Goal: Task Accomplishment & Management: Manage account settings

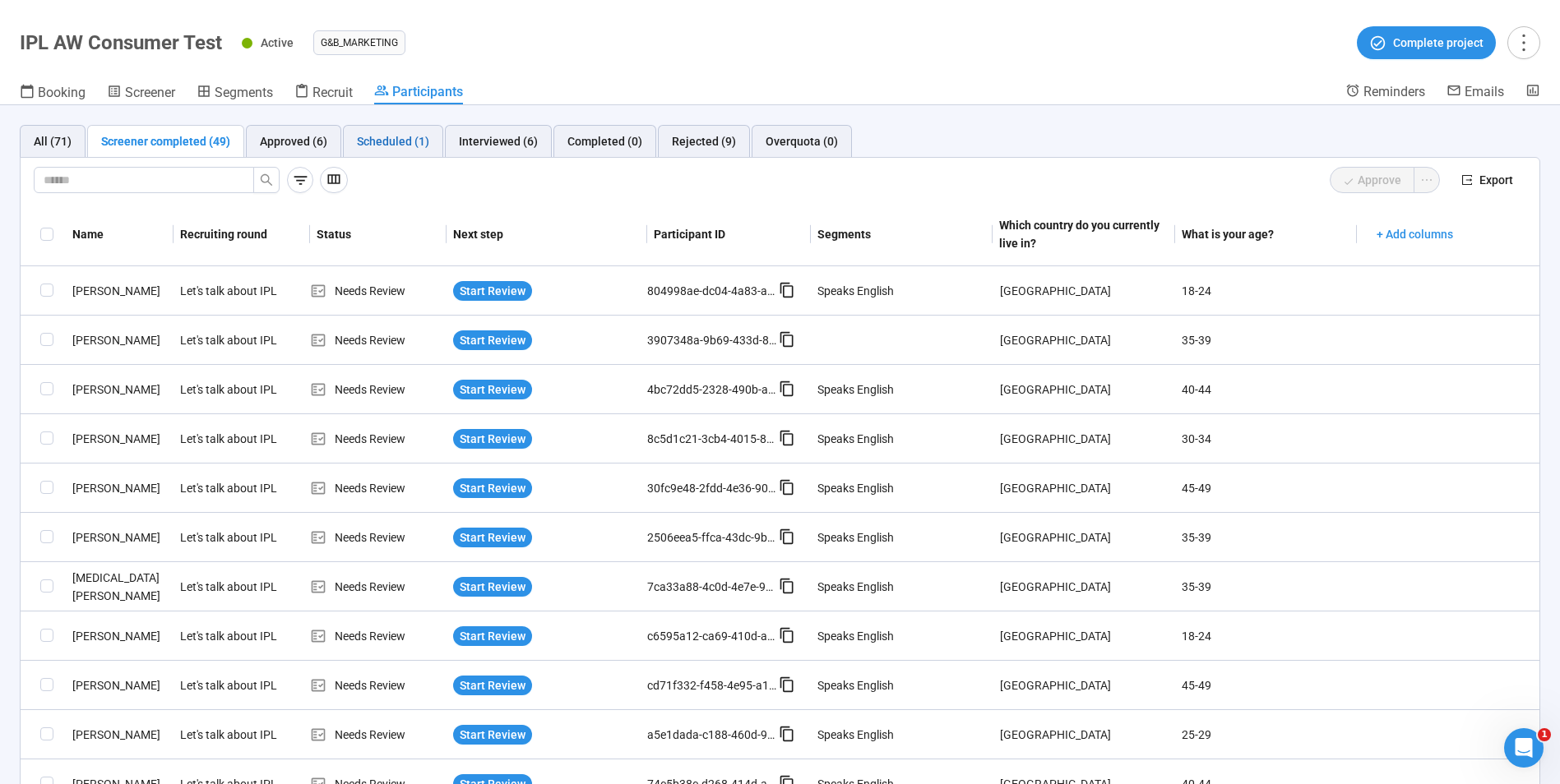
click at [385, 139] on div "Scheduled (1)" at bounding box center [394, 141] width 72 height 18
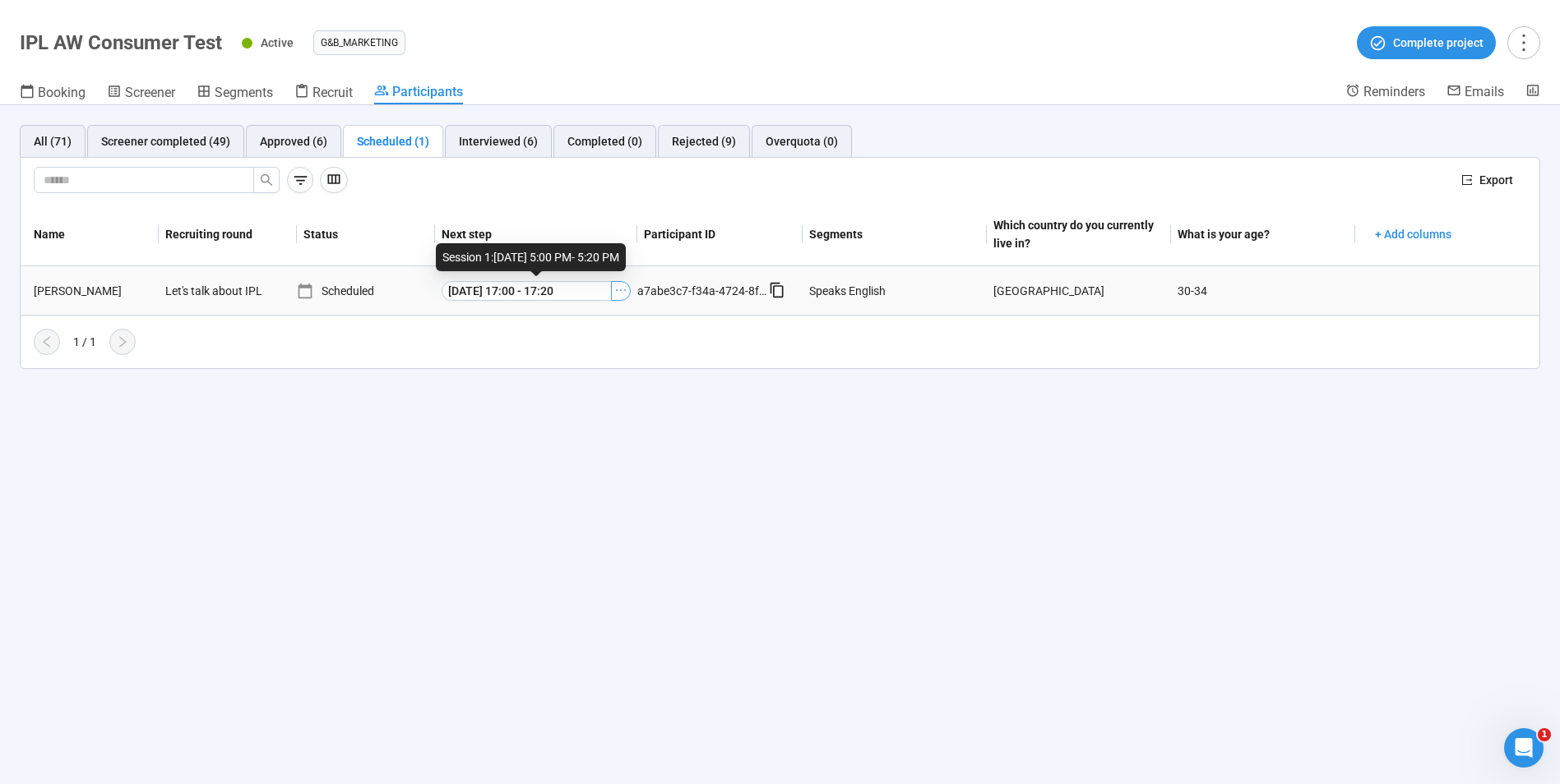
click at [625, 289] on icon "ellipsis" at bounding box center [620, 290] width 13 height 13
click at [558, 315] on span "Meeting Link Details" at bounding box center [596, 320] width 165 height 18
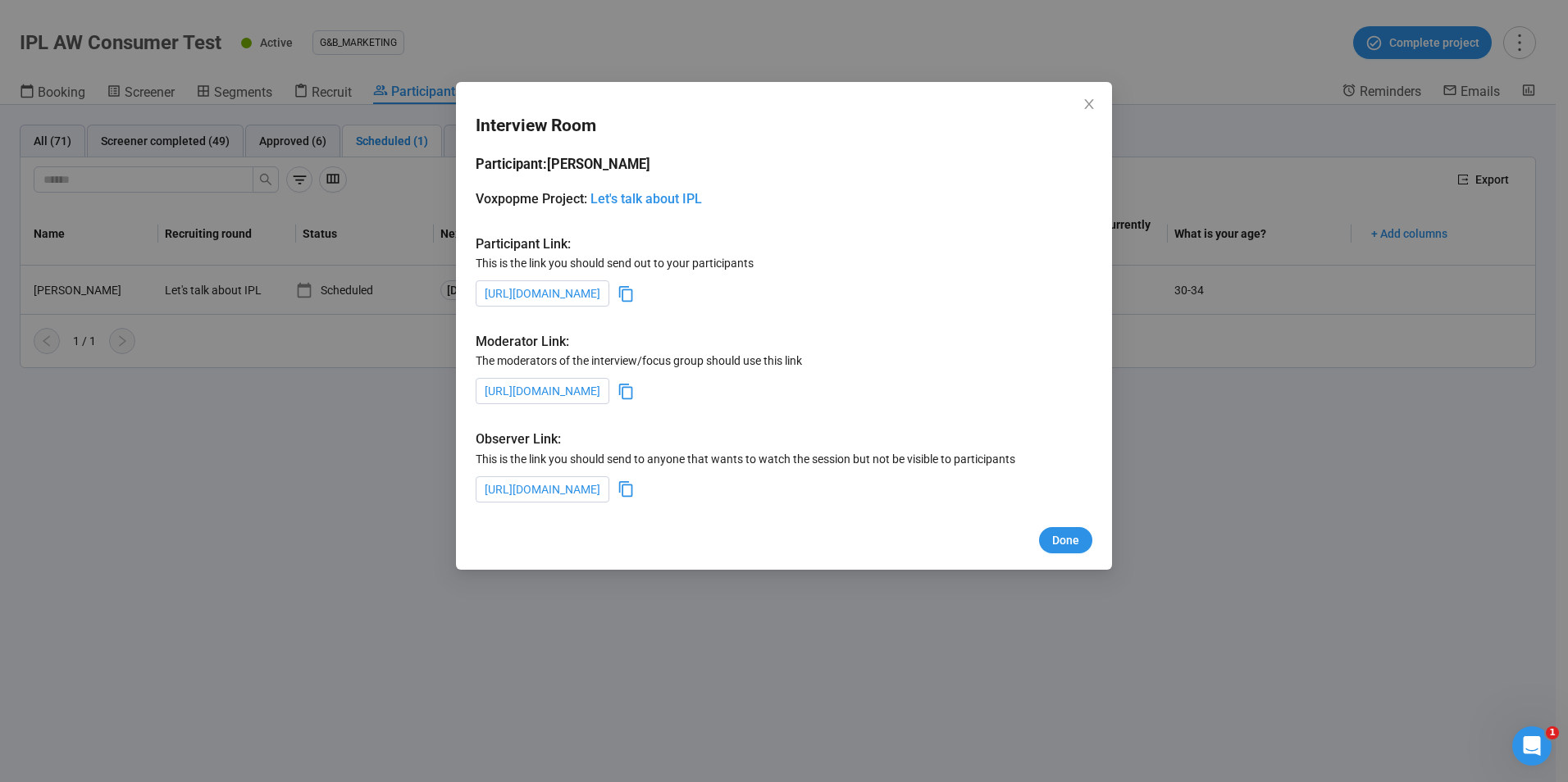
click at [635, 391] on icon at bounding box center [626, 391] width 18 height 18
click at [635, 392] on icon at bounding box center [626, 391] width 18 height 18
click at [1074, 539] on span "Done" at bounding box center [1066, 540] width 27 height 18
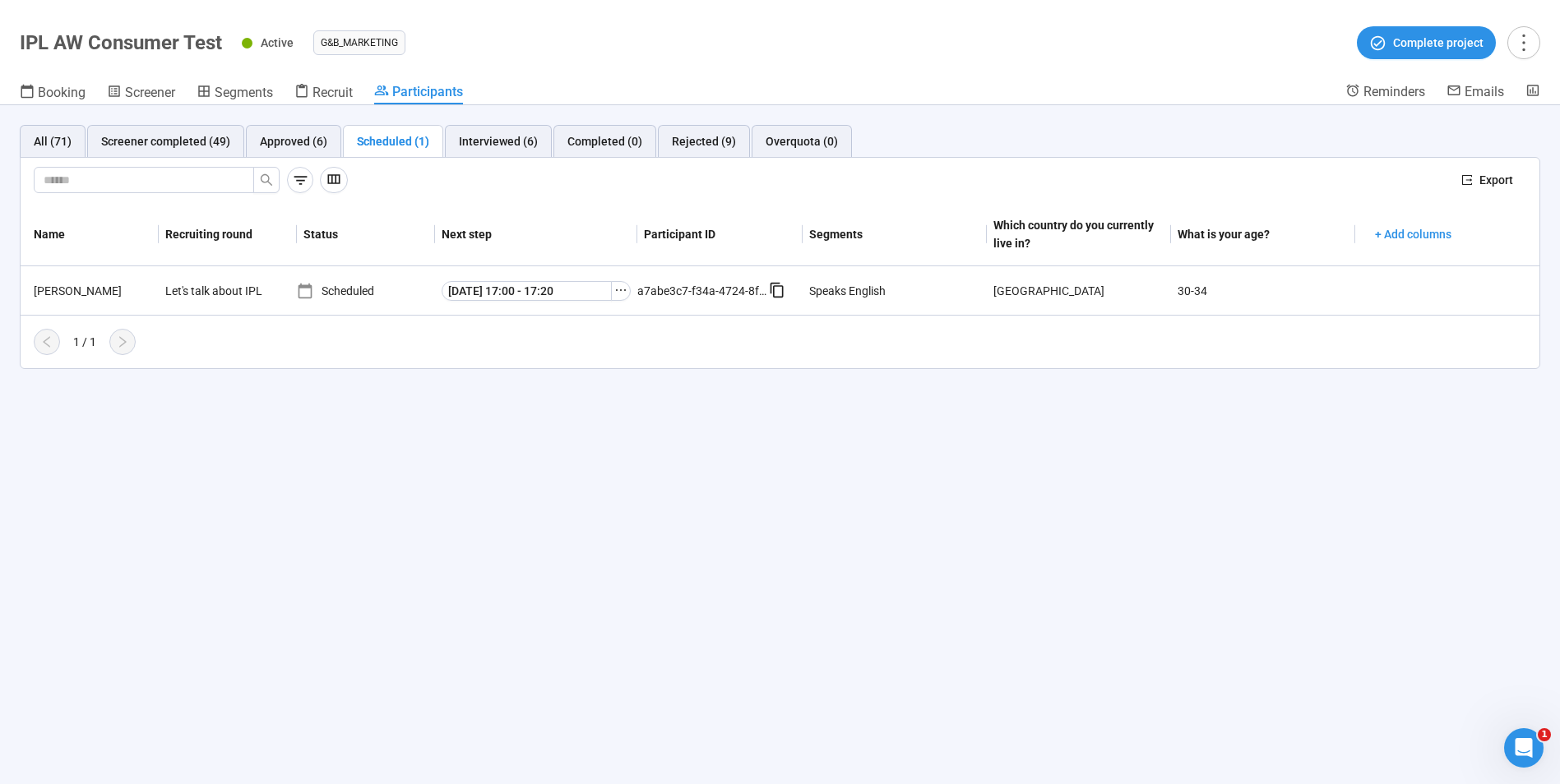
click at [673, 519] on div "All (71) Screener completed (49) Approved (6) Scheduled (1) Interviewed (6) Com…" at bounding box center [780, 445] width 1560 height 679
click at [780, 286] on icon at bounding box center [777, 289] width 13 height 15
click at [623, 296] on icon "ellipsis" at bounding box center [620, 290] width 13 height 13
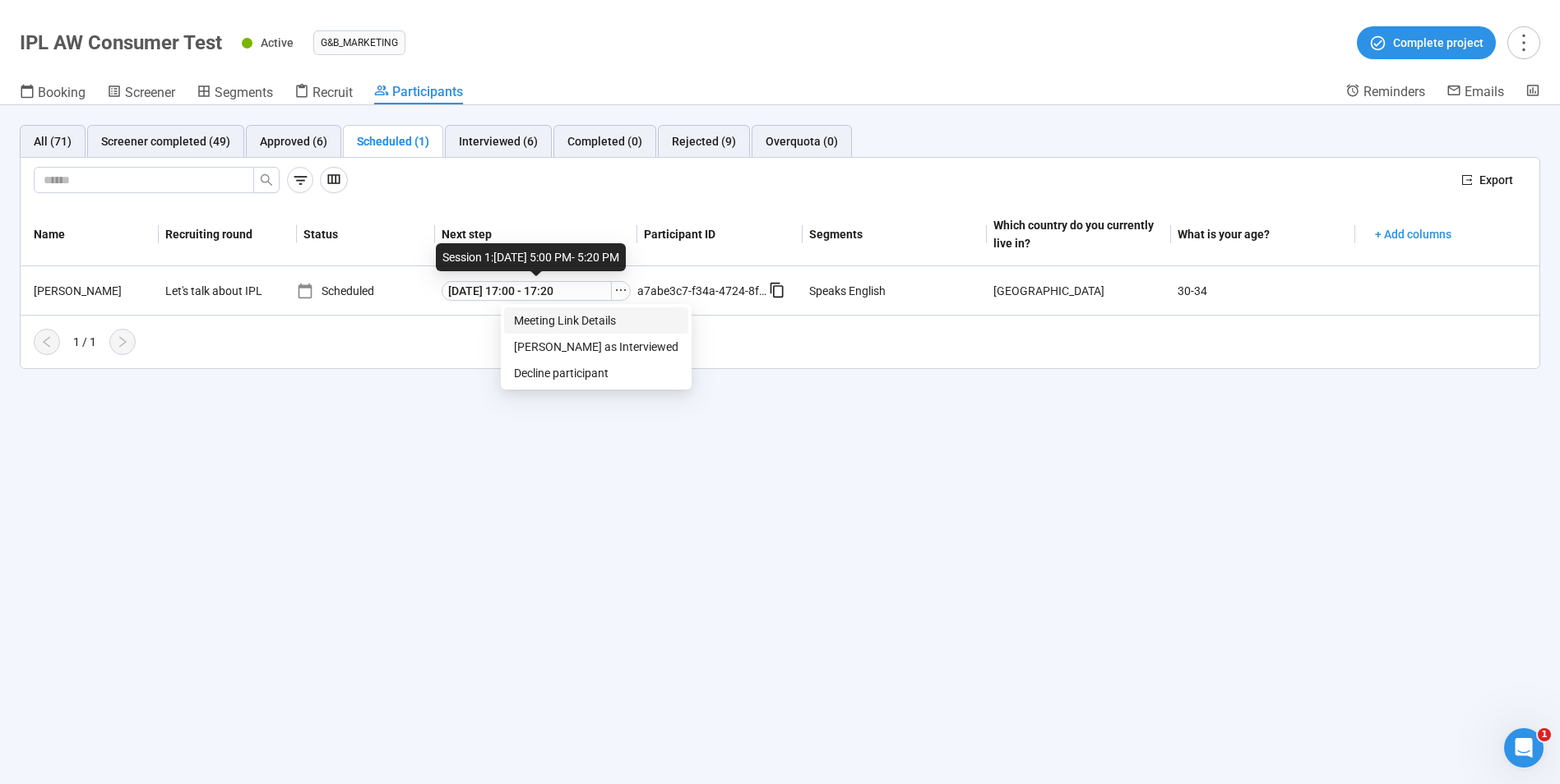
click at [563, 321] on span "Meeting Link Details" at bounding box center [596, 320] width 165 height 18
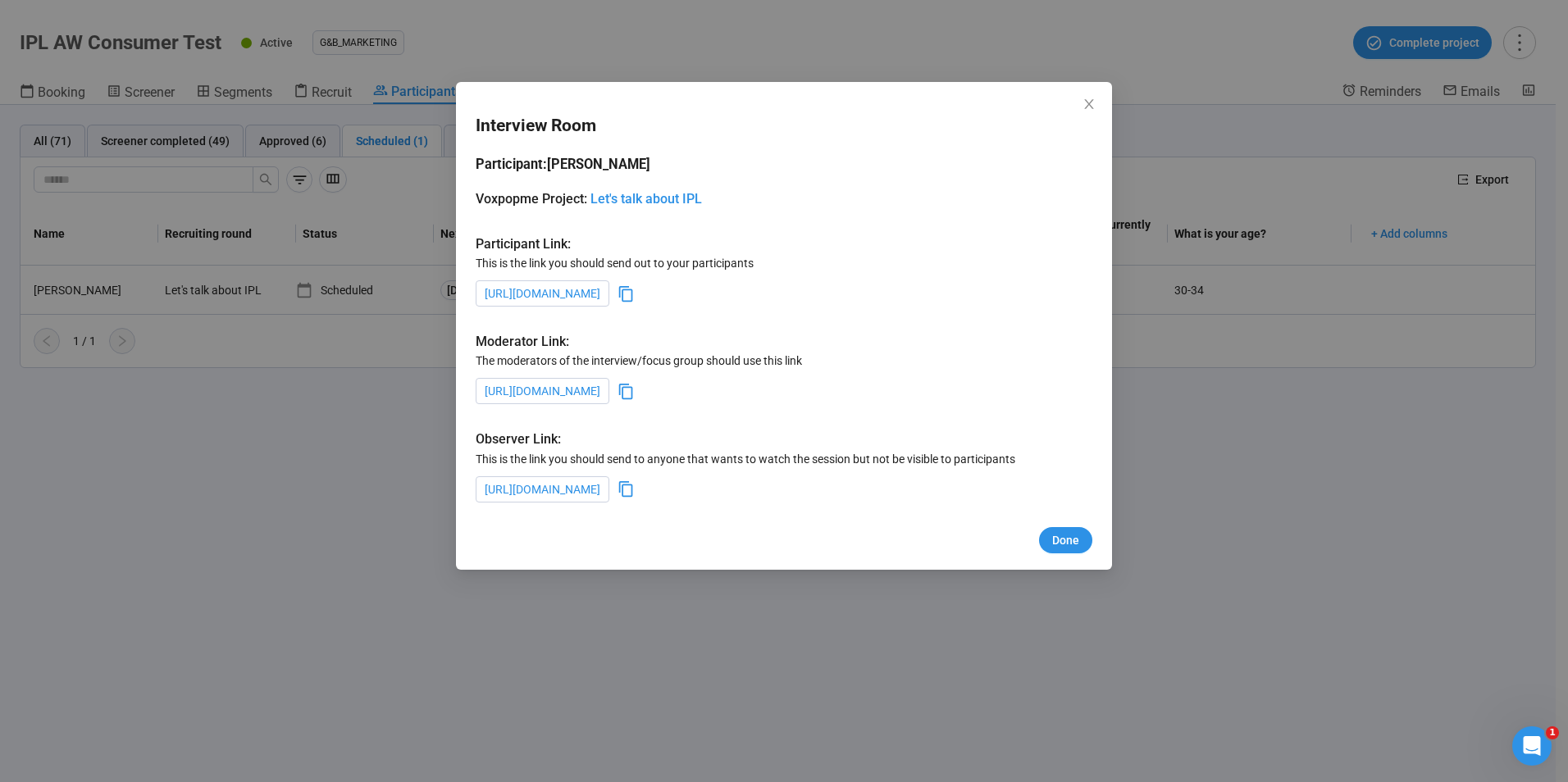
click at [635, 392] on icon at bounding box center [626, 391] width 18 height 18
click at [1074, 537] on span "Done" at bounding box center [1066, 540] width 27 height 18
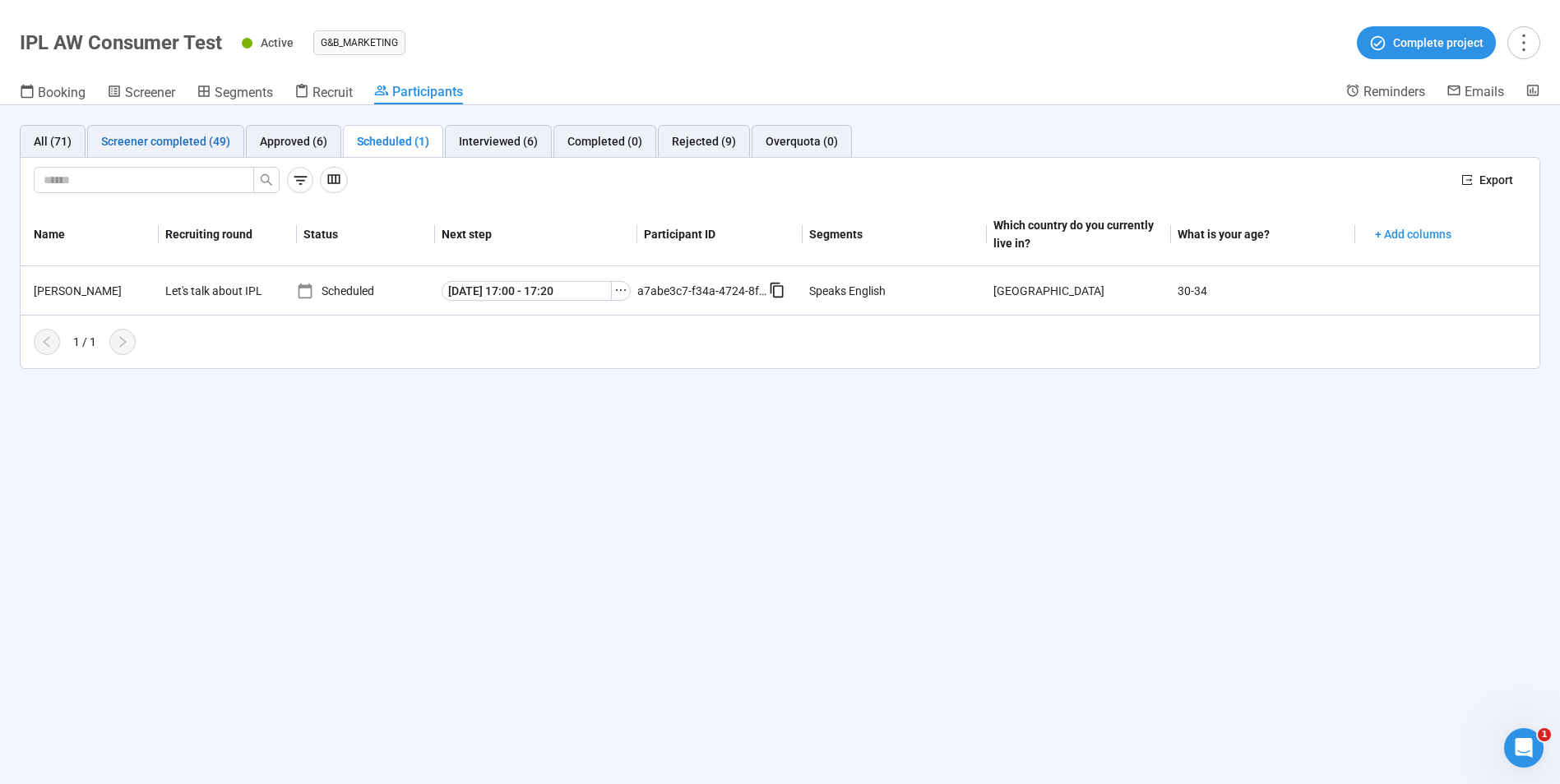
click at [182, 141] on div "Screener completed (49)" at bounding box center [165, 141] width 129 height 18
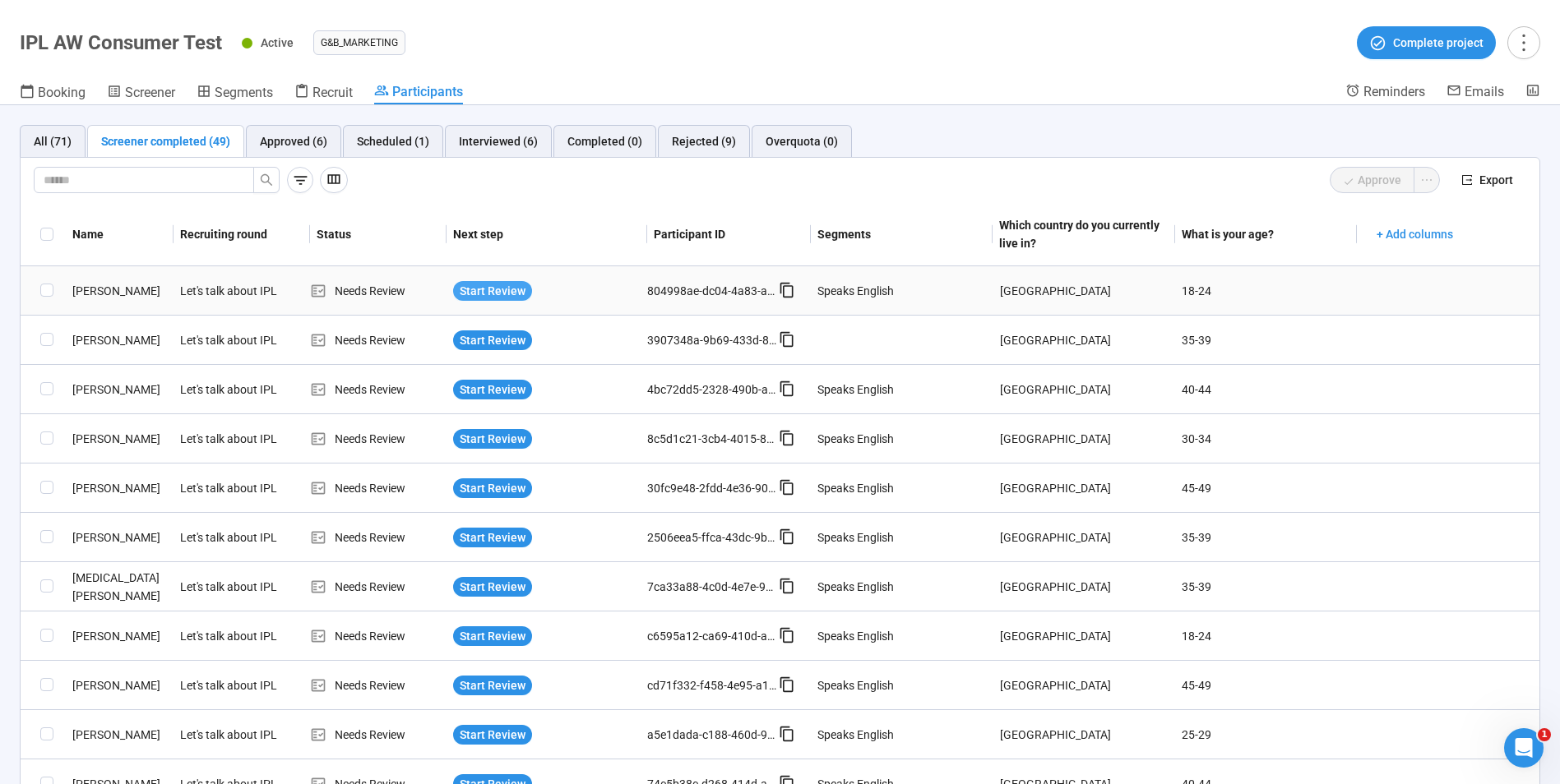
click at [510, 282] on span "Start Review" at bounding box center [493, 291] width 66 height 18
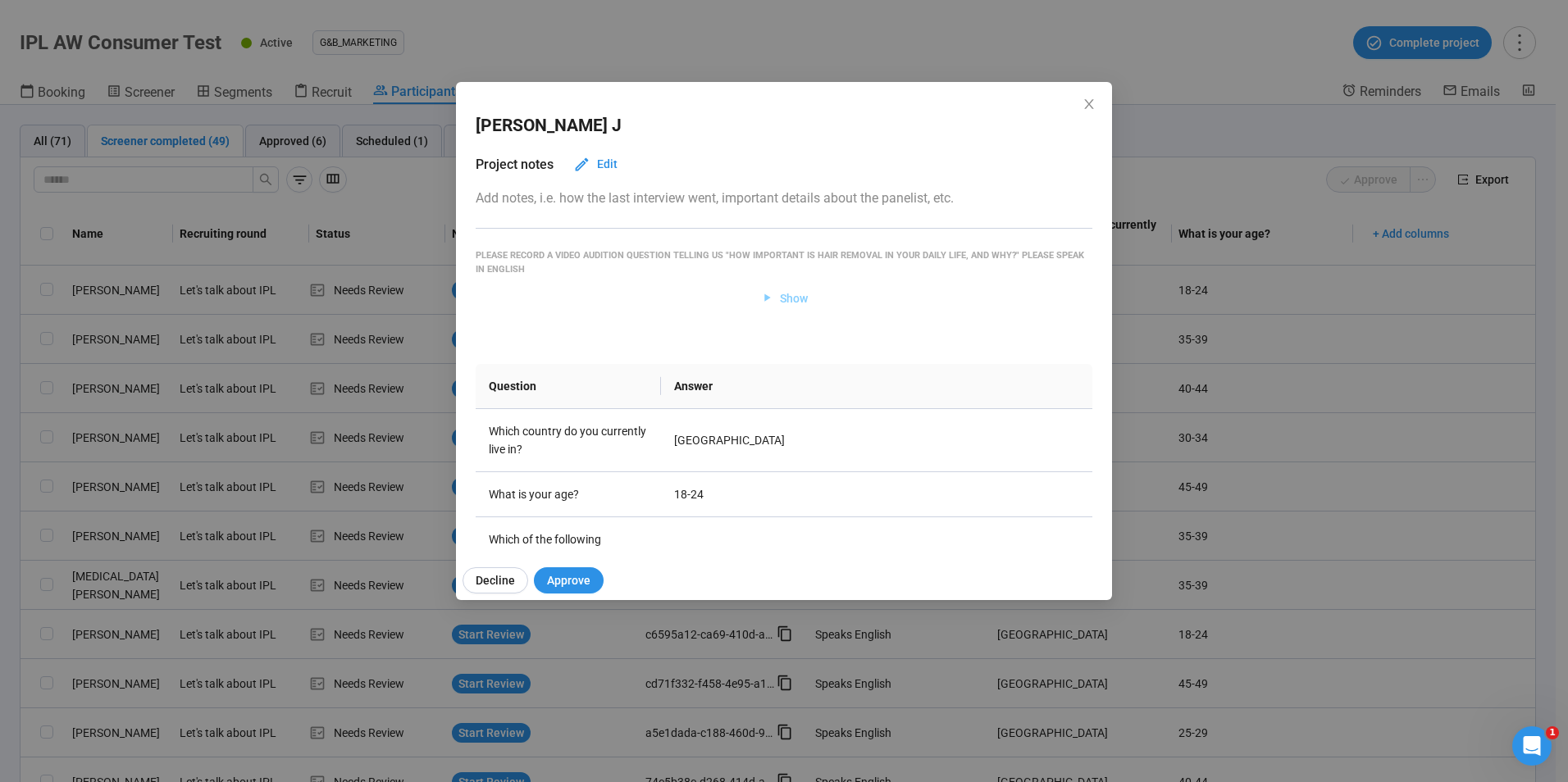
click at [780, 285] on button "Show" at bounding box center [784, 298] width 74 height 26
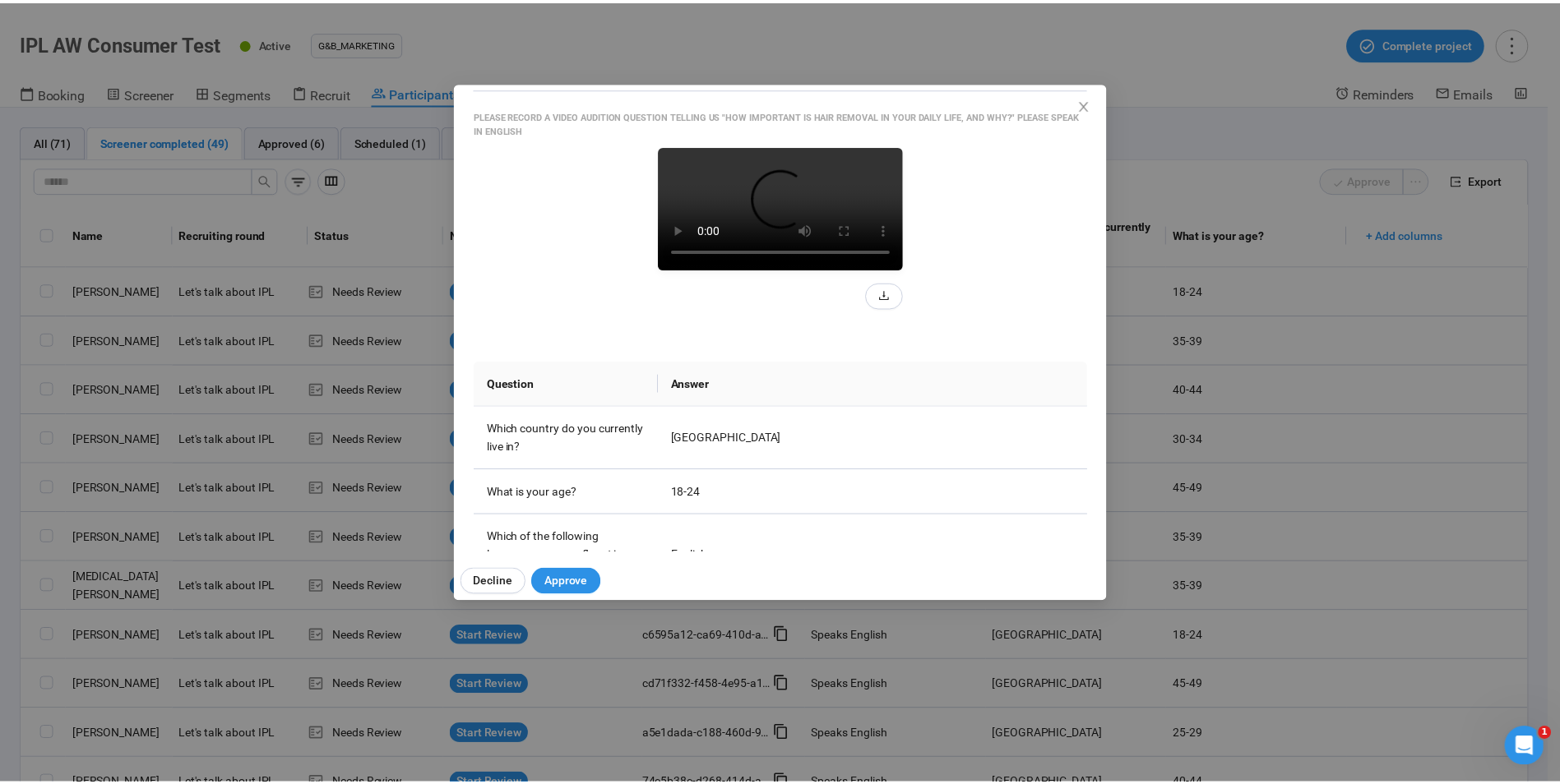
scroll to position [164, 0]
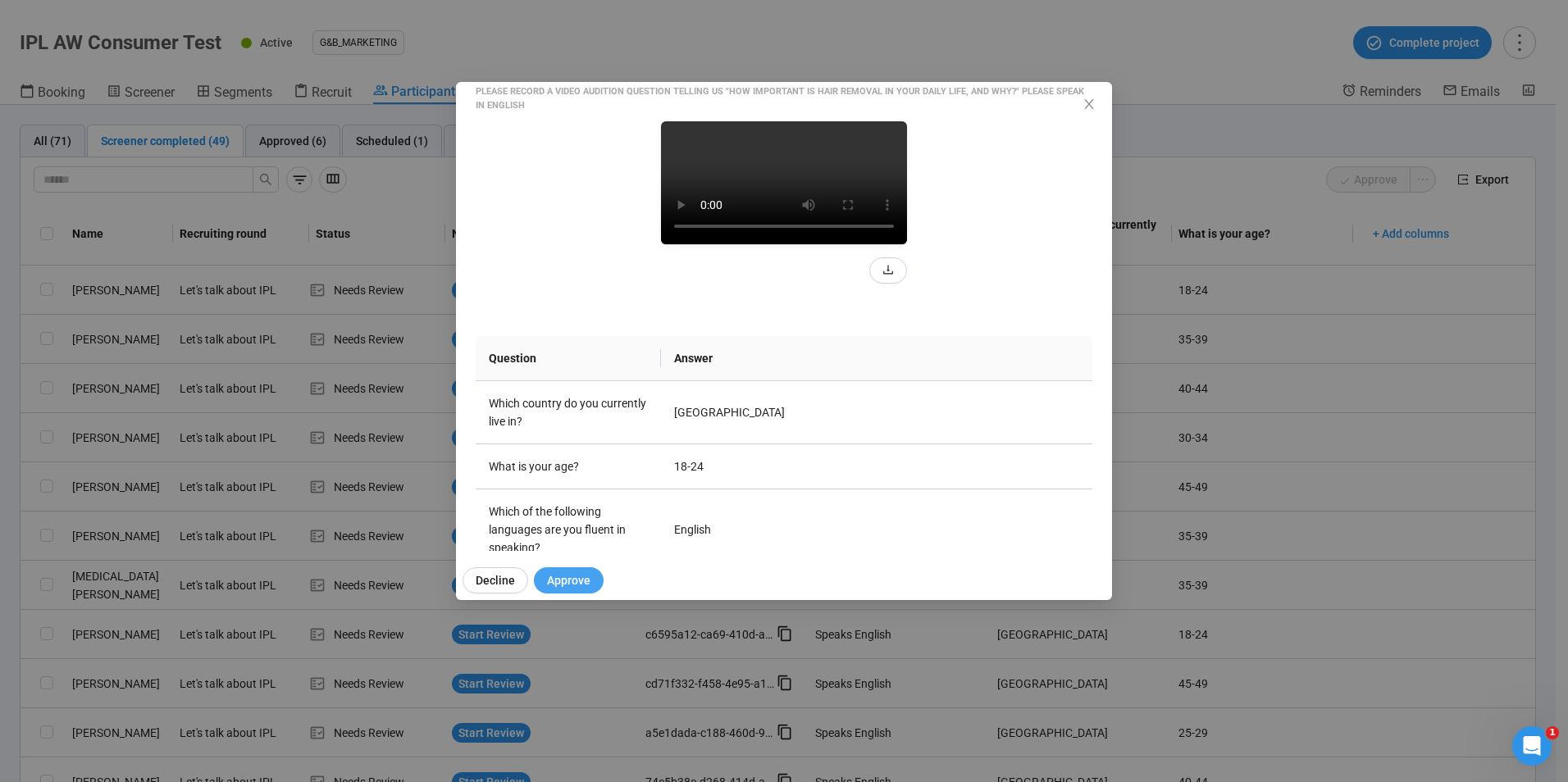
click at [570, 568] on button "Approve" at bounding box center [568, 580] width 69 height 26
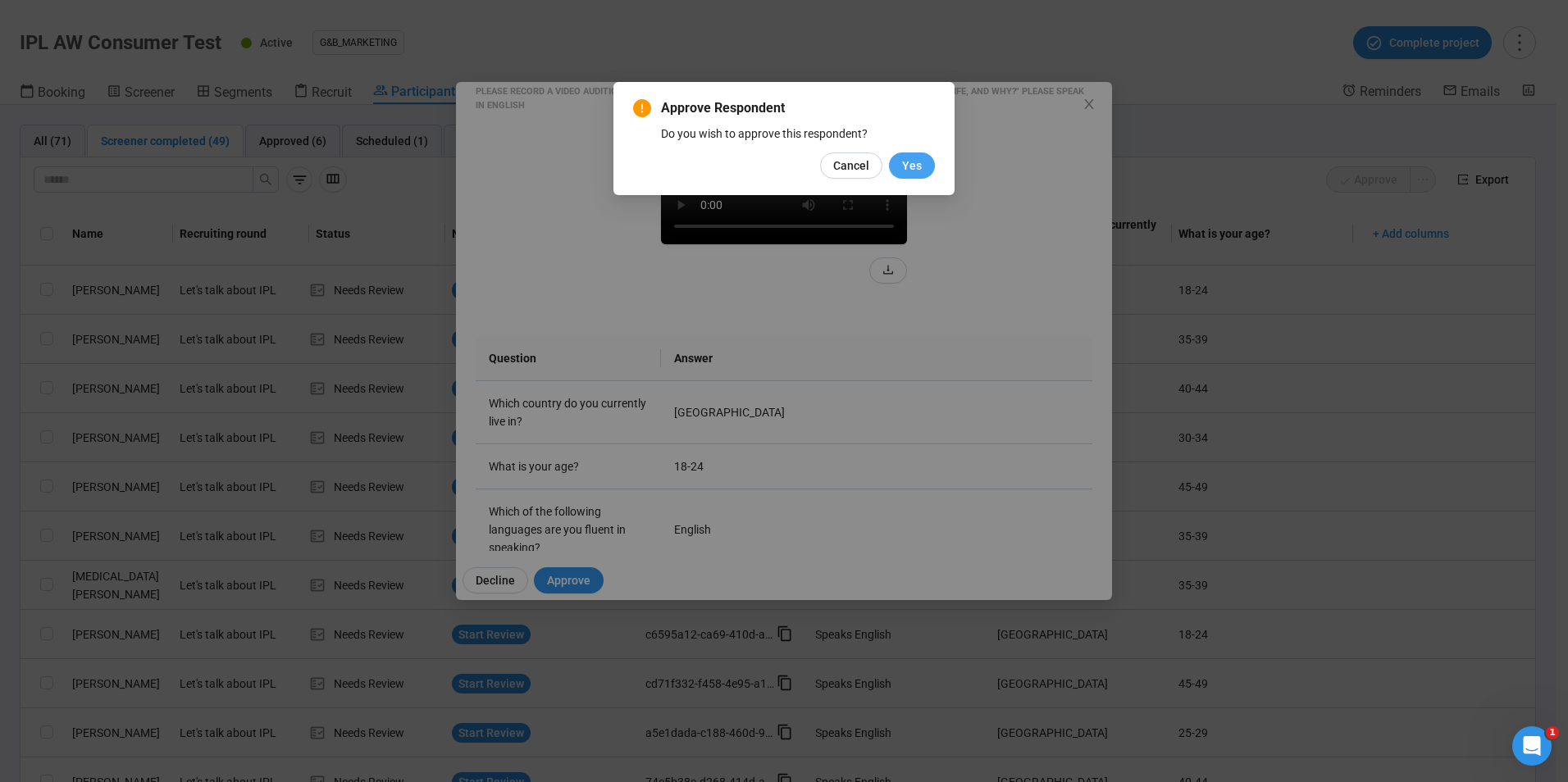
click at [918, 174] on span "Yes" at bounding box center [912, 165] width 20 height 18
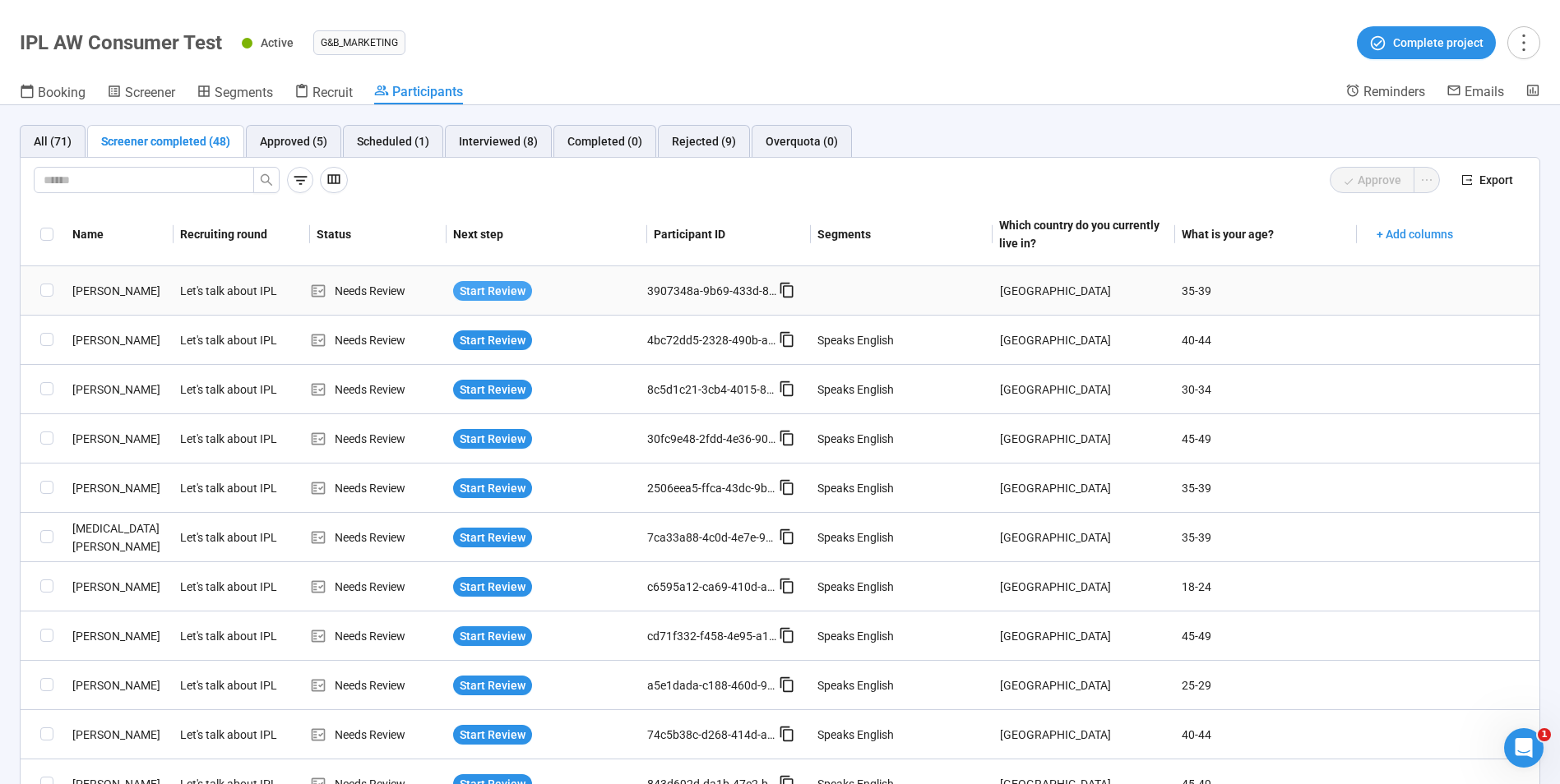
click at [487, 292] on span "Start Review" at bounding box center [493, 291] width 66 height 18
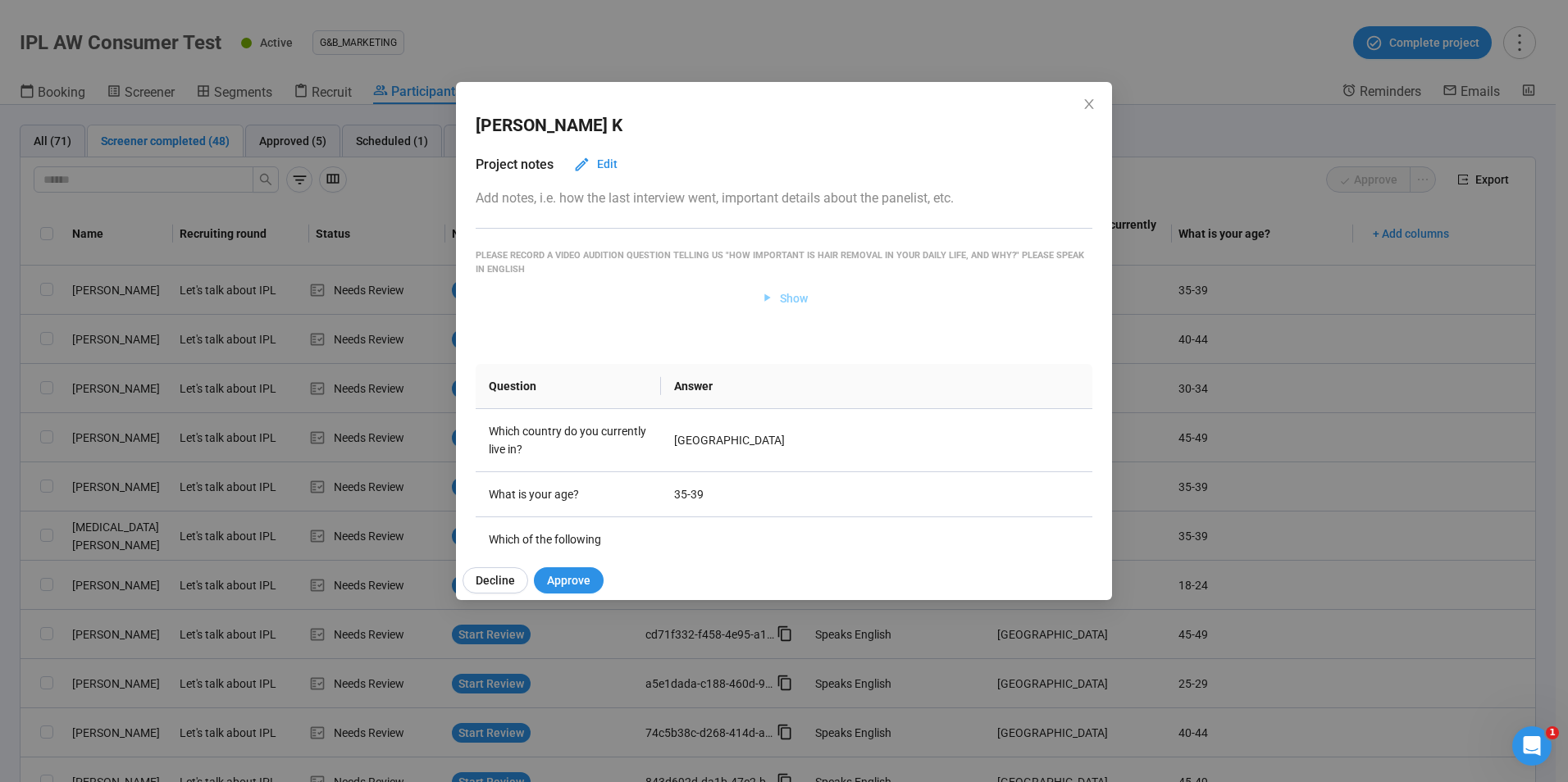
click at [786, 295] on span "Show" at bounding box center [794, 299] width 28 height 18
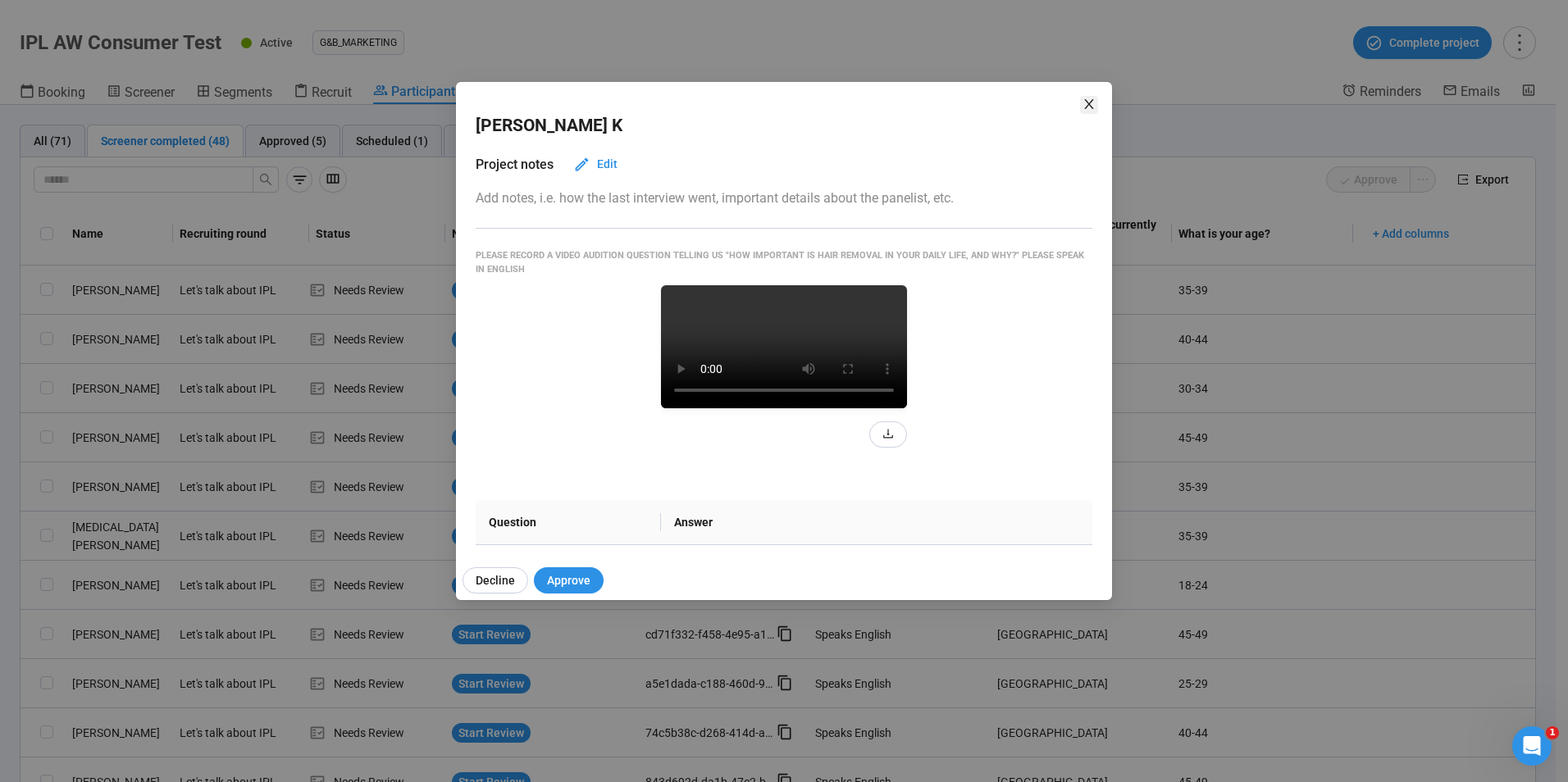
click at [1091, 103] on icon "close" at bounding box center [1088, 104] width 9 height 10
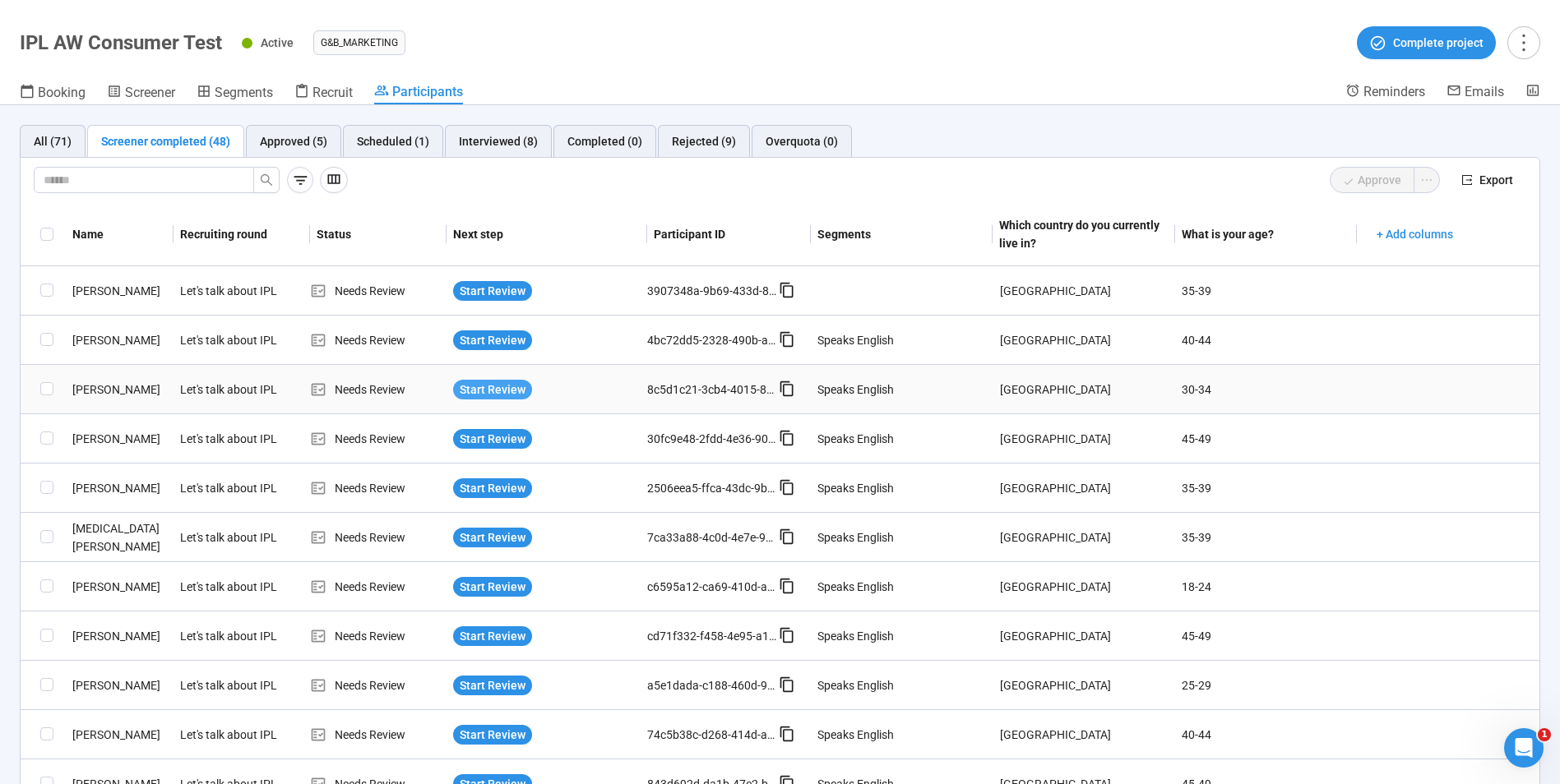
click at [470, 393] on span "Start Review" at bounding box center [493, 390] width 66 height 18
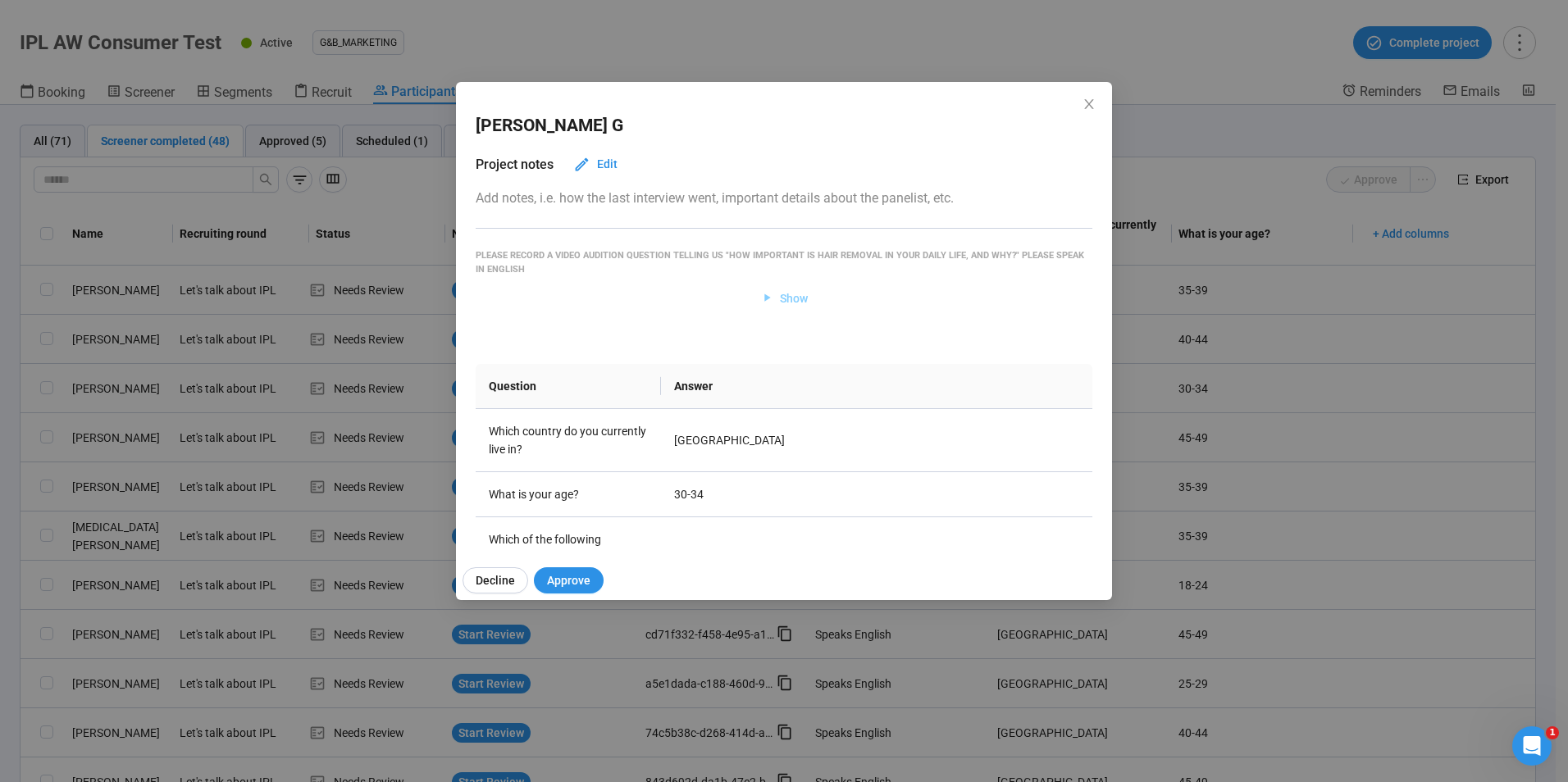
click at [771, 309] on button "Show" at bounding box center [784, 298] width 74 height 26
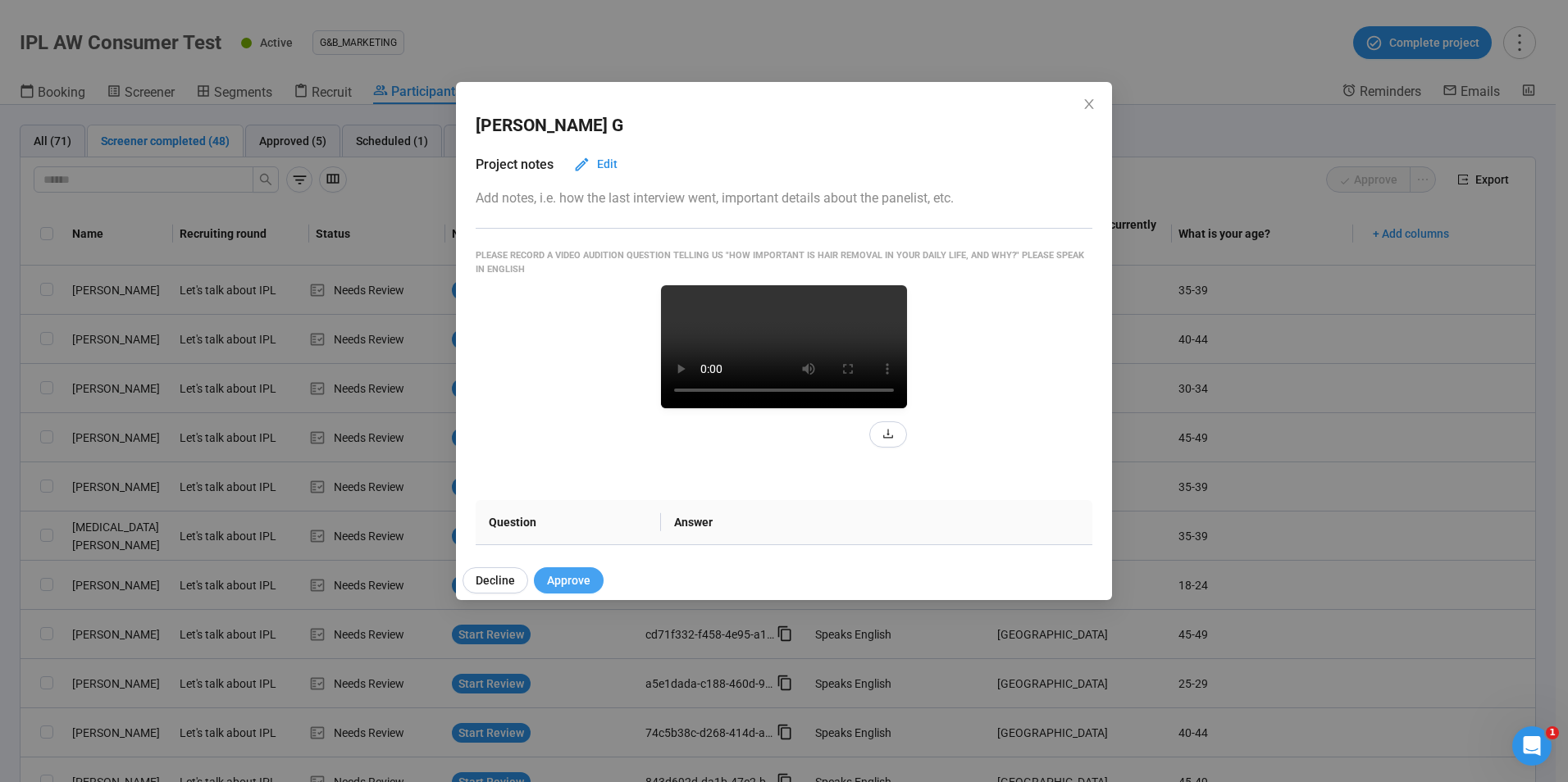
click at [571, 586] on span "Approve" at bounding box center [568, 580] width 44 height 18
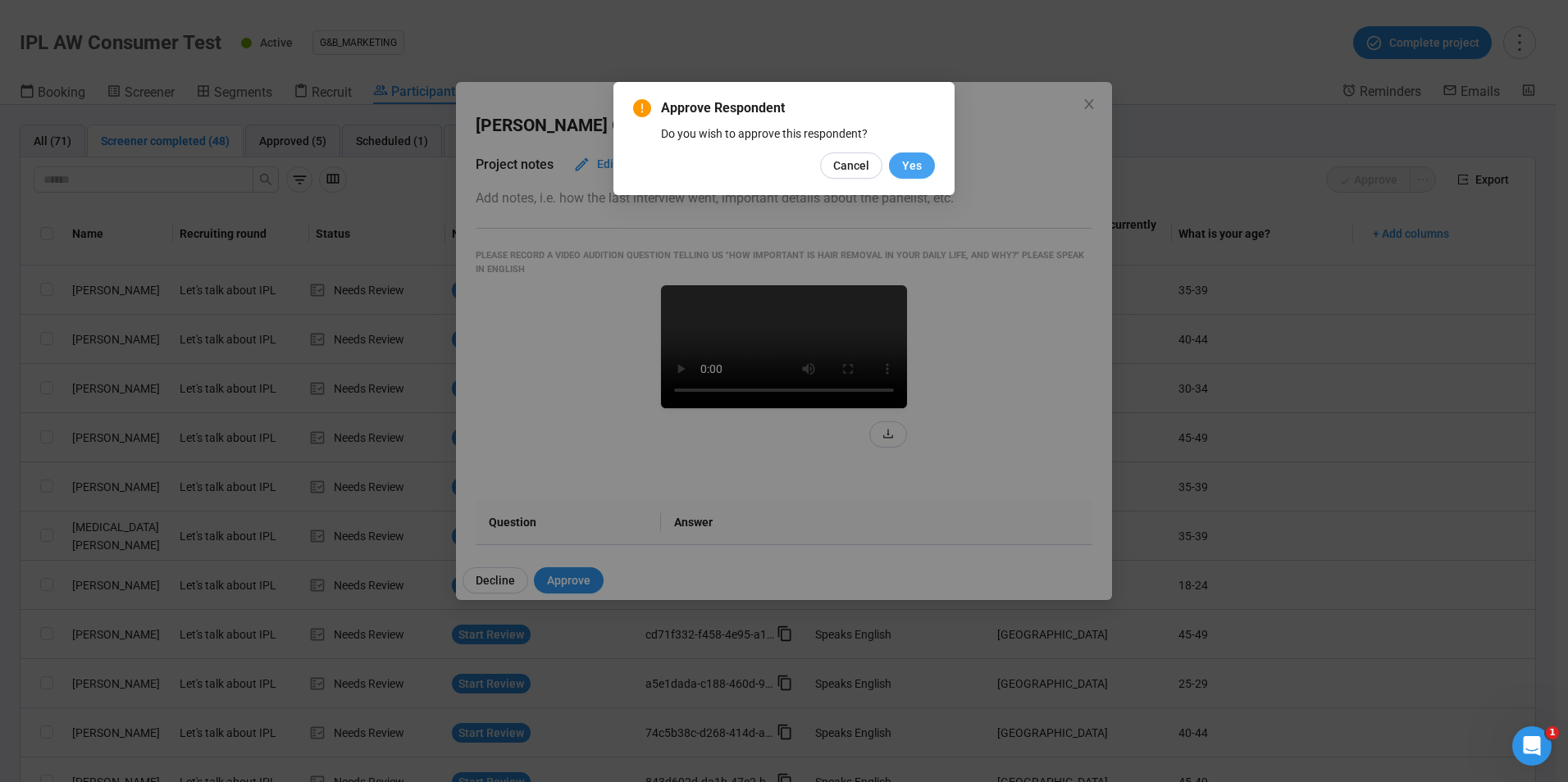
click at [899, 166] on button "Yes" at bounding box center [912, 165] width 46 height 26
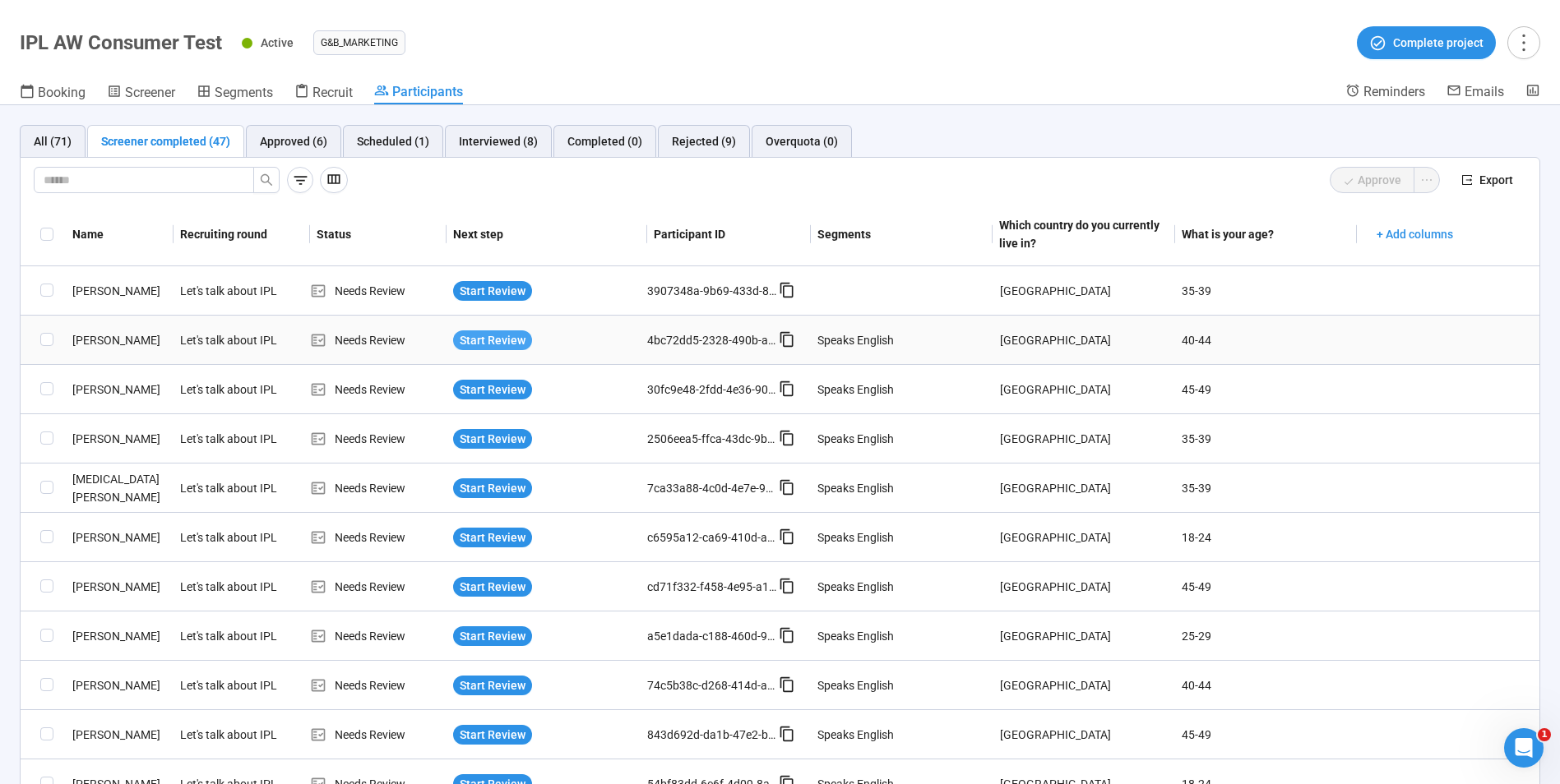
click at [476, 339] on span "Start Review" at bounding box center [493, 341] width 66 height 18
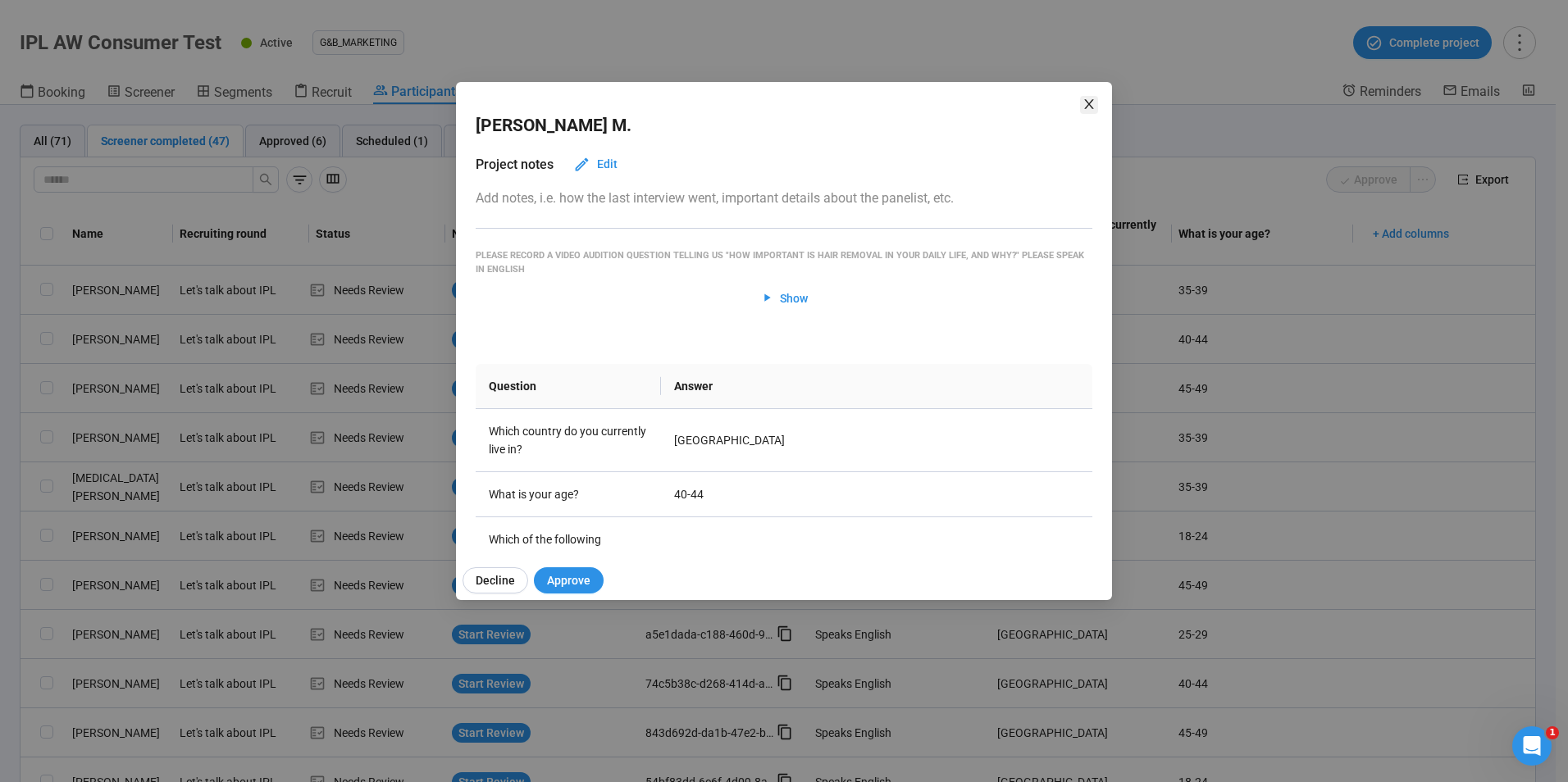
click at [1081, 105] on span "Close" at bounding box center [1089, 104] width 18 height 18
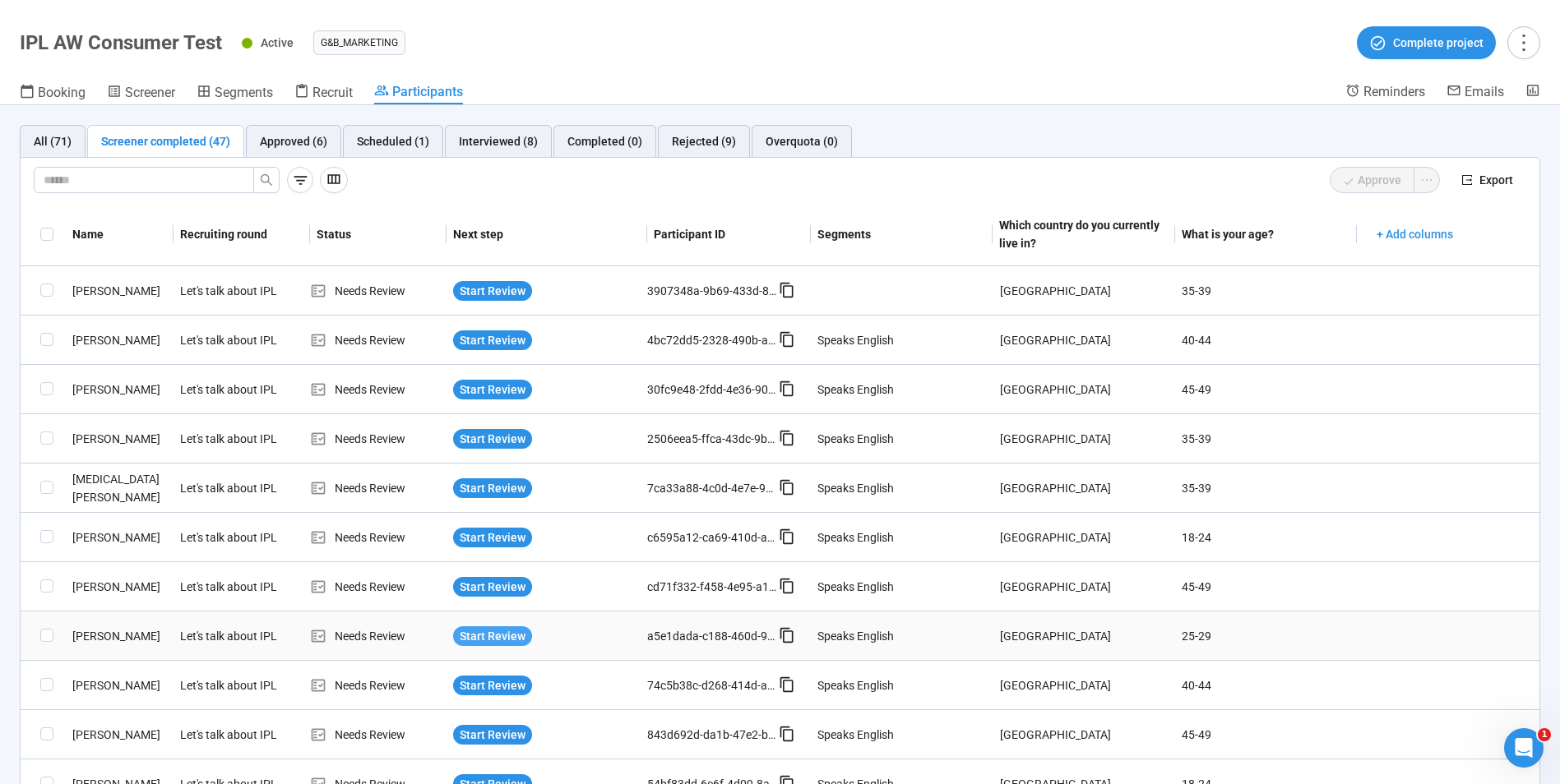
click at [481, 640] on span "Start Review" at bounding box center [493, 636] width 66 height 18
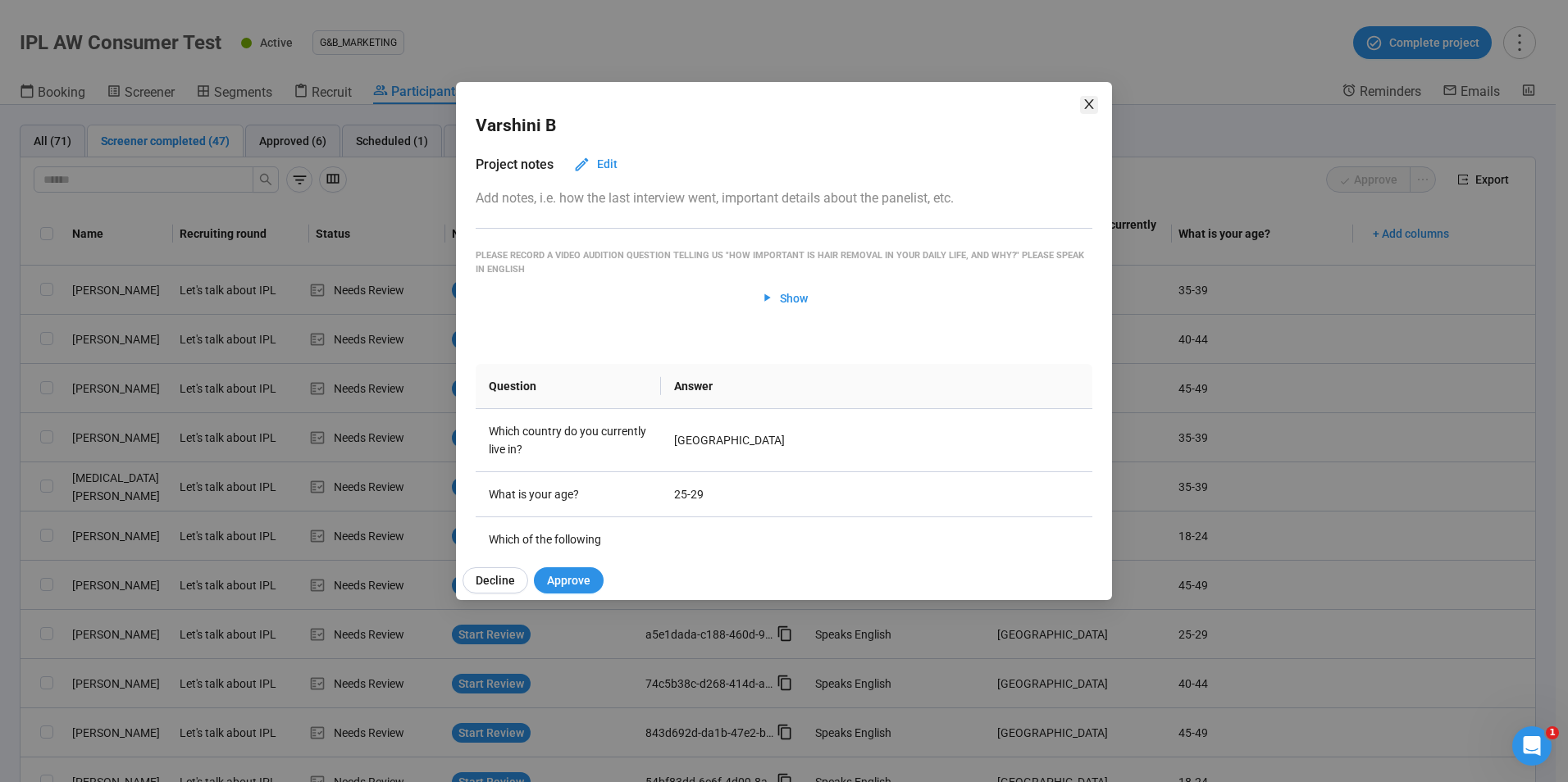
click at [1083, 107] on icon "close" at bounding box center [1089, 103] width 13 height 13
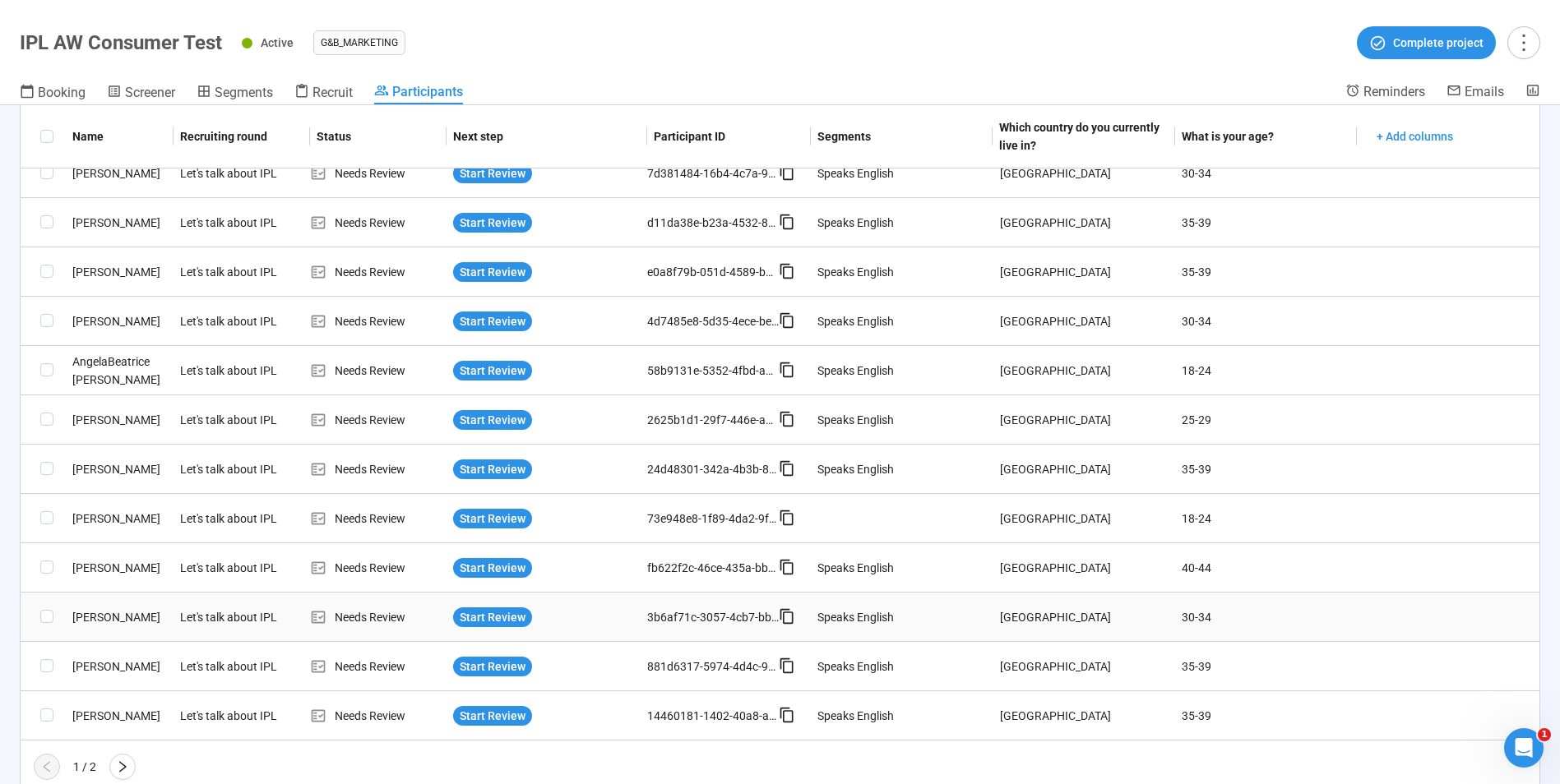
scroll to position [1015, 0]
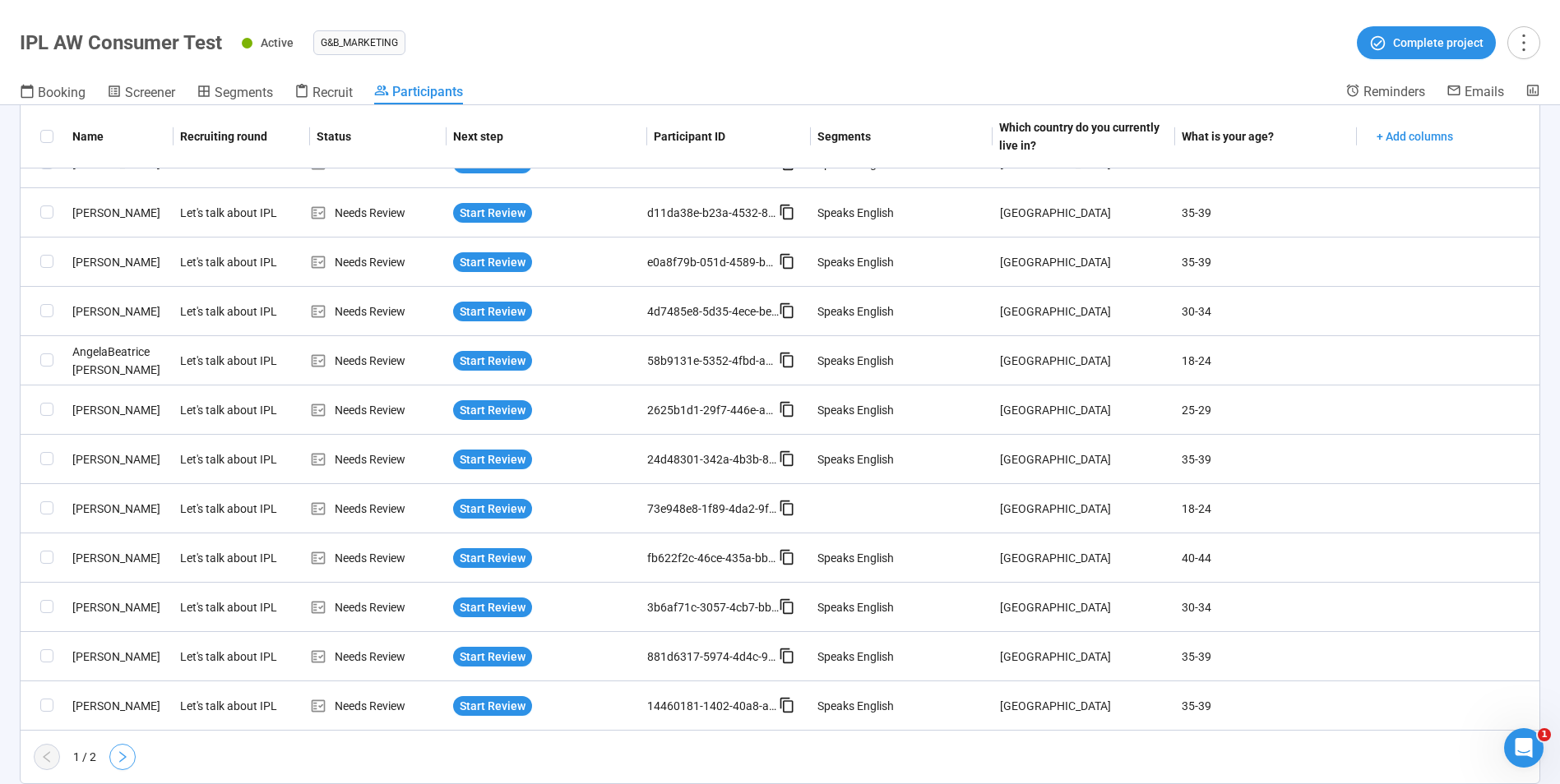
click at [122, 758] on icon "right" at bounding box center [121, 757] width 13 height 13
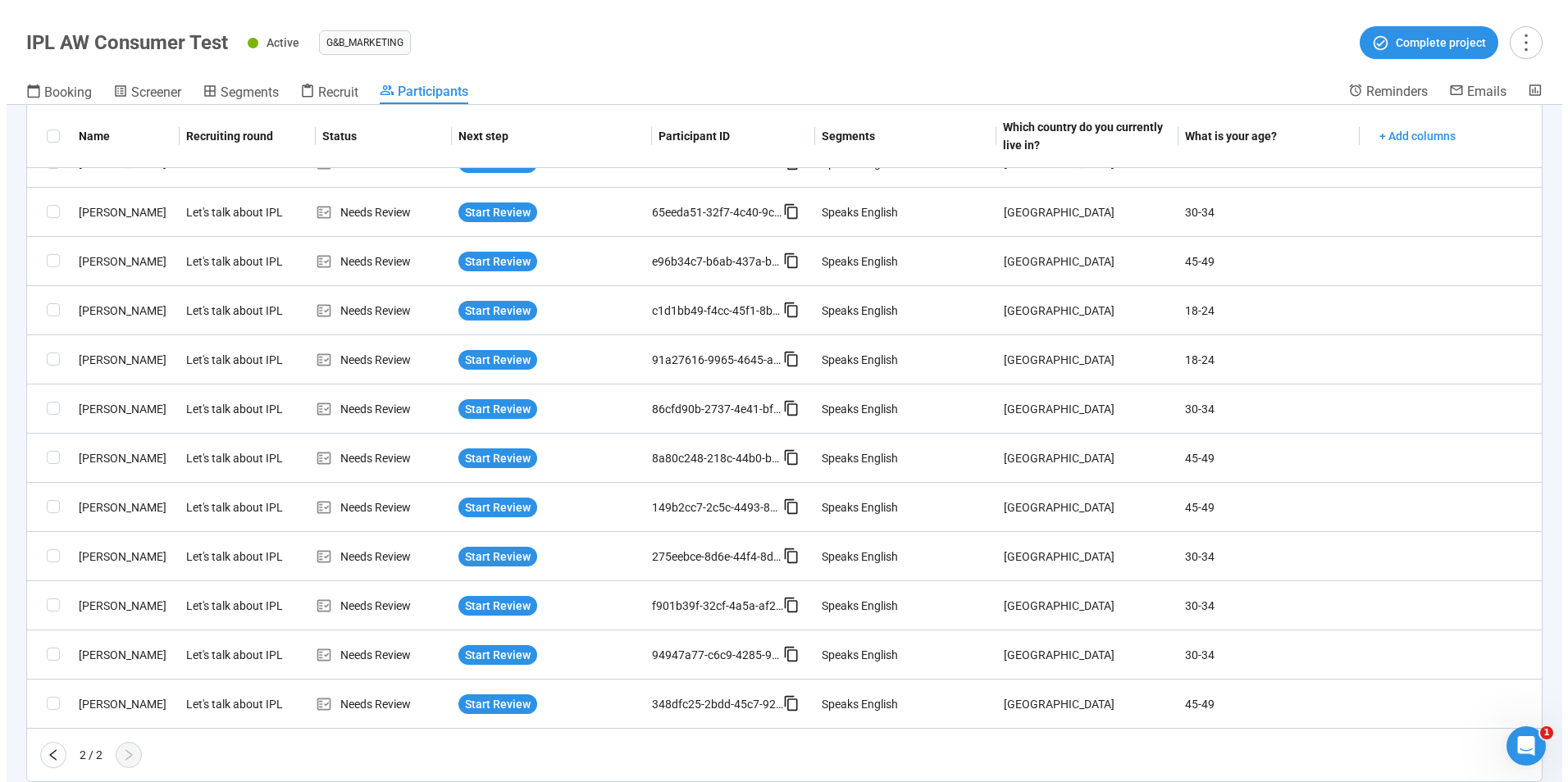
scroll to position [373, 0]
click at [489, 653] on span "Start Review" at bounding box center [491, 655] width 65 height 18
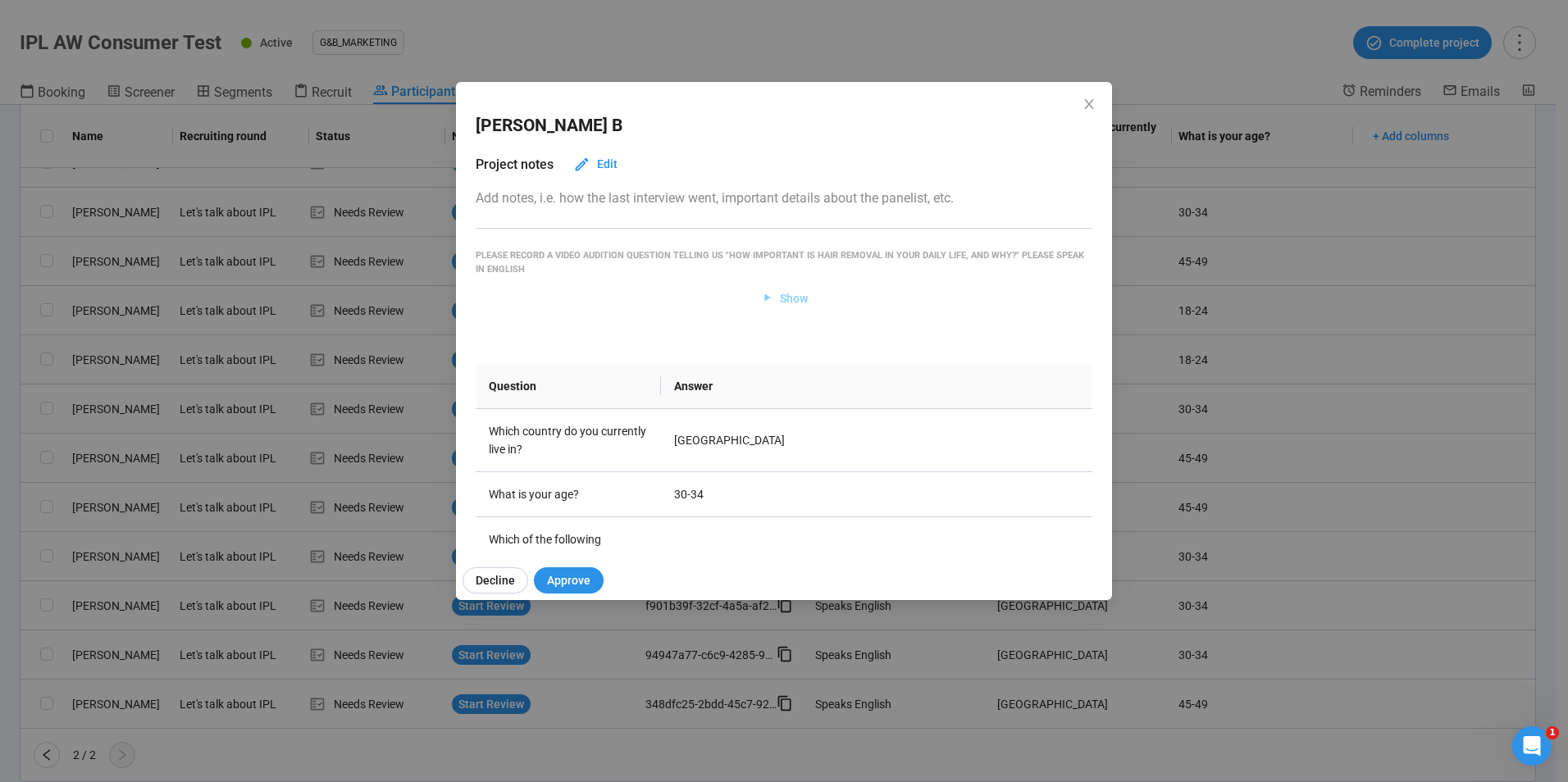
click at [780, 299] on span "Show" at bounding box center [794, 299] width 28 height 18
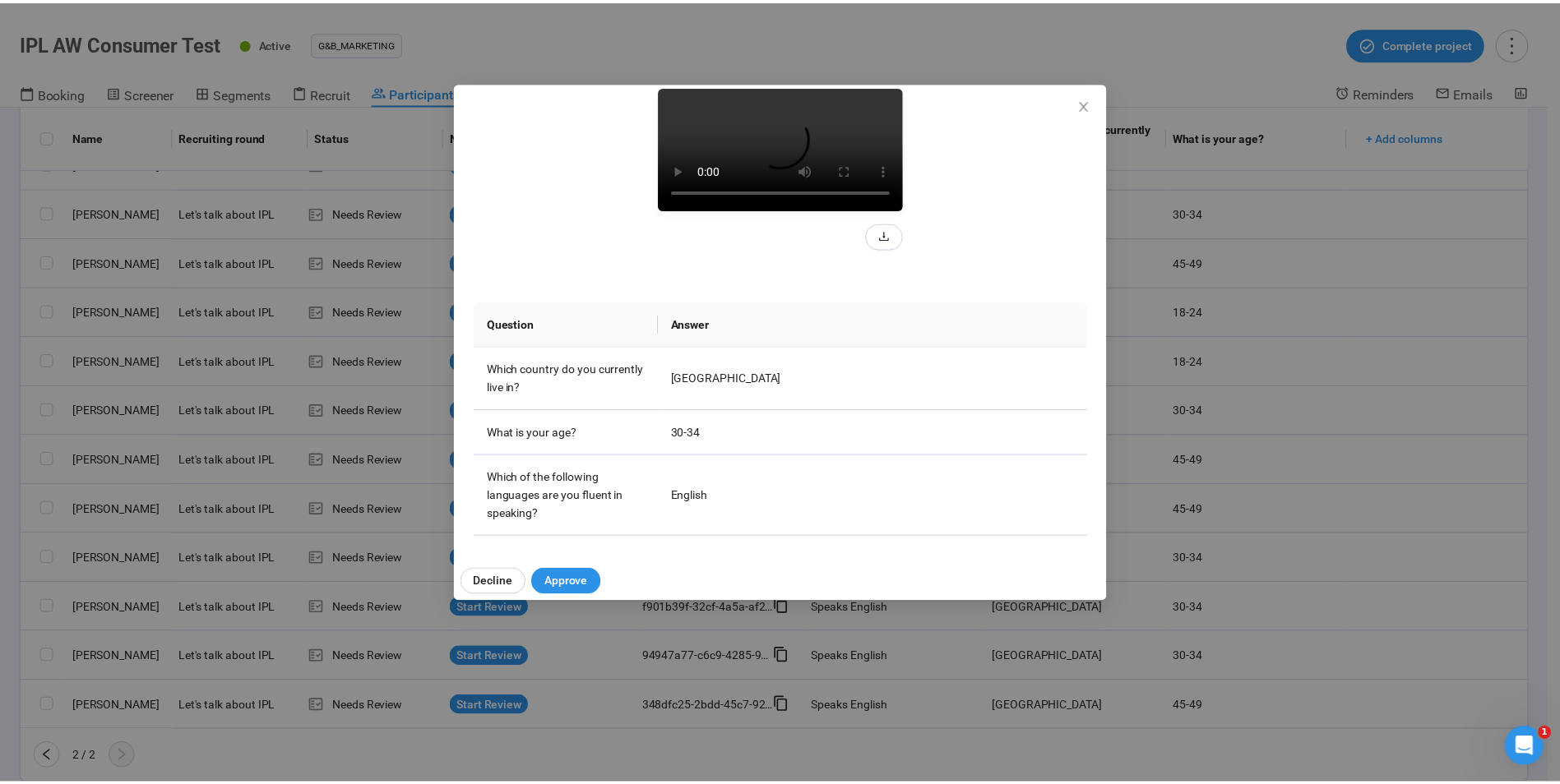
scroll to position [247, 0]
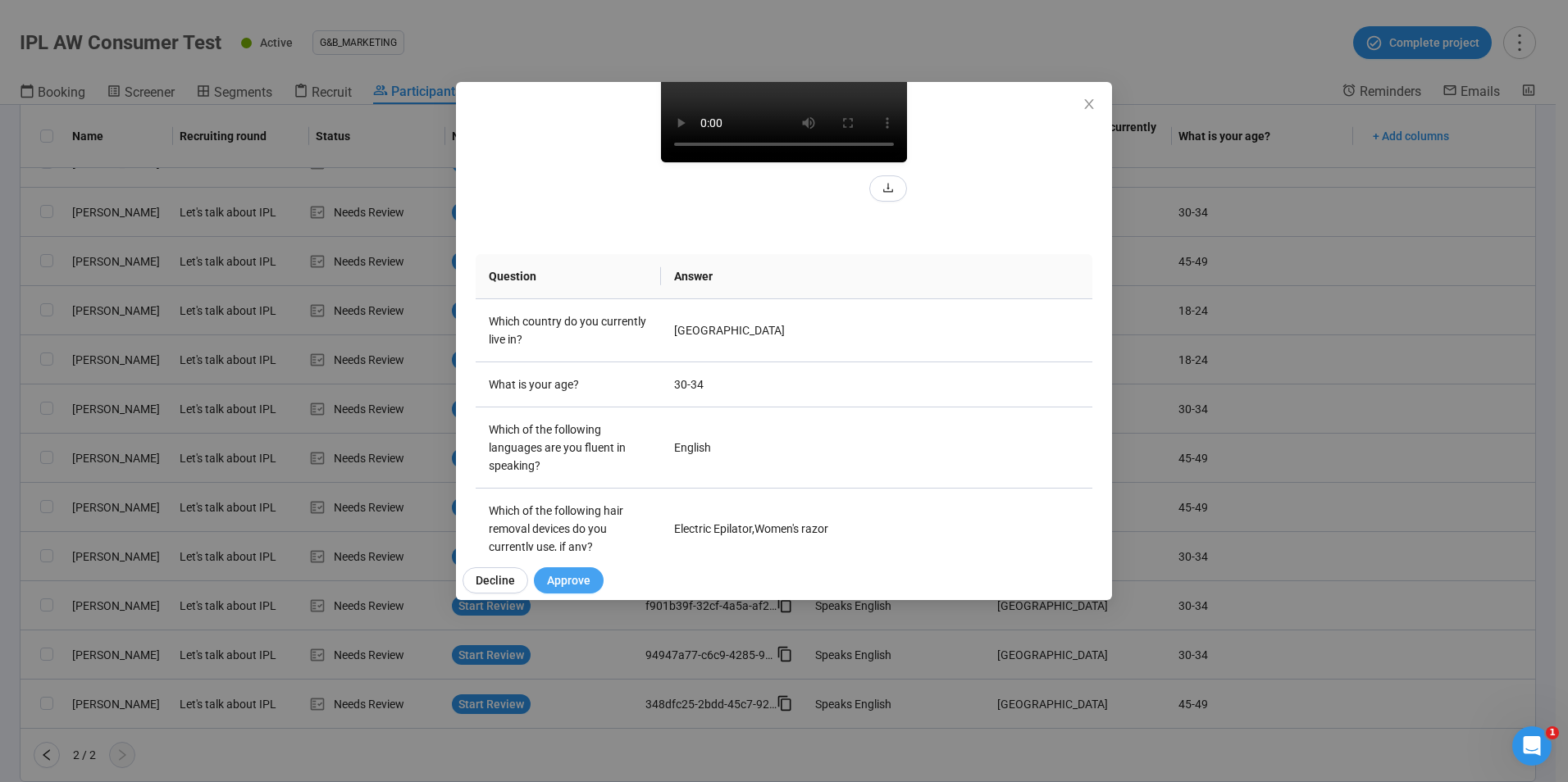
click at [580, 576] on span "Approve" at bounding box center [568, 580] width 44 height 18
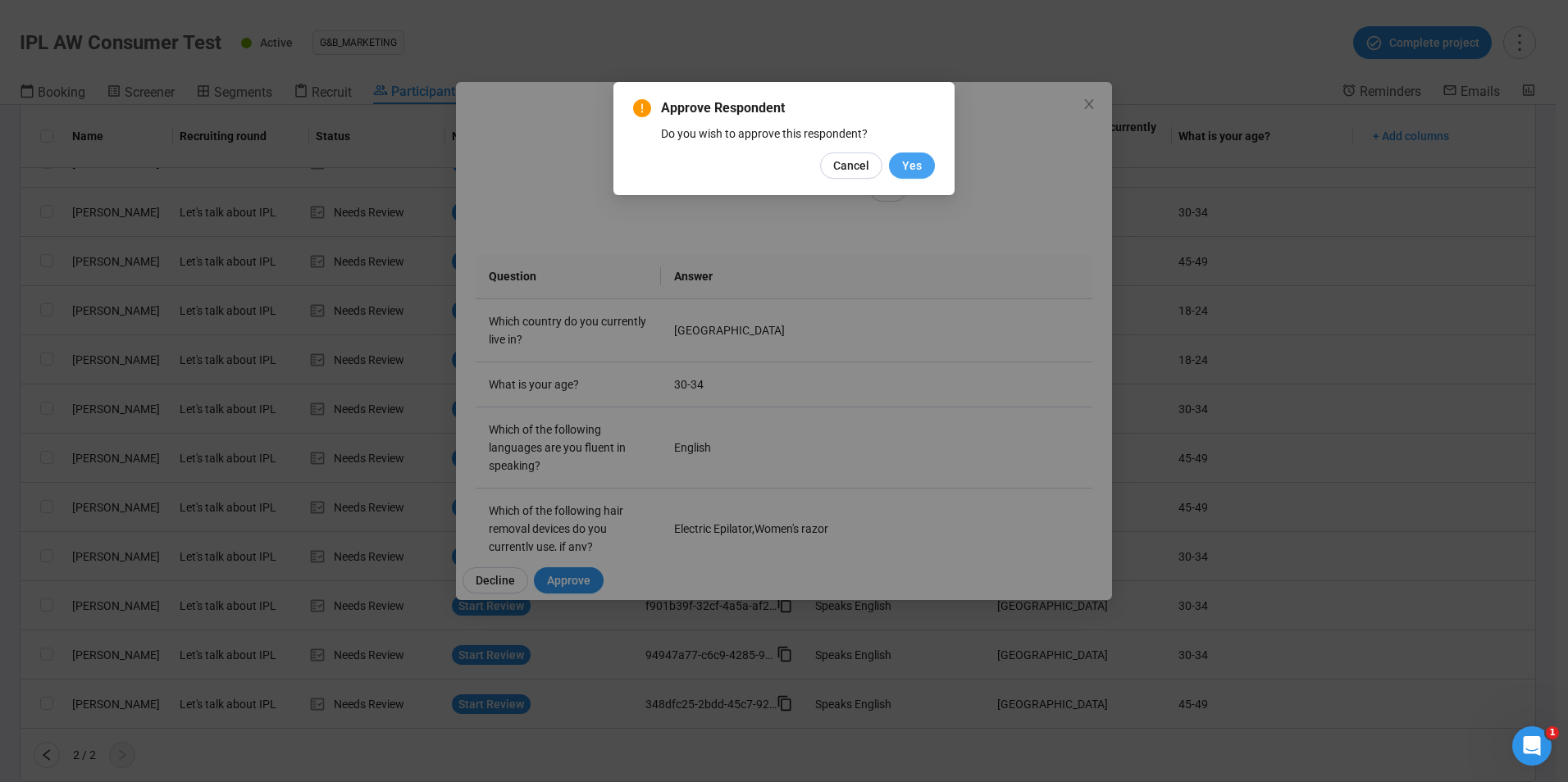
click at [919, 171] on span "Yes" at bounding box center [912, 165] width 20 height 18
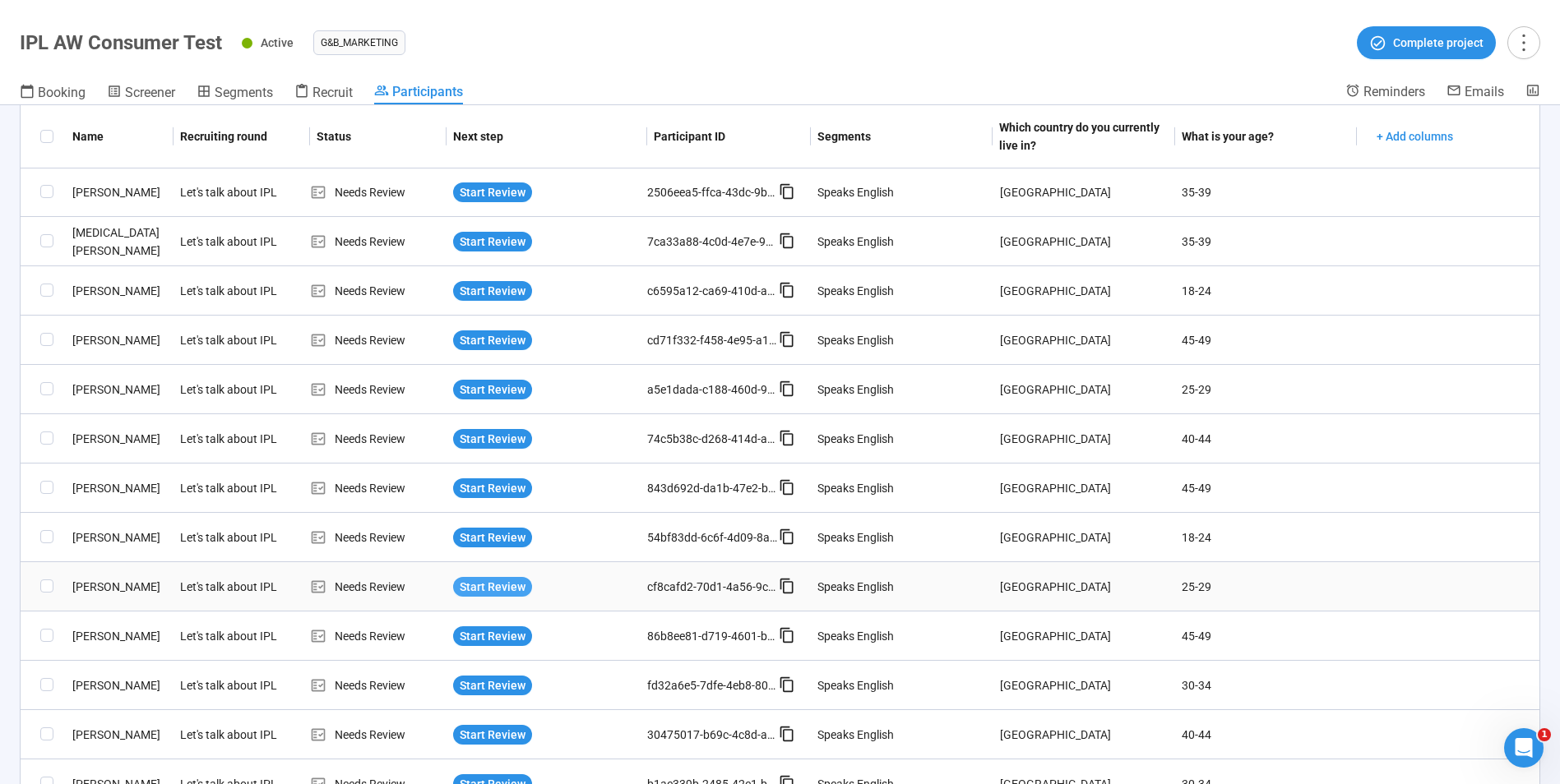
click at [482, 587] on span "Start Review" at bounding box center [493, 586] width 66 height 18
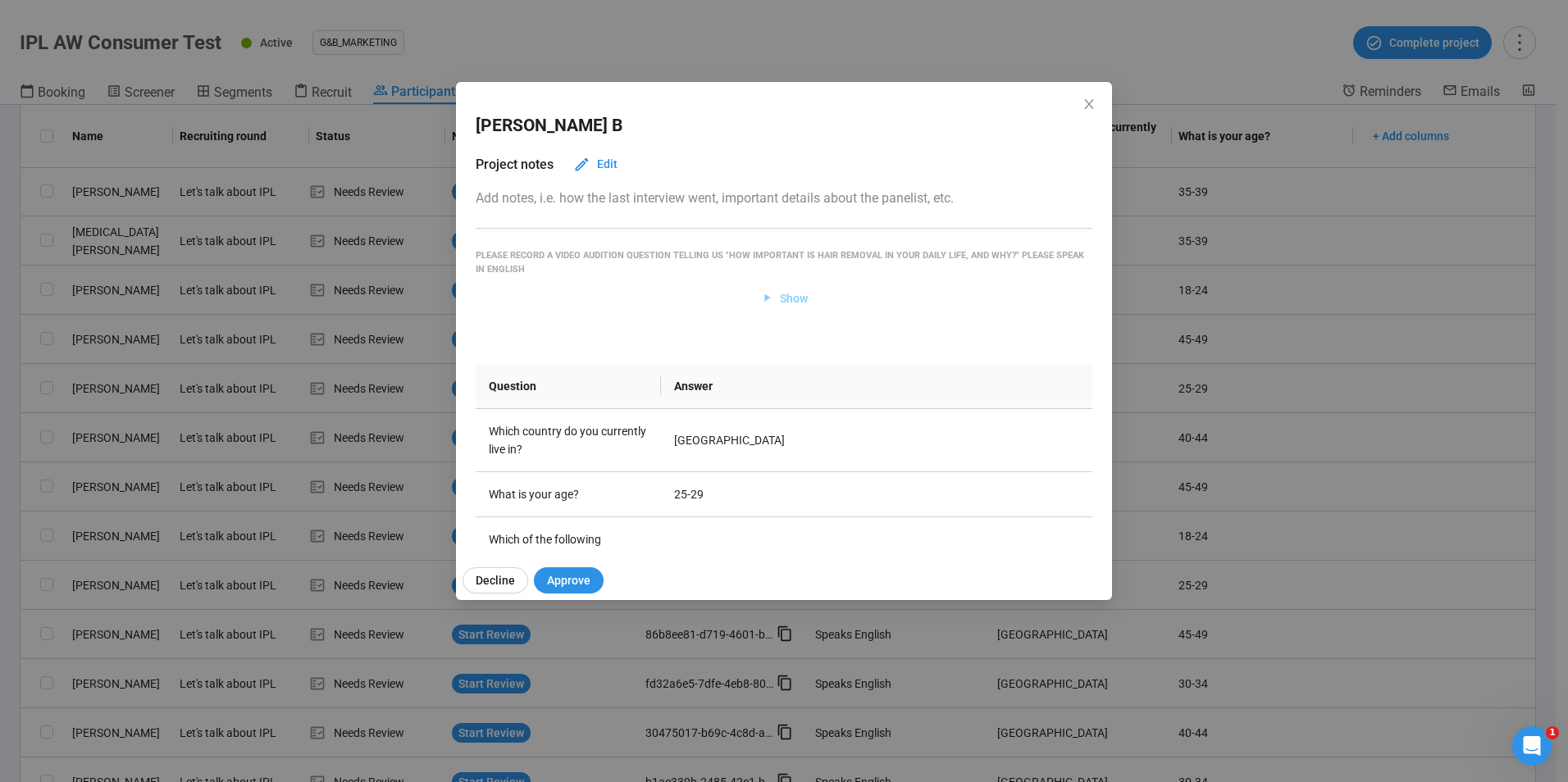
click at [764, 292] on icon "button" at bounding box center [767, 298] width 14 height 14
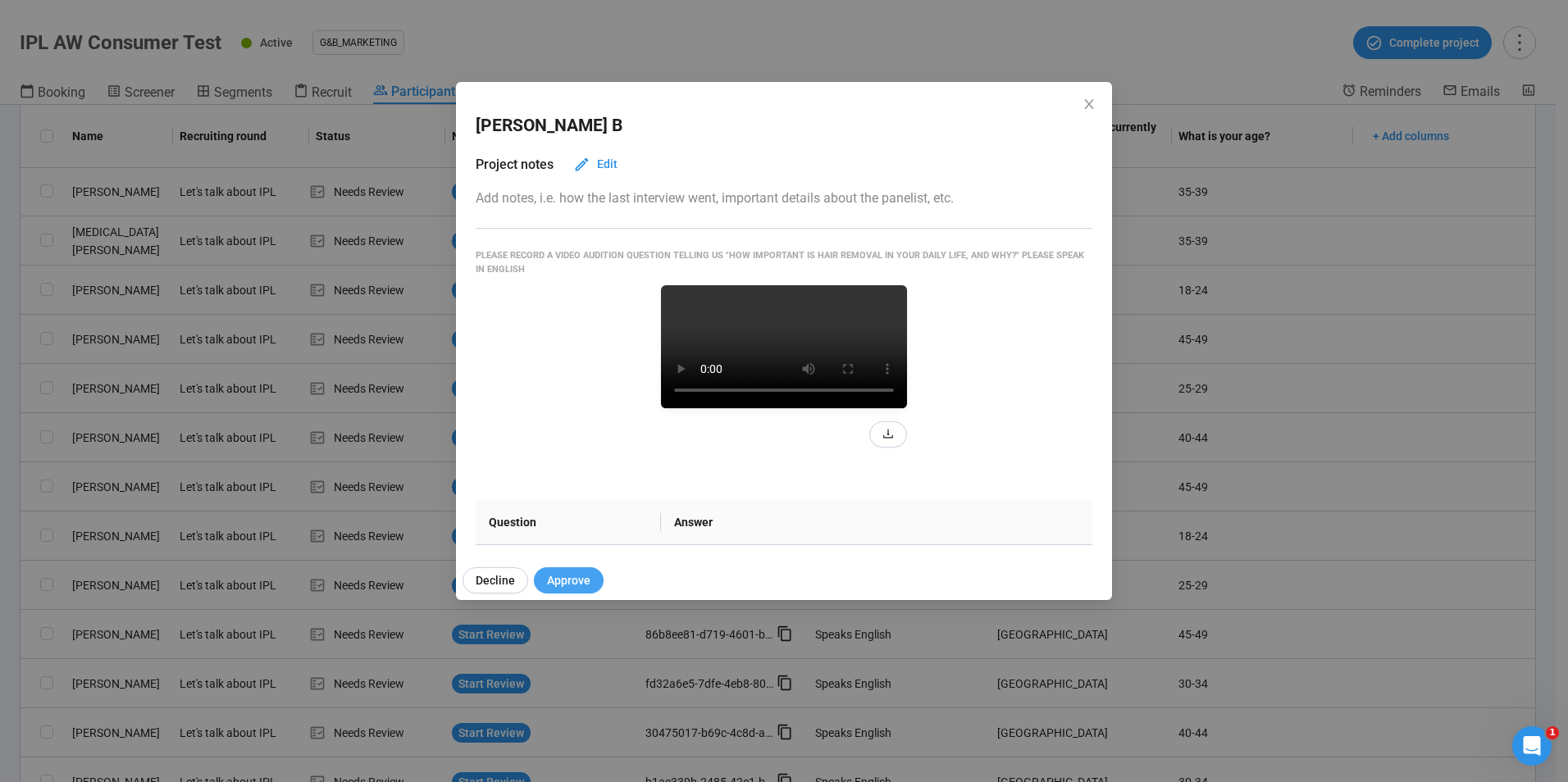
click at [564, 578] on span "Approve" at bounding box center [568, 580] width 44 height 18
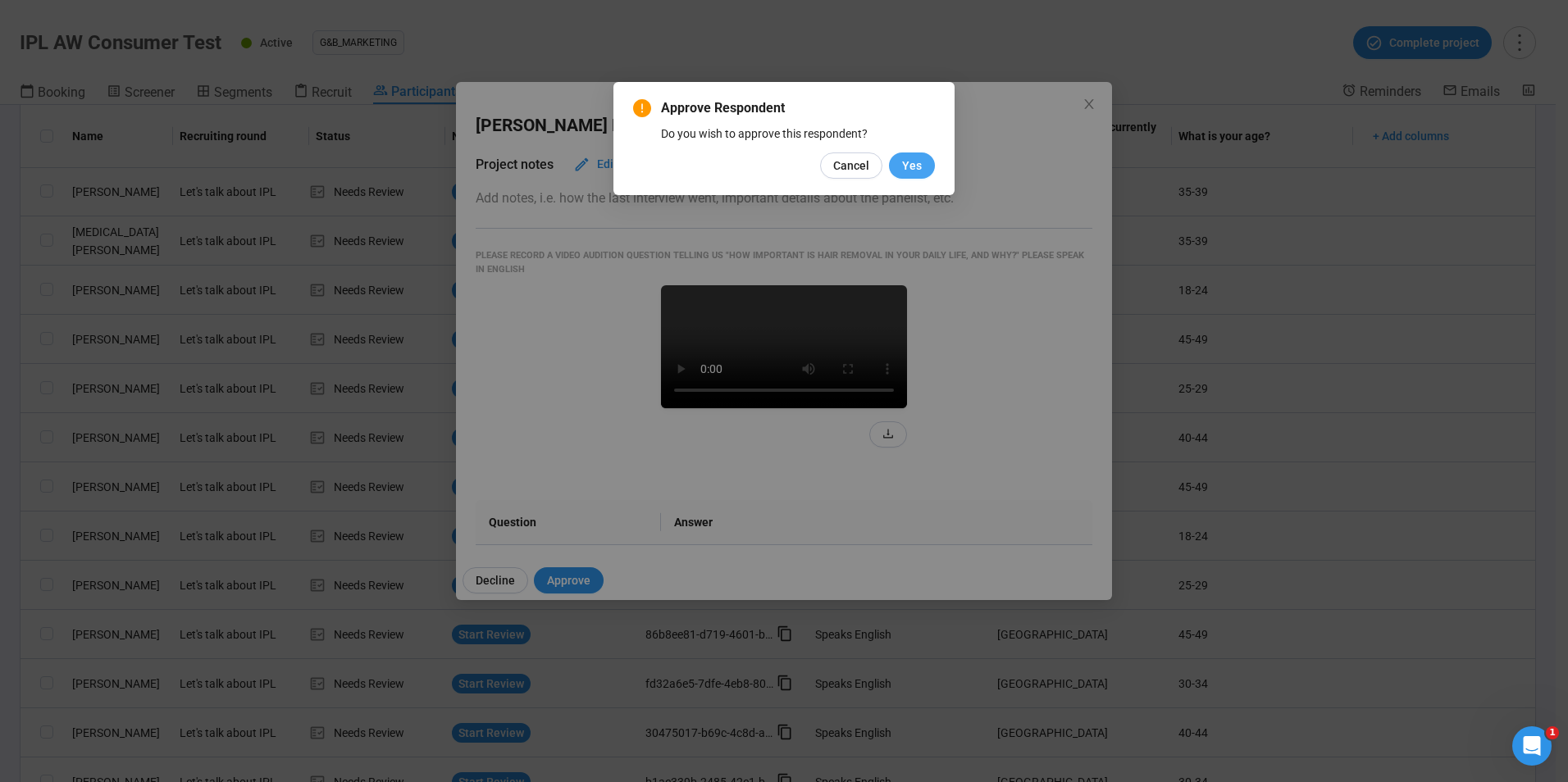
click at [900, 176] on button "Yes" at bounding box center [912, 165] width 46 height 26
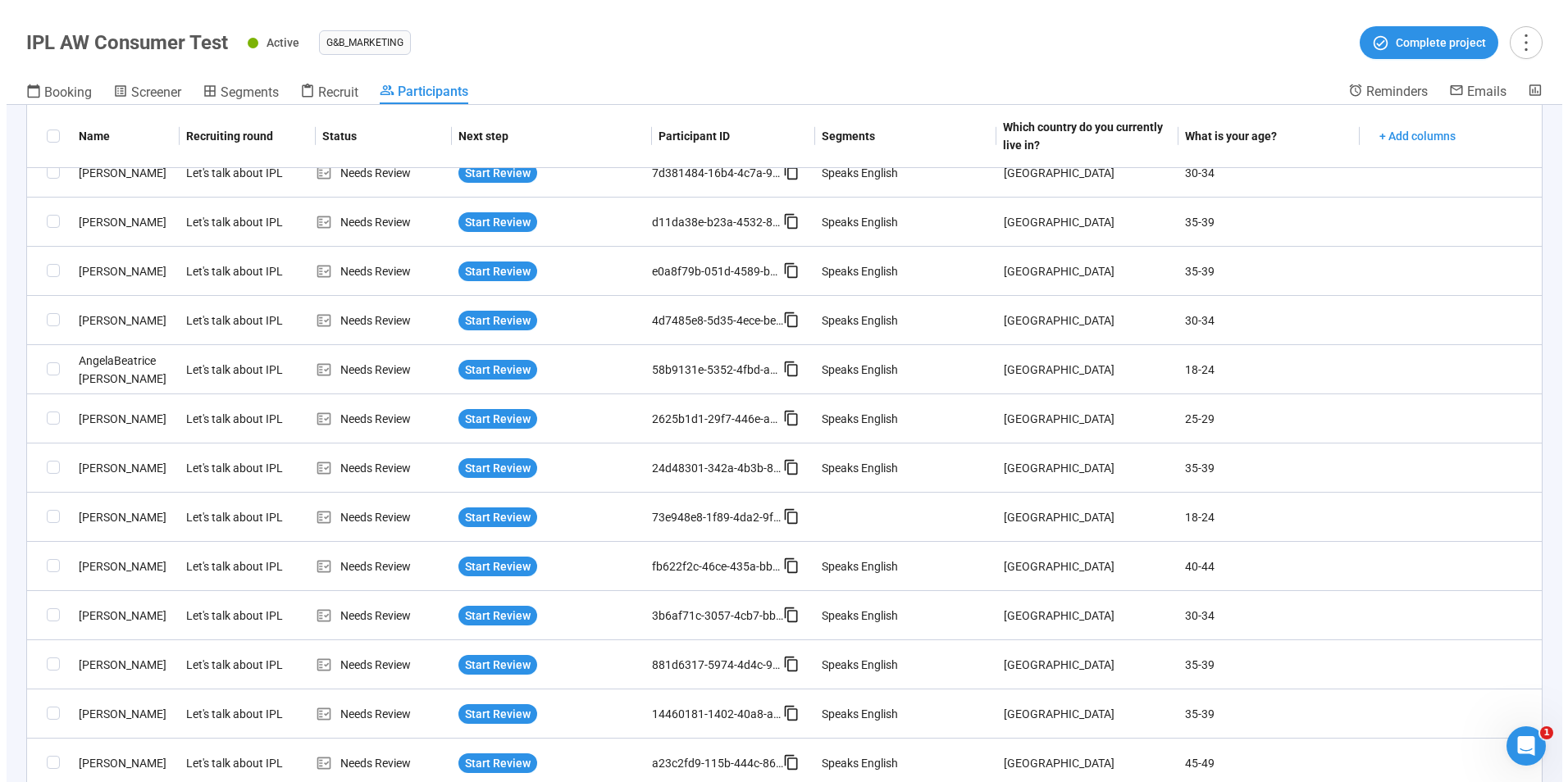
scroll to position [1012, 0]
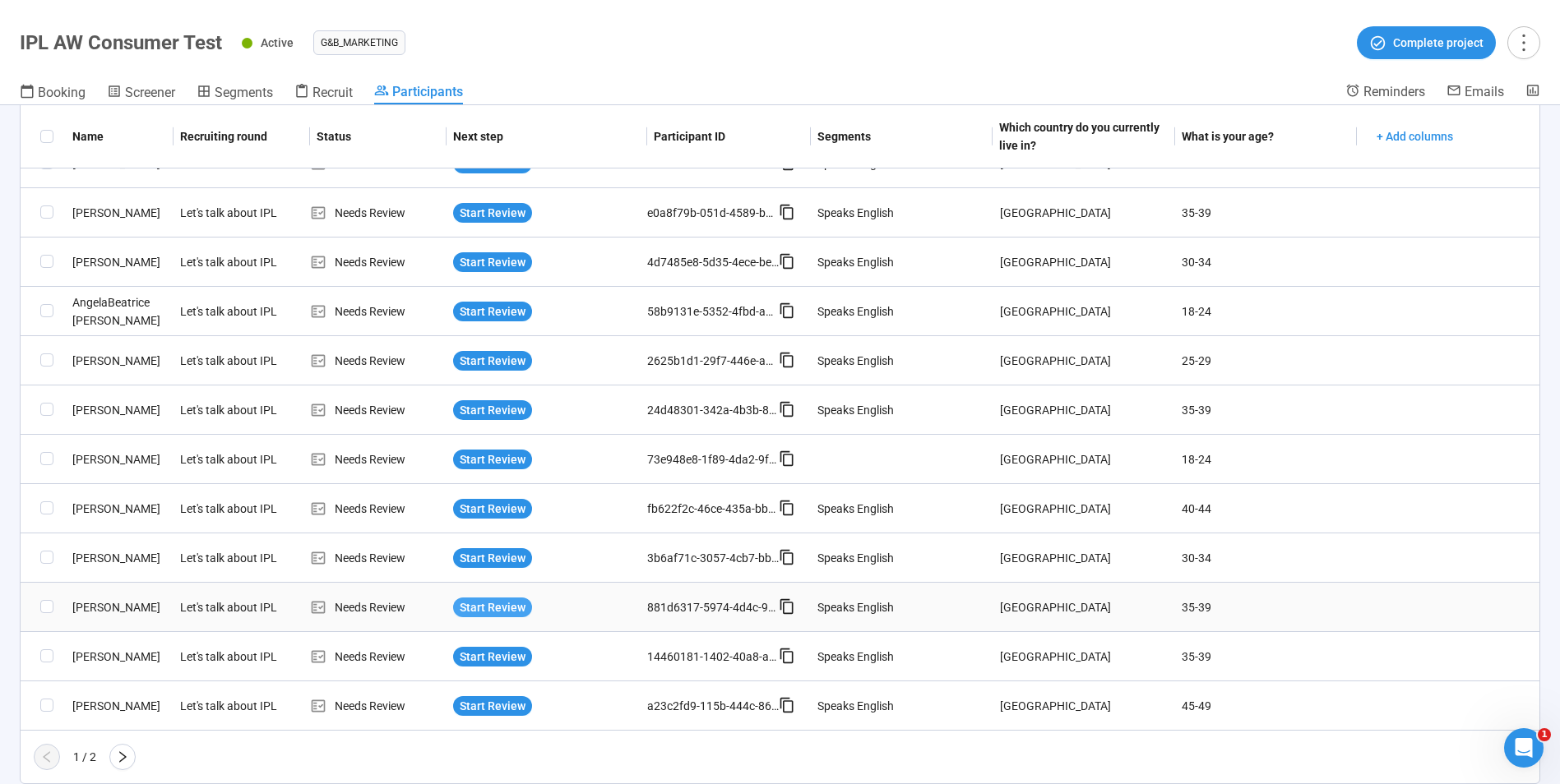
click at [501, 606] on span "Start Review" at bounding box center [493, 607] width 66 height 18
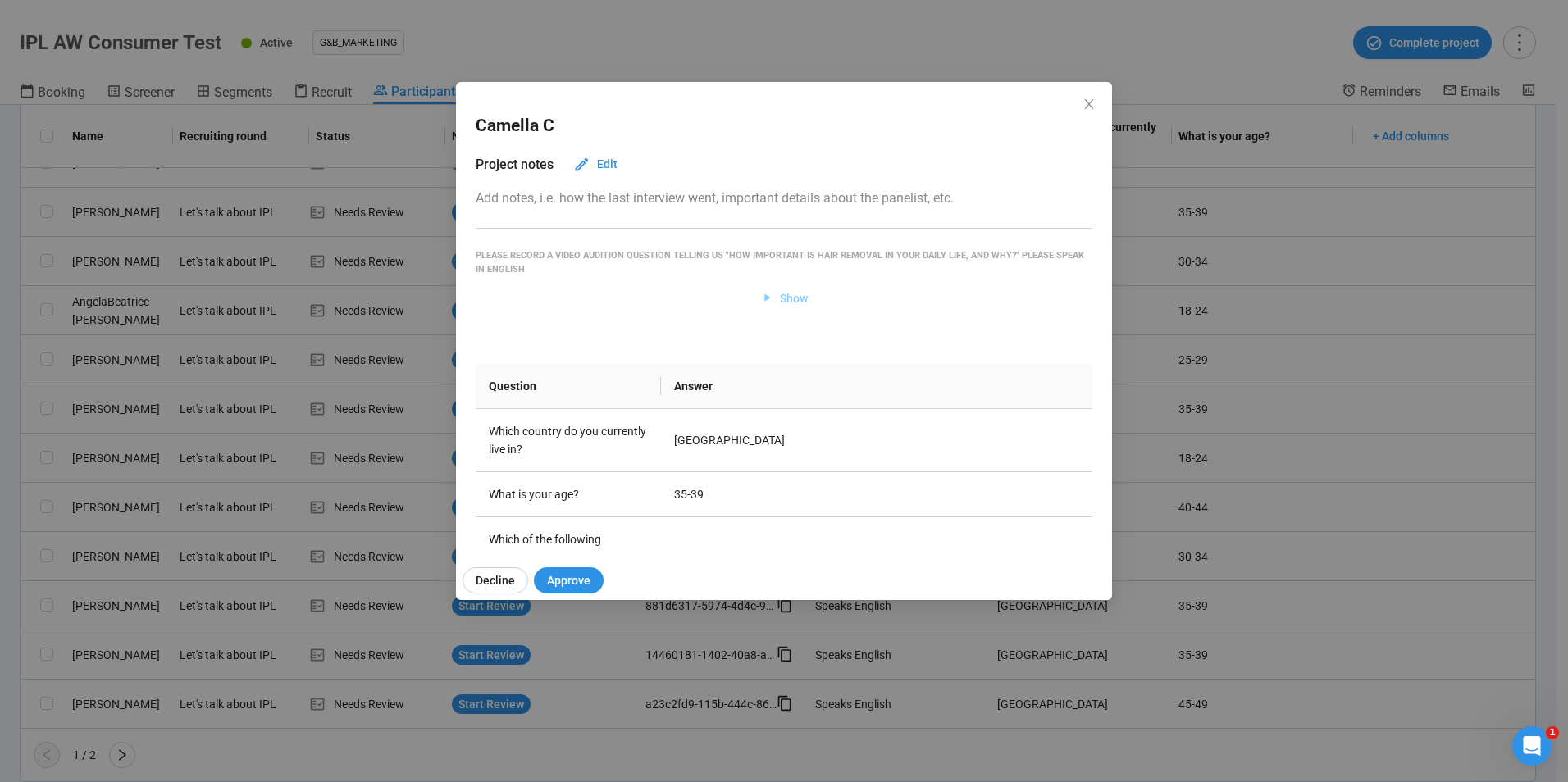
click at [789, 295] on span "Show" at bounding box center [794, 299] width 28 height 18
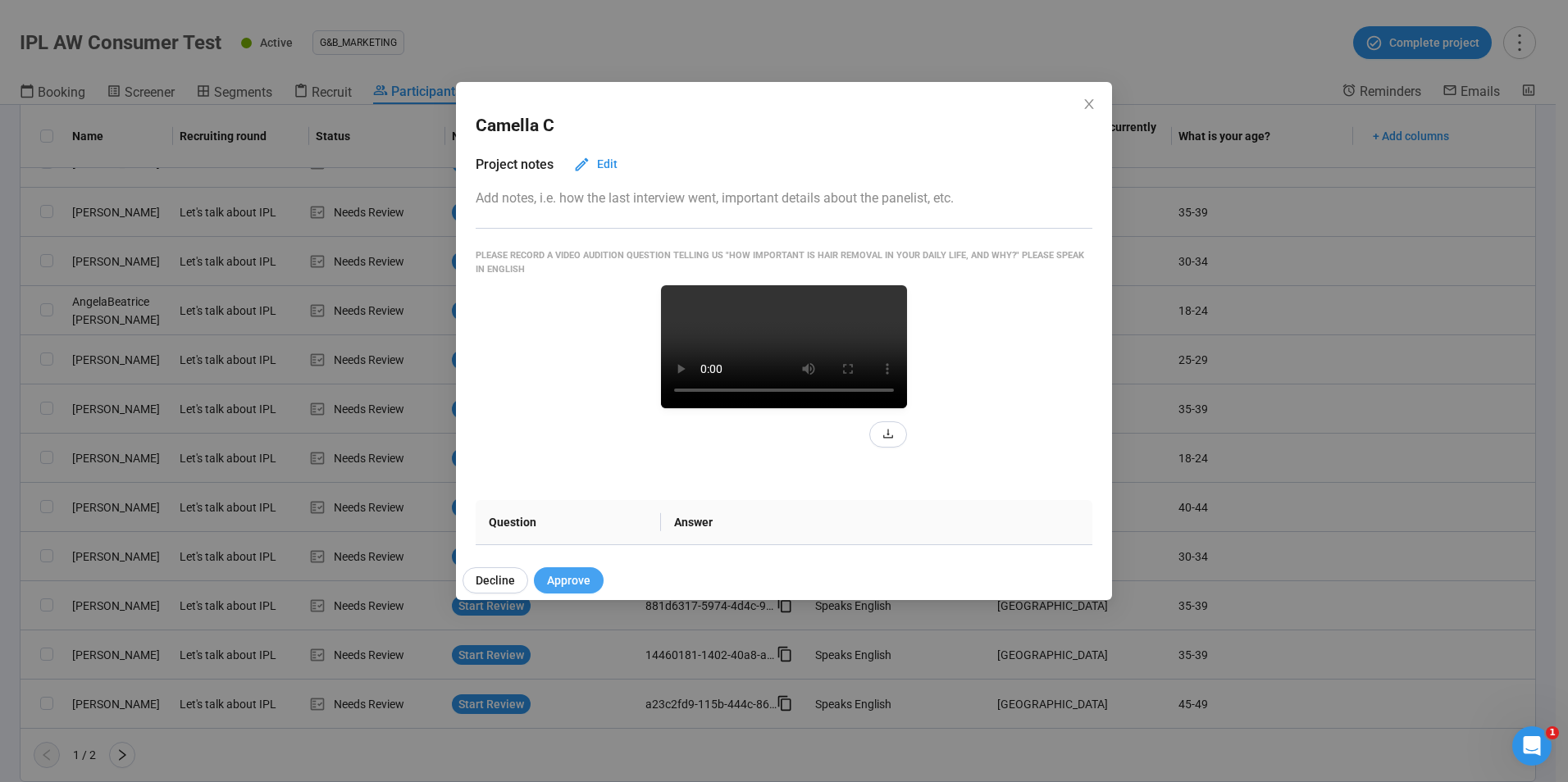
click at [553, 568] on button "Approve" at bounding box center [568, 580] width 69 height 26
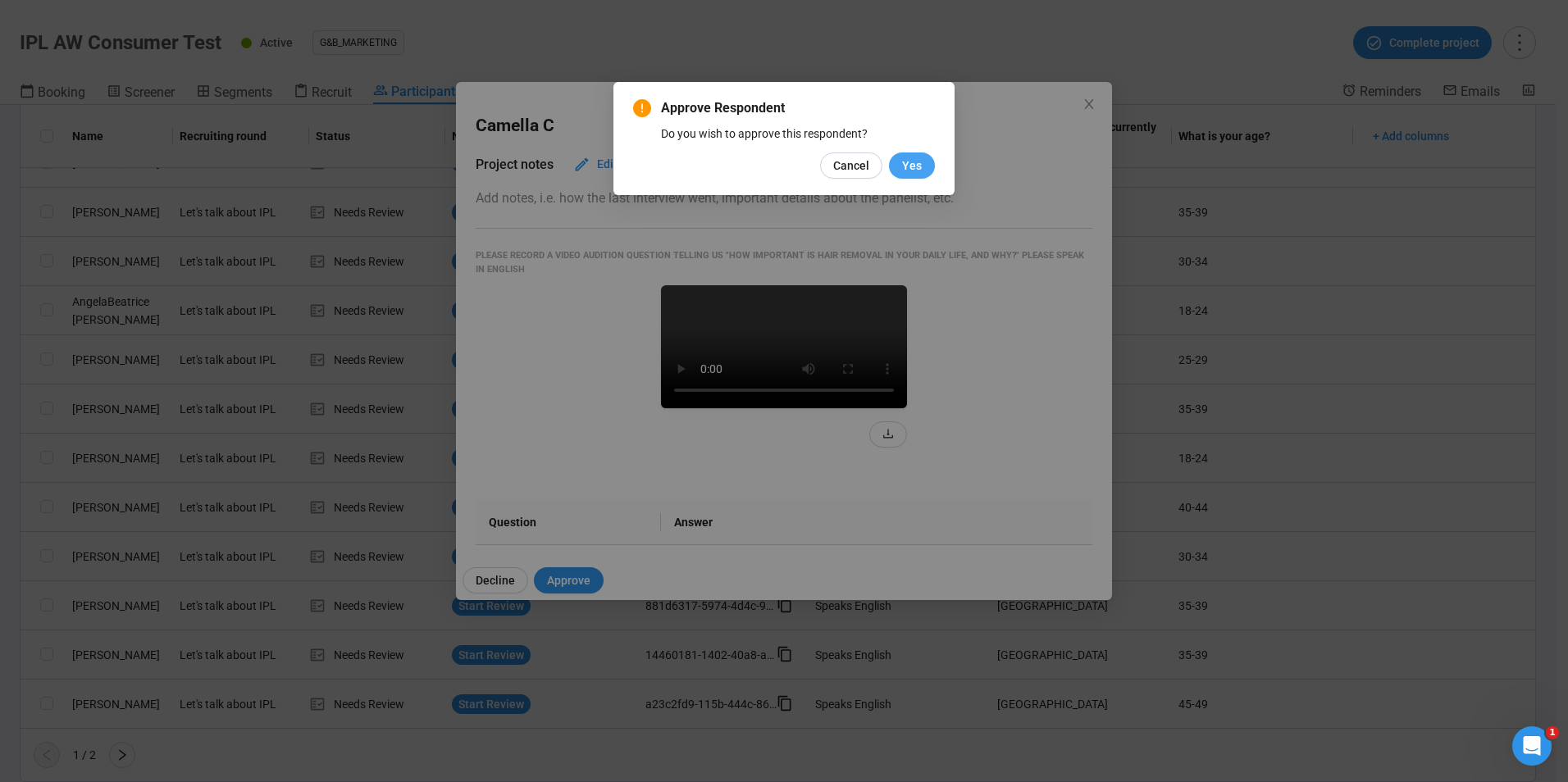
click at [904, 167] on span "Yes" at bounding box center [912, 165] width 20 height 18
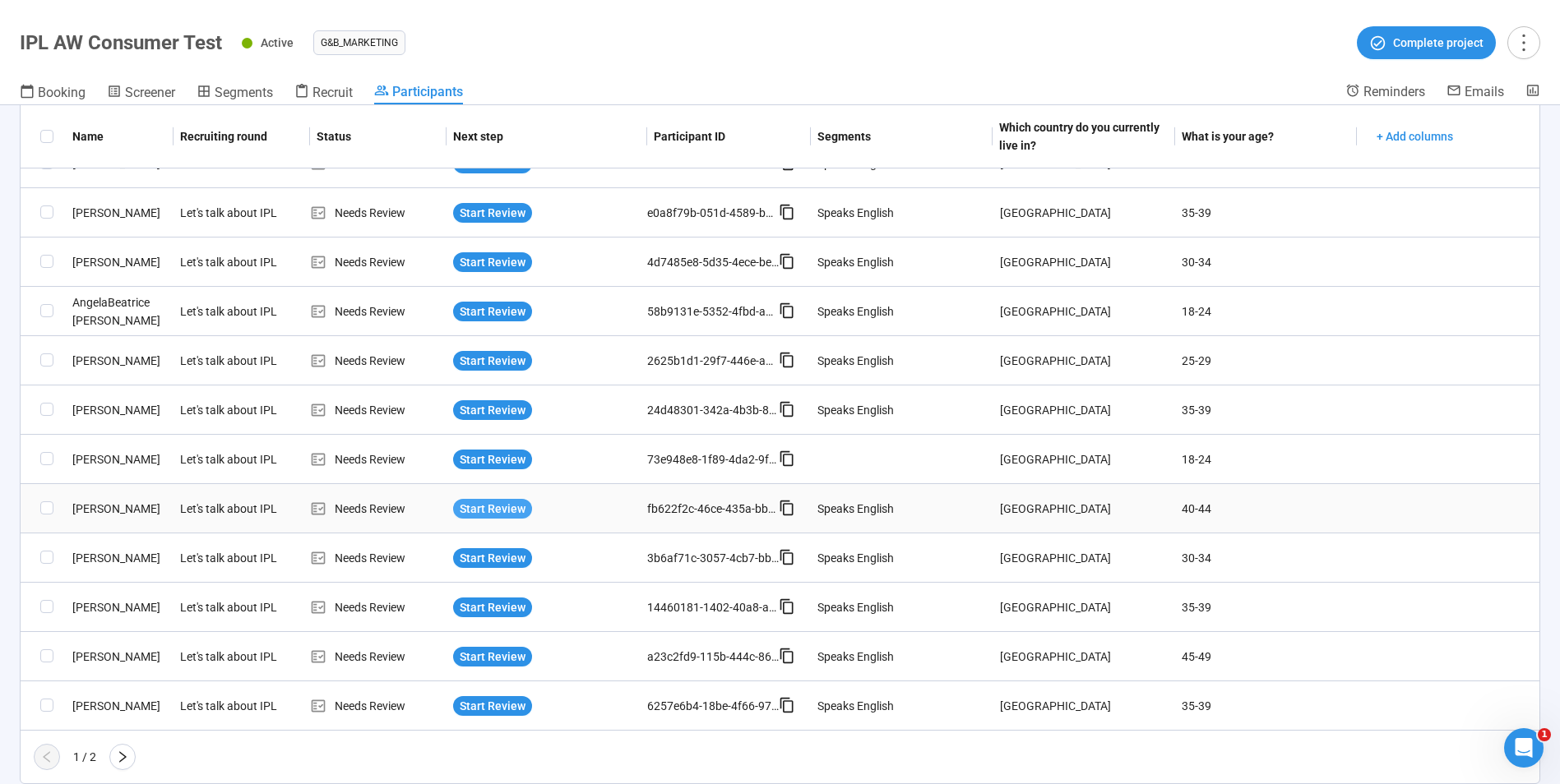
click at [477, 506] on span "Start Review" at bounding box center [493, 509] width 66 height 18
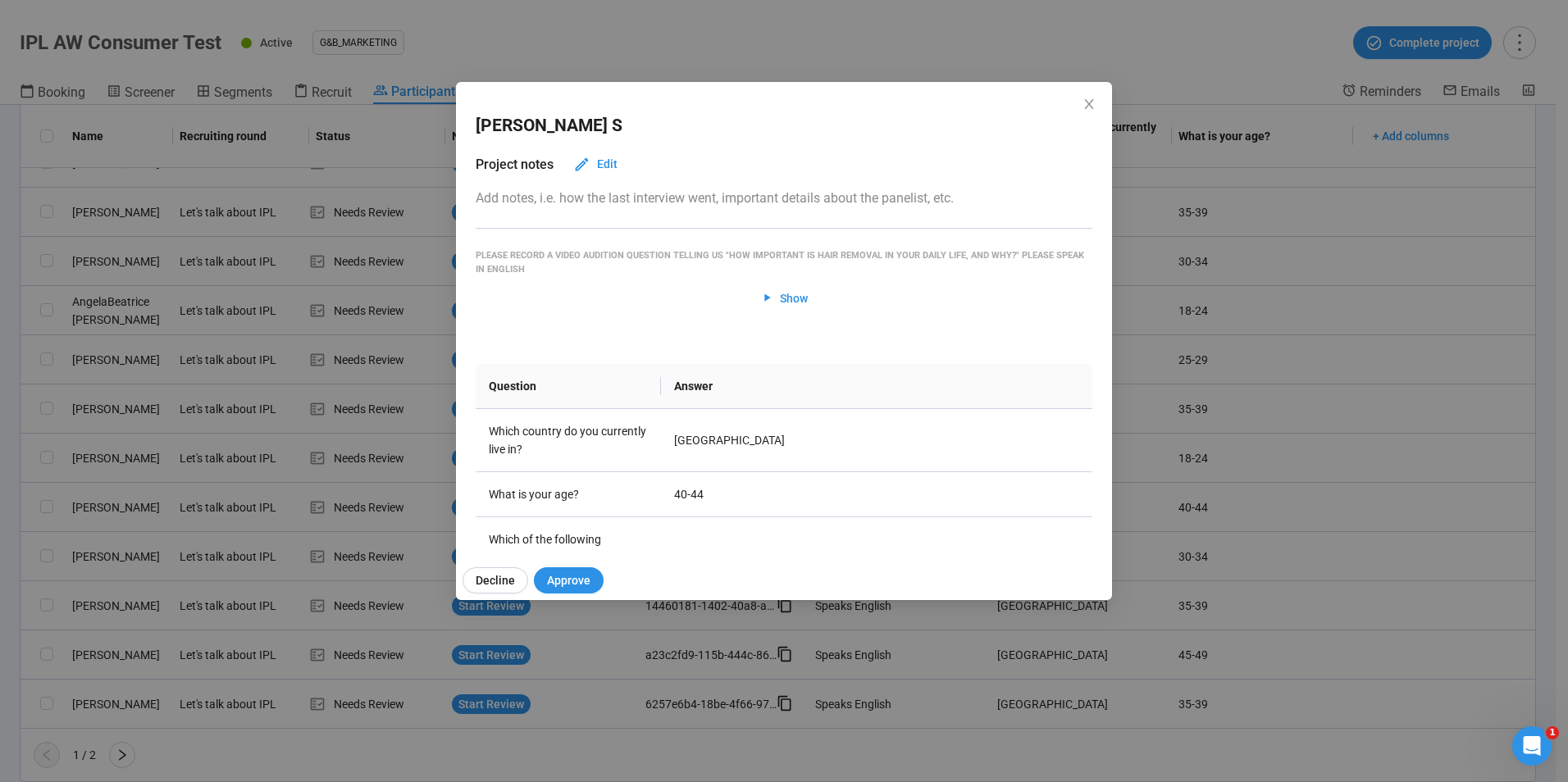
click at [787, 274] on div "Please record a video audition question telling us "How important is hair remov…" at bounding box center [784, 263] width 617 height 28
click at [789, 296] on span "Show" at bounding box center [794, 299] width 28 height 18
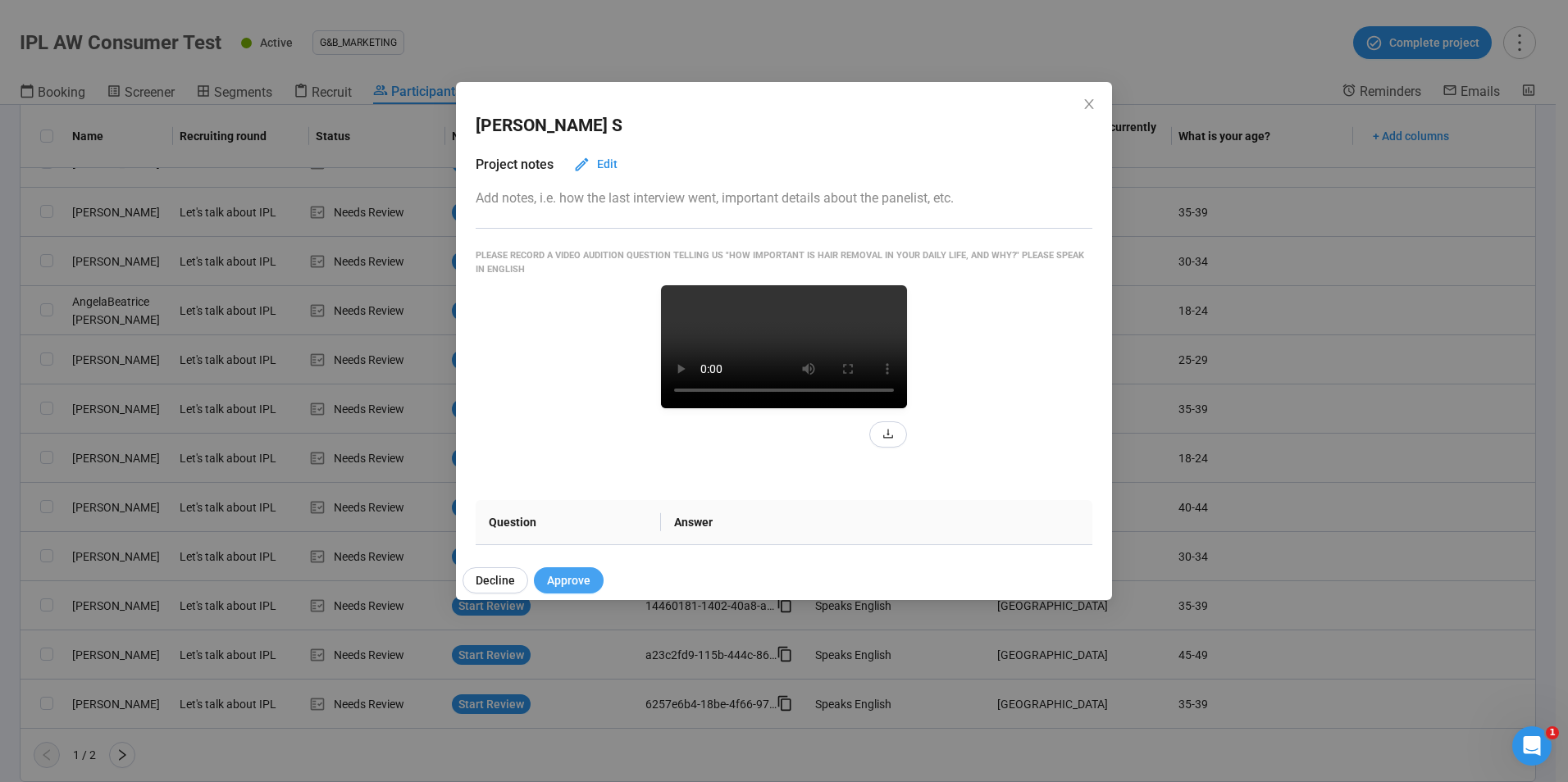
click at [571, 569] on button "Approve" at bounding box center [568, 580] width 69 height 26
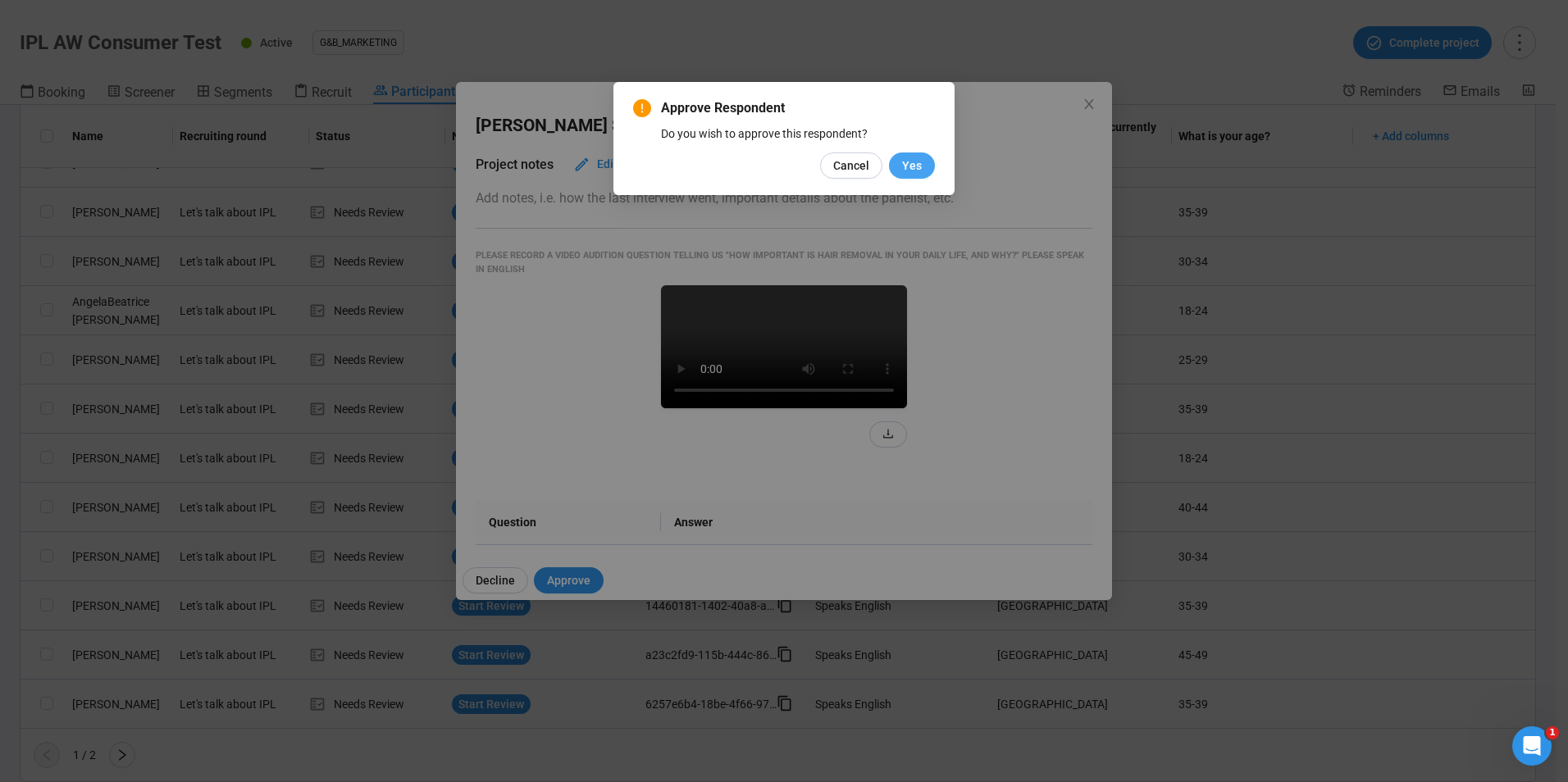
click at [907, 171] on span "Yes" at bounding box center [912, 165] width 20 height 18
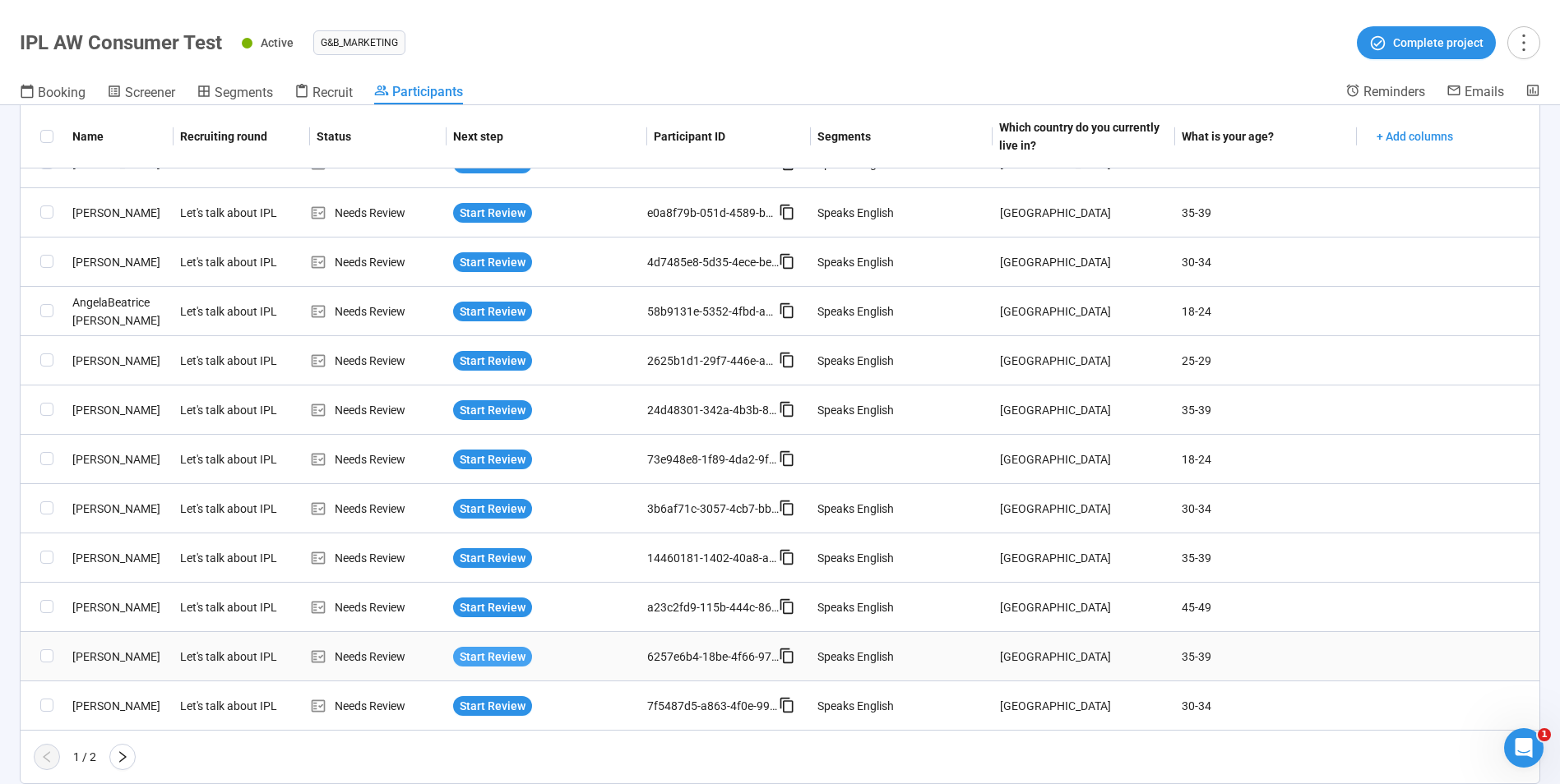
click at [508, 652] on span "Start Review" at bounding box center [493, 657] width 66 height 18
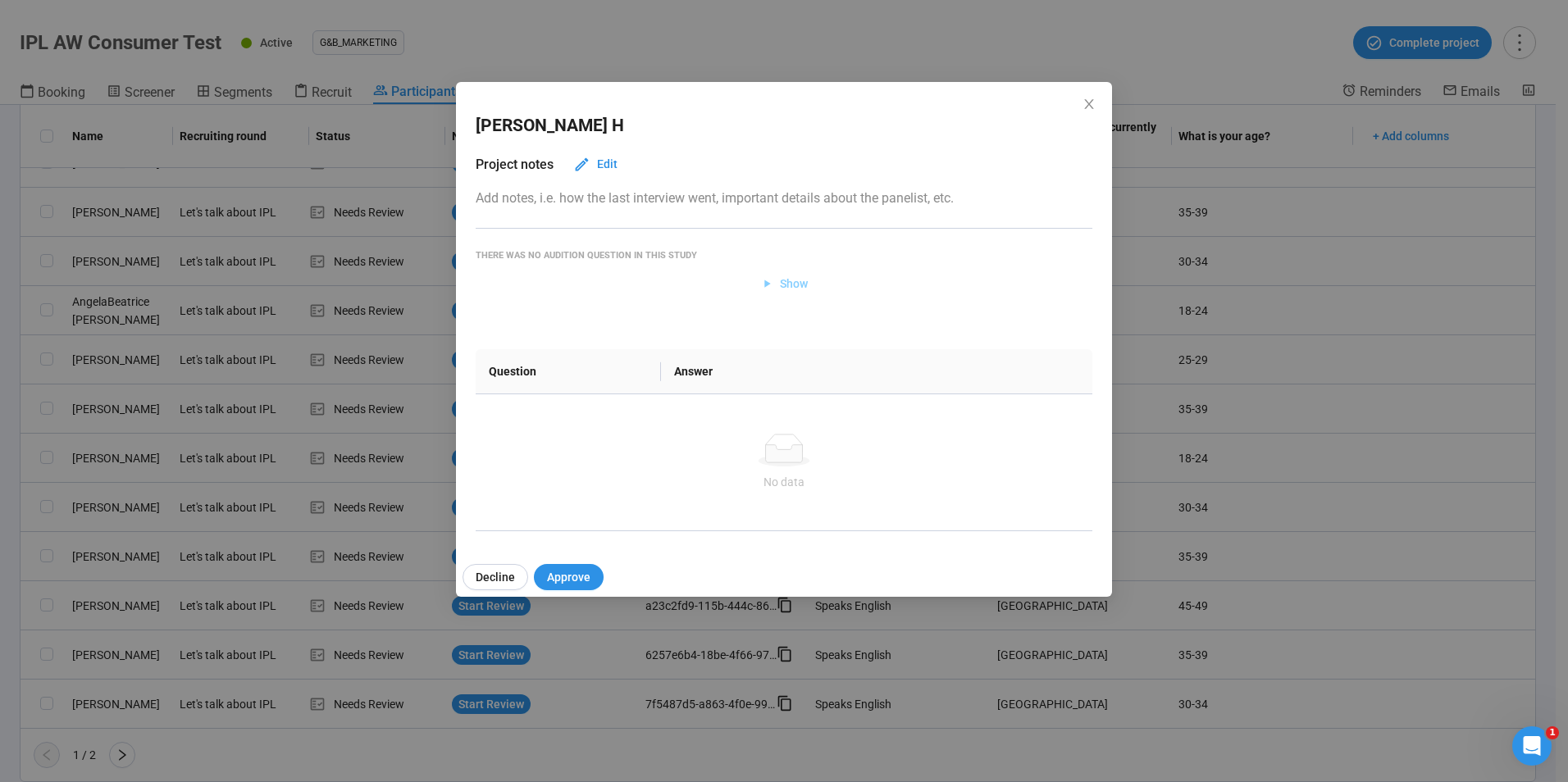
click at [782, 286] on span "Show" at bounding box center [794, 283] width 28 height 18
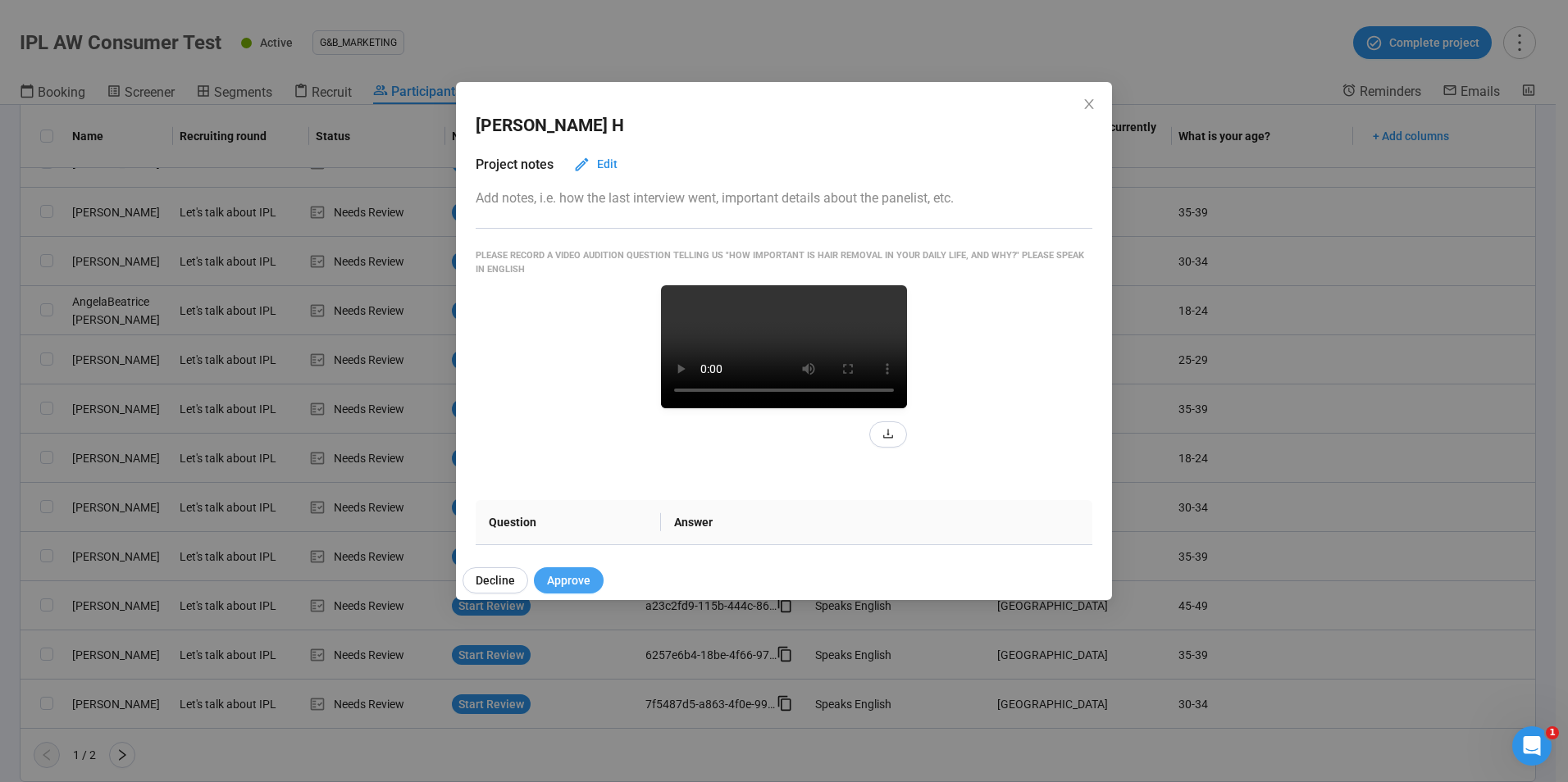
click at [567, 576] on span "Approve" at bounding box center [568, 580] width 44 height 18
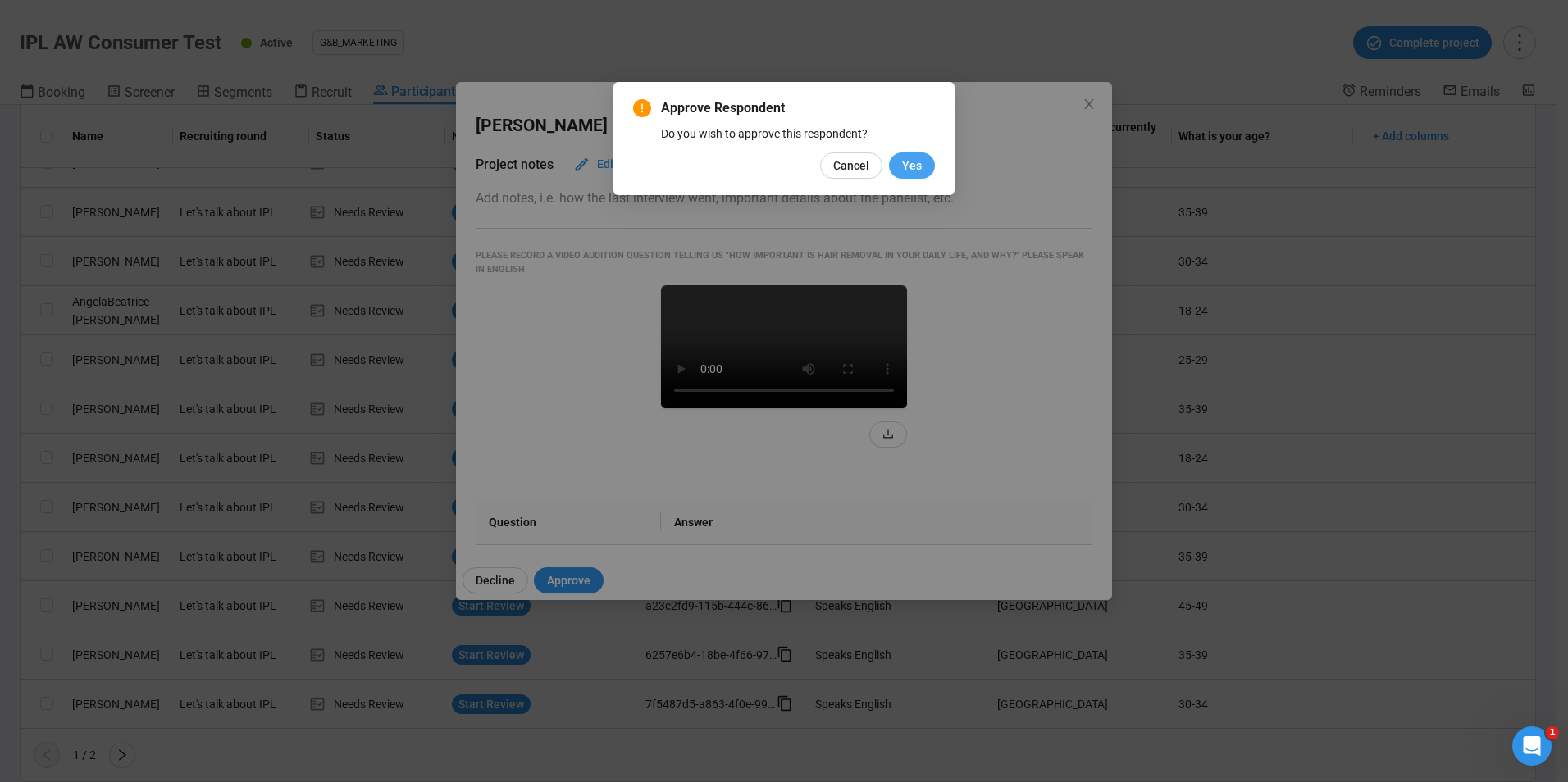
click at [919, 167] on span "Yes" at bounding box center [912, 165] width 20 height 18
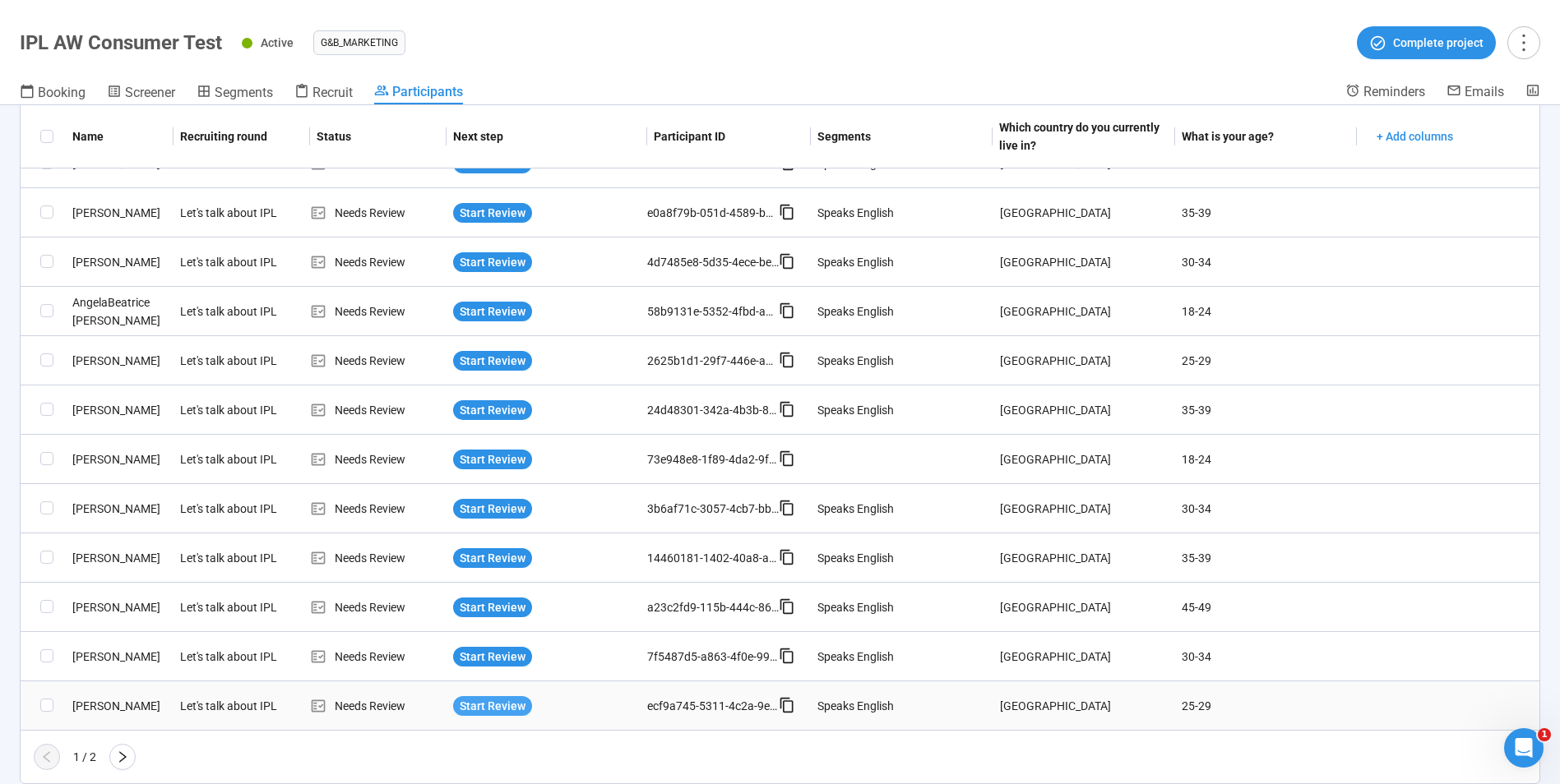
click at [487, 705] on span "Start Review" at bounding box center [493, 706] width 66 height 18
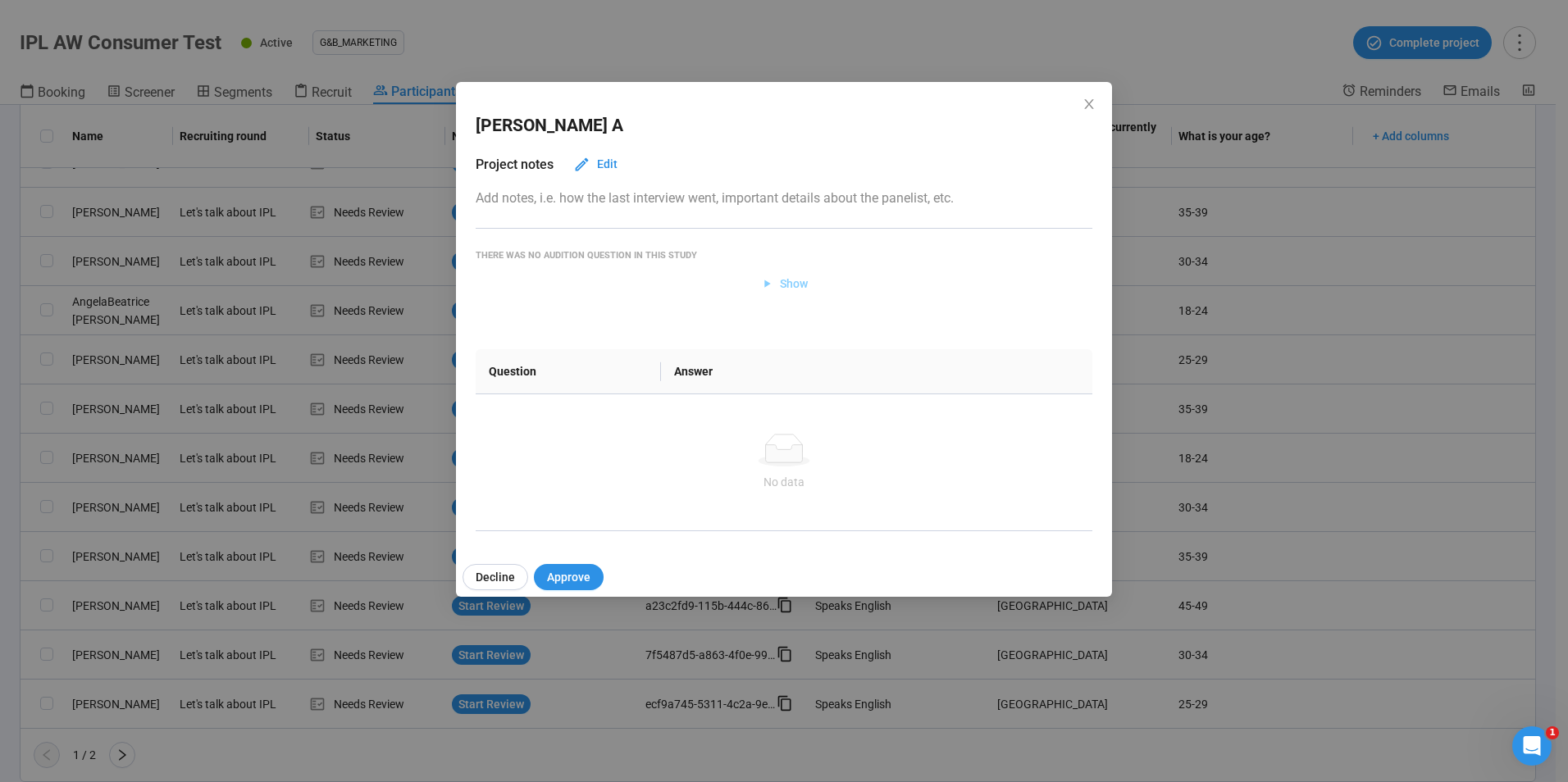
click at [771, 286] on button "Show" at bounding box center [784, 283] width 74 height 26
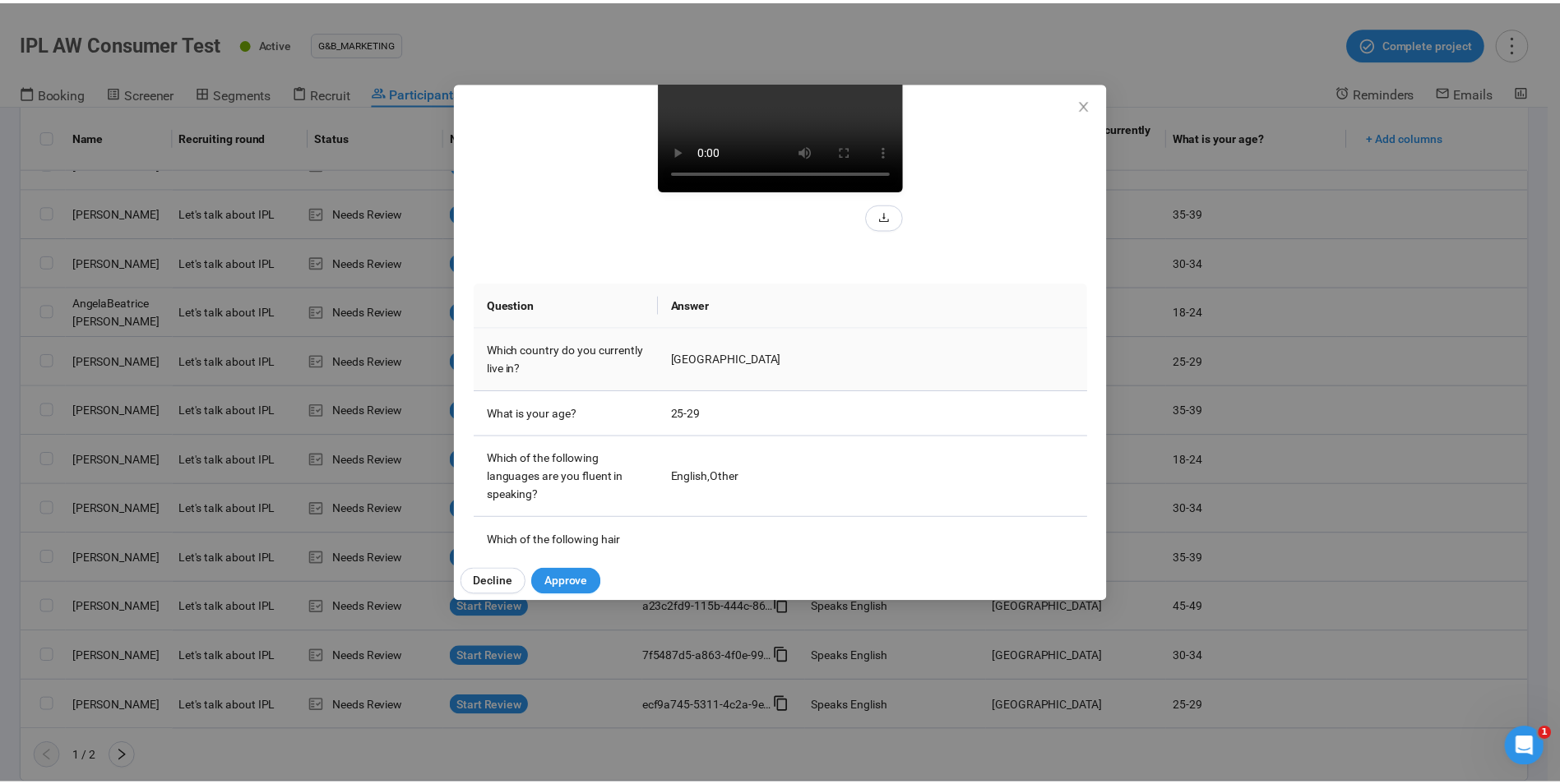
scroll to position [82, 0]
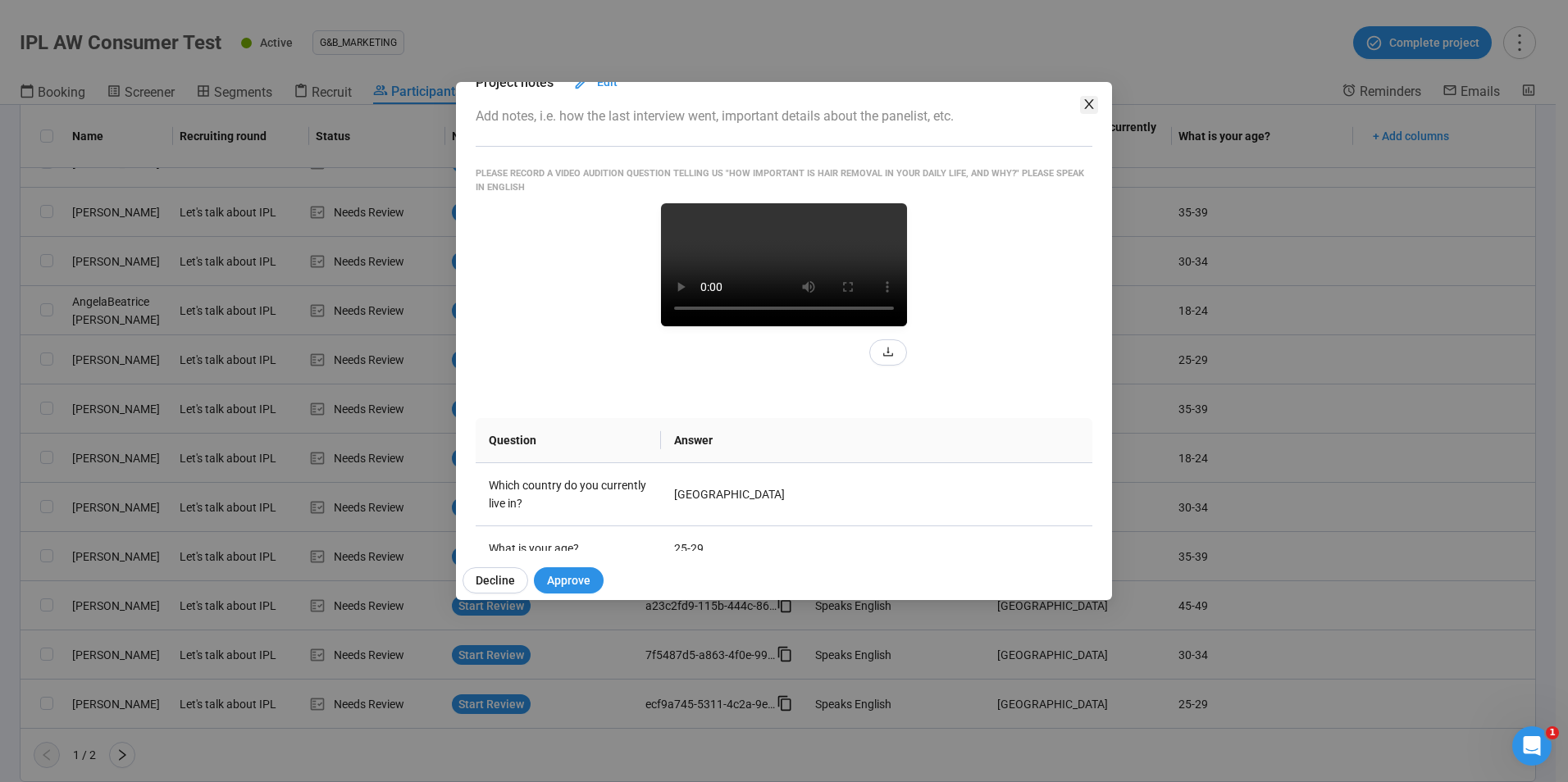
click at [1092, 107] on icon "close" at bounding box center [1088, 104] width 9 height 10
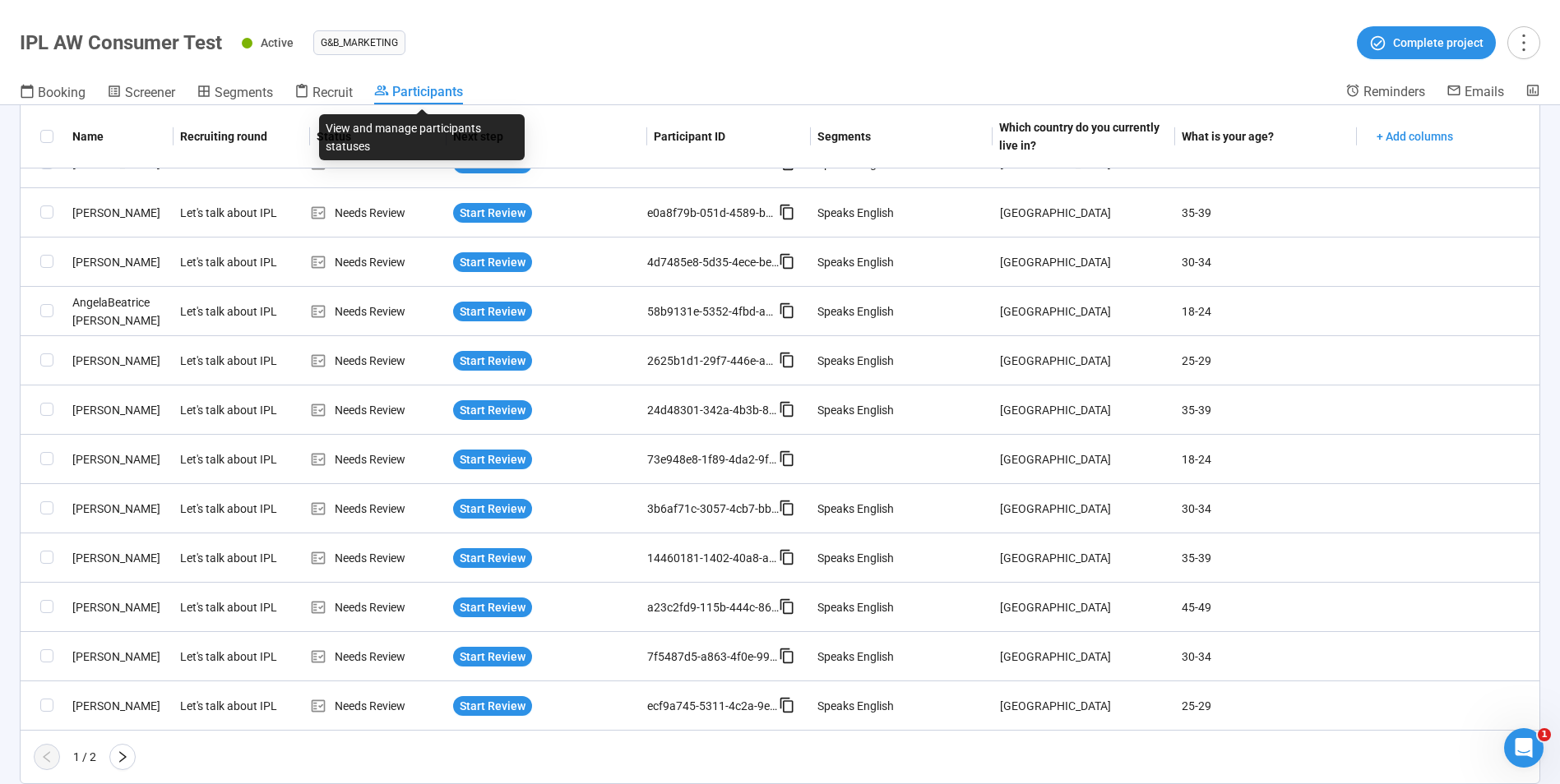
click at [436, 90] on span "Participants" at bounding box center [428, 92] width 71 height 16
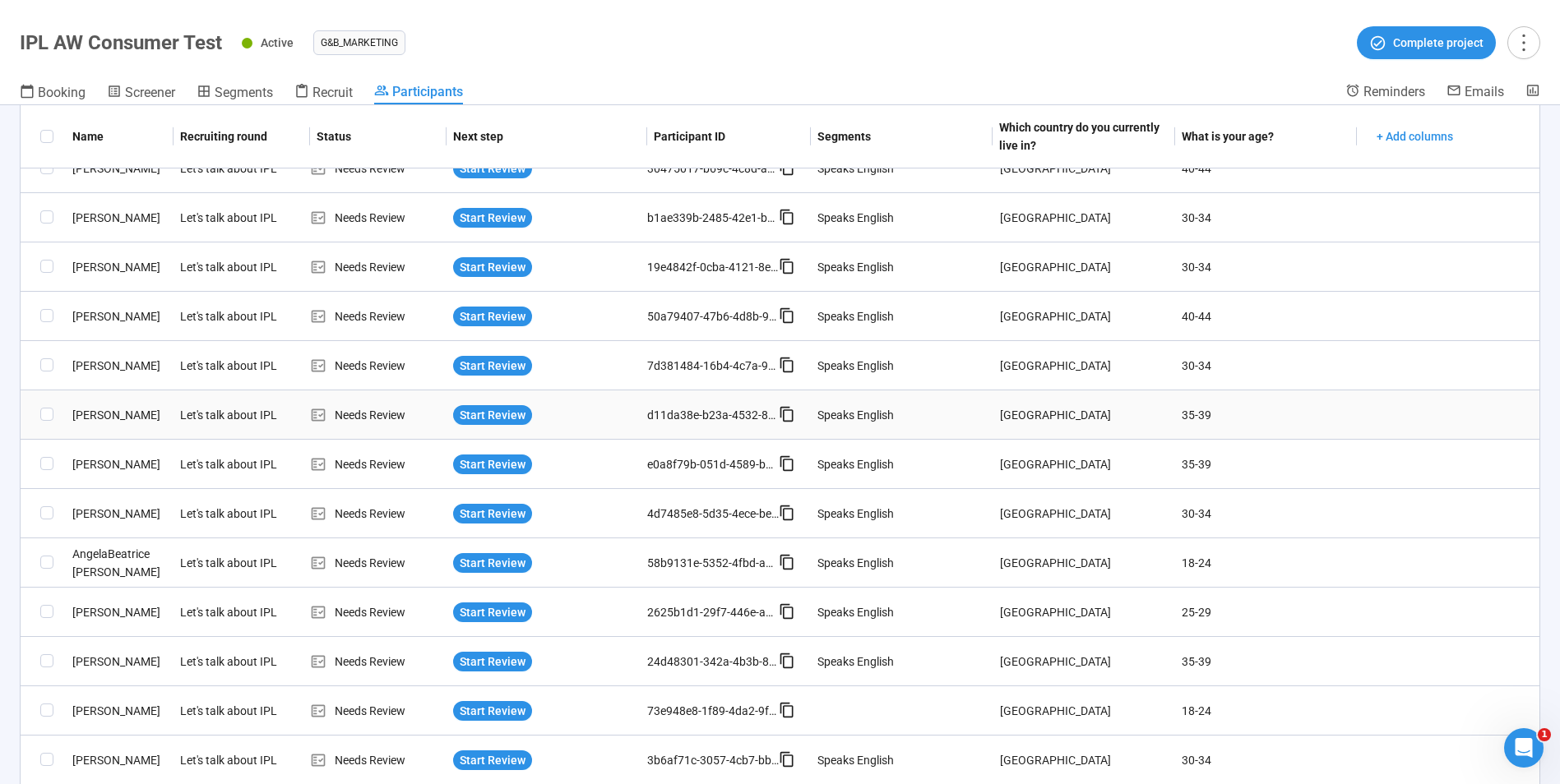
scroll to position [522, 0]
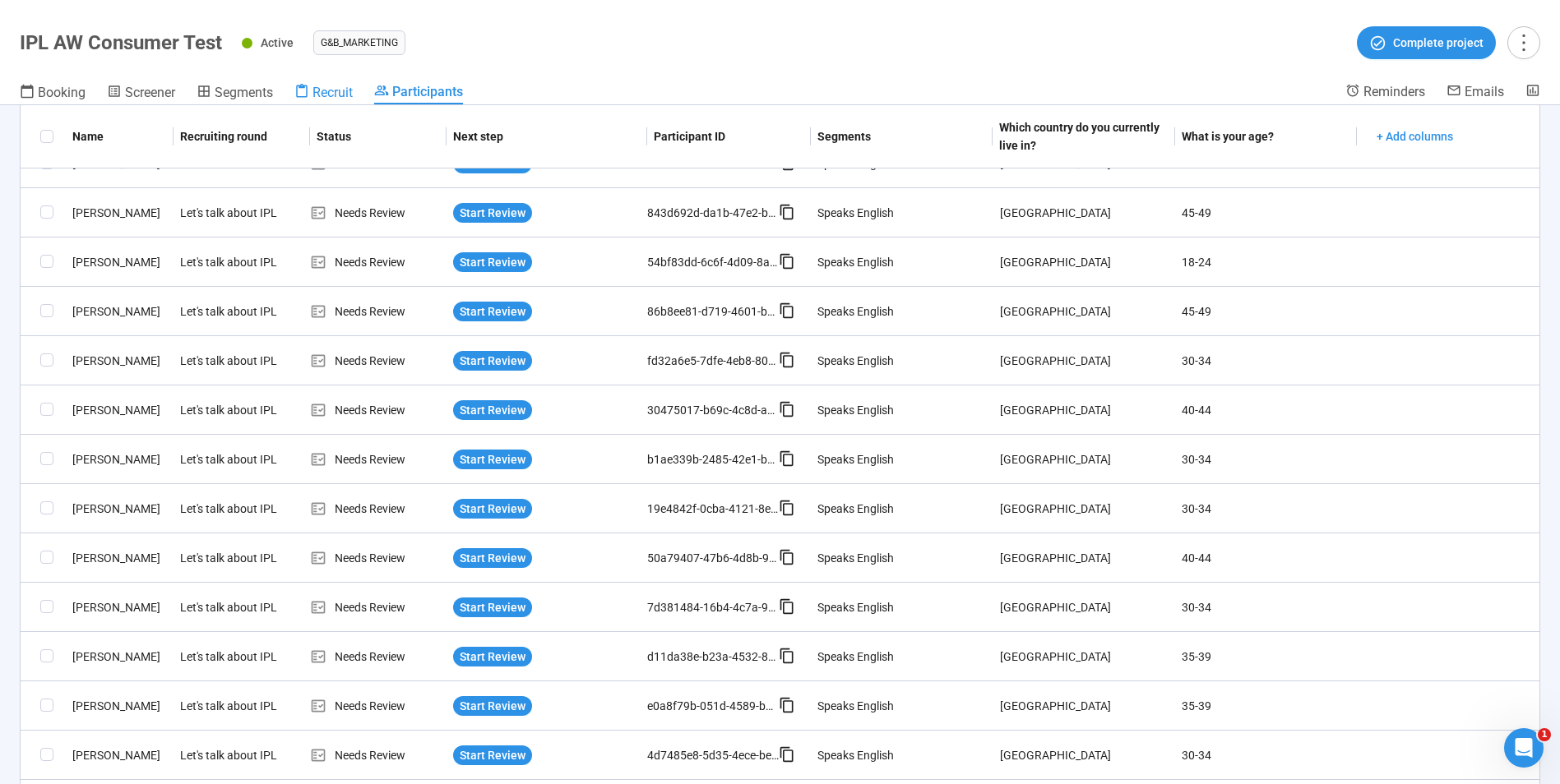
click at [340, 92] on span "Recruit" at bounding box center [332, 93] width 40 height 16
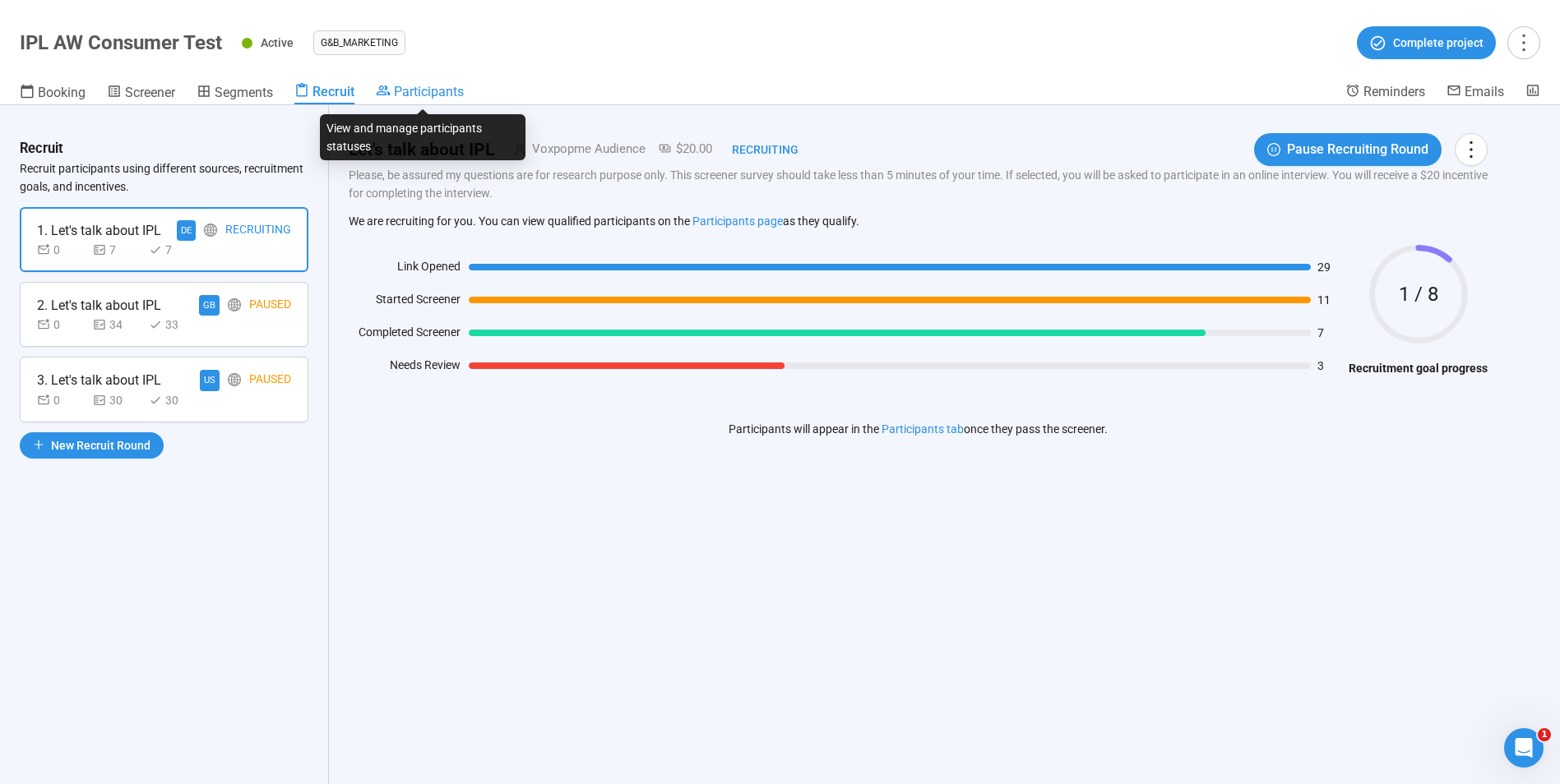
click at [414, 84] on span "Participants" at bounding box center [428, 92] width 70 height 16
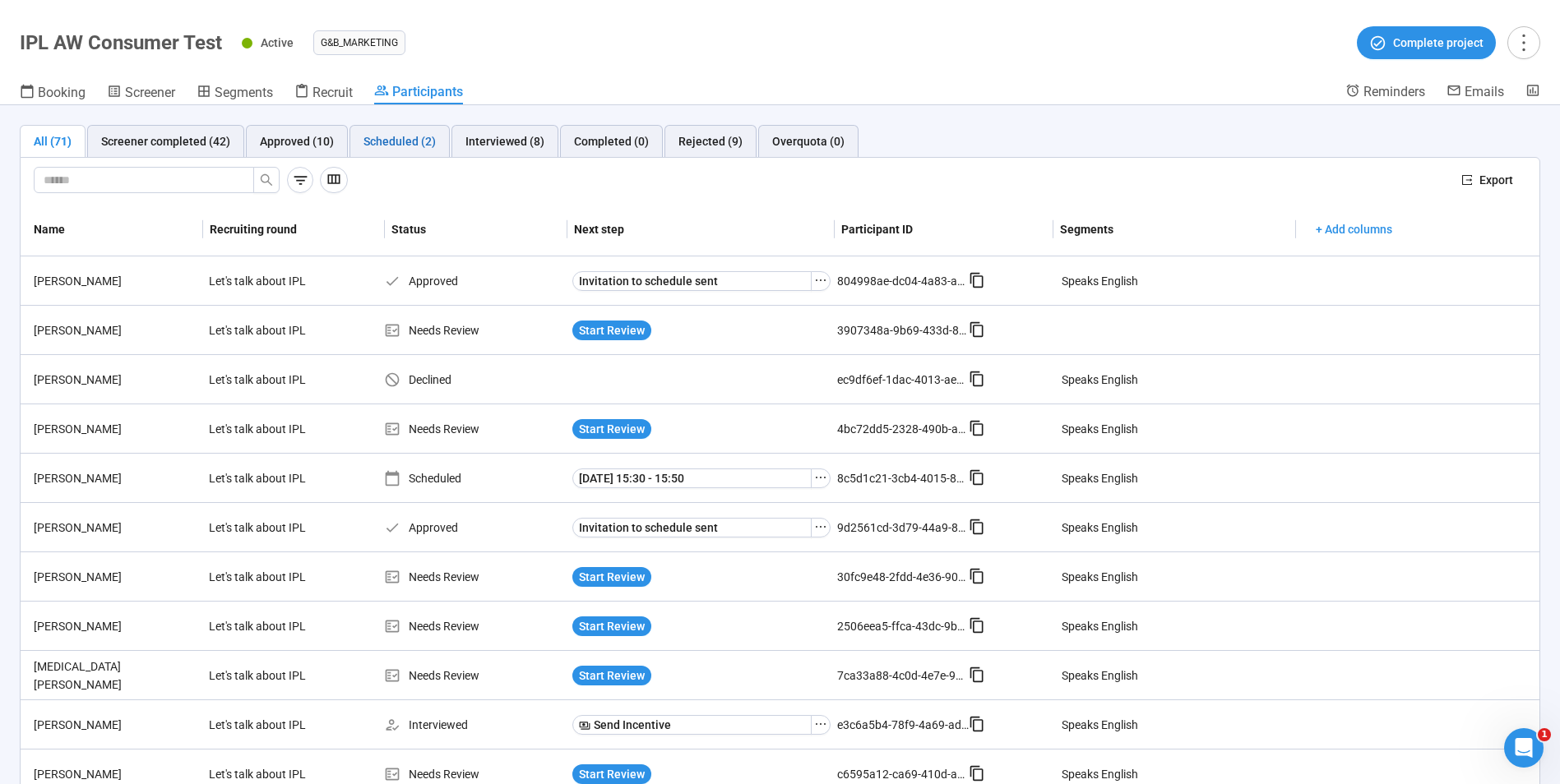
click at [403, 136] on div "Scheduled (2)" at bounding box center [400, 141] width 72 height 18
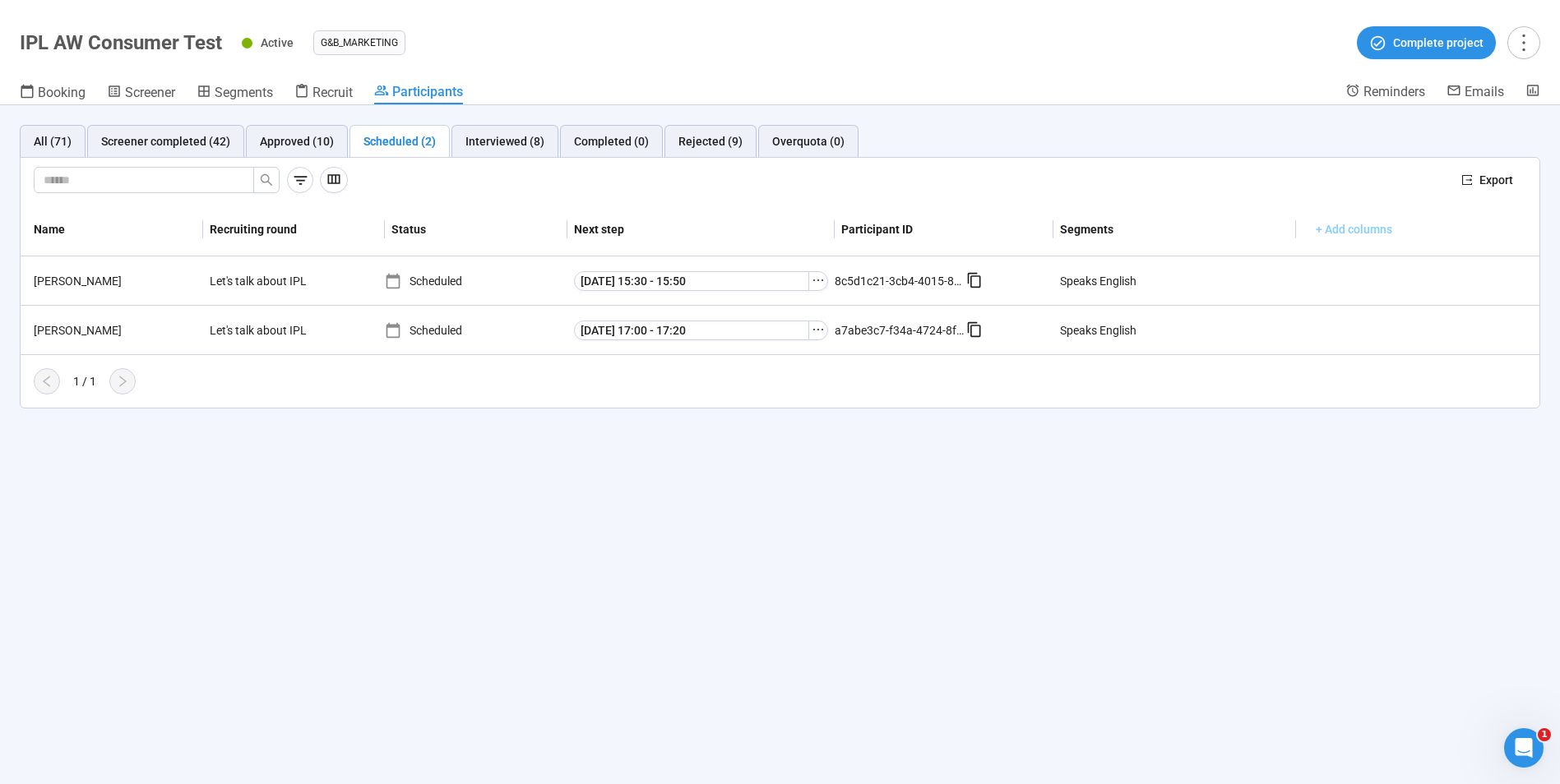
click at [1362, 235] on span "+ Add columns" at bounding box center [1354, 229] width 76 height 18
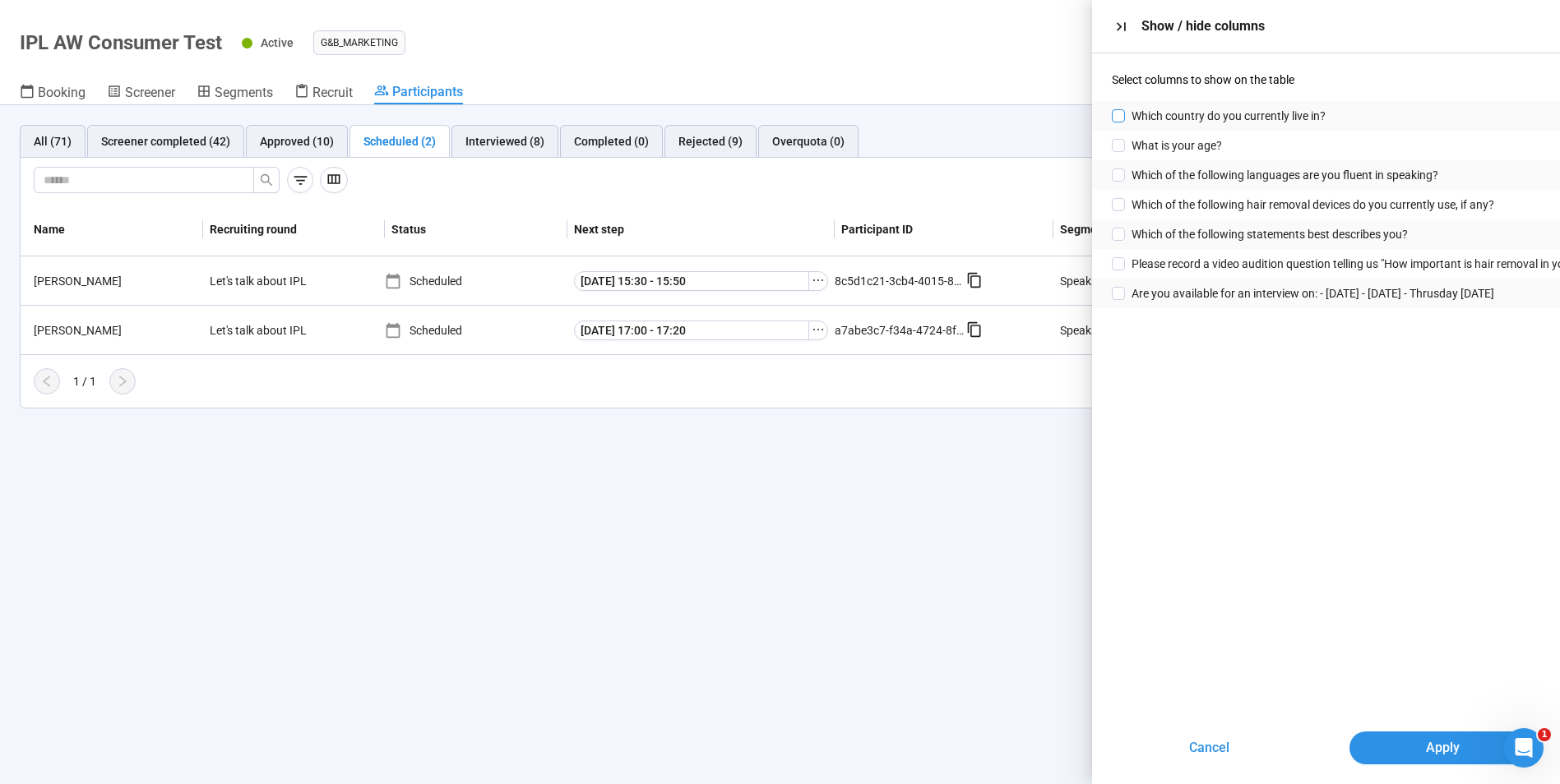
click at [1118, 108] on label "Which country do you currently live in?" at bounding box center [1222, 115] width 220 height 18
click at [1427, 757] on span "Apply" at bounding box center [1443, 747] width 33 height 21
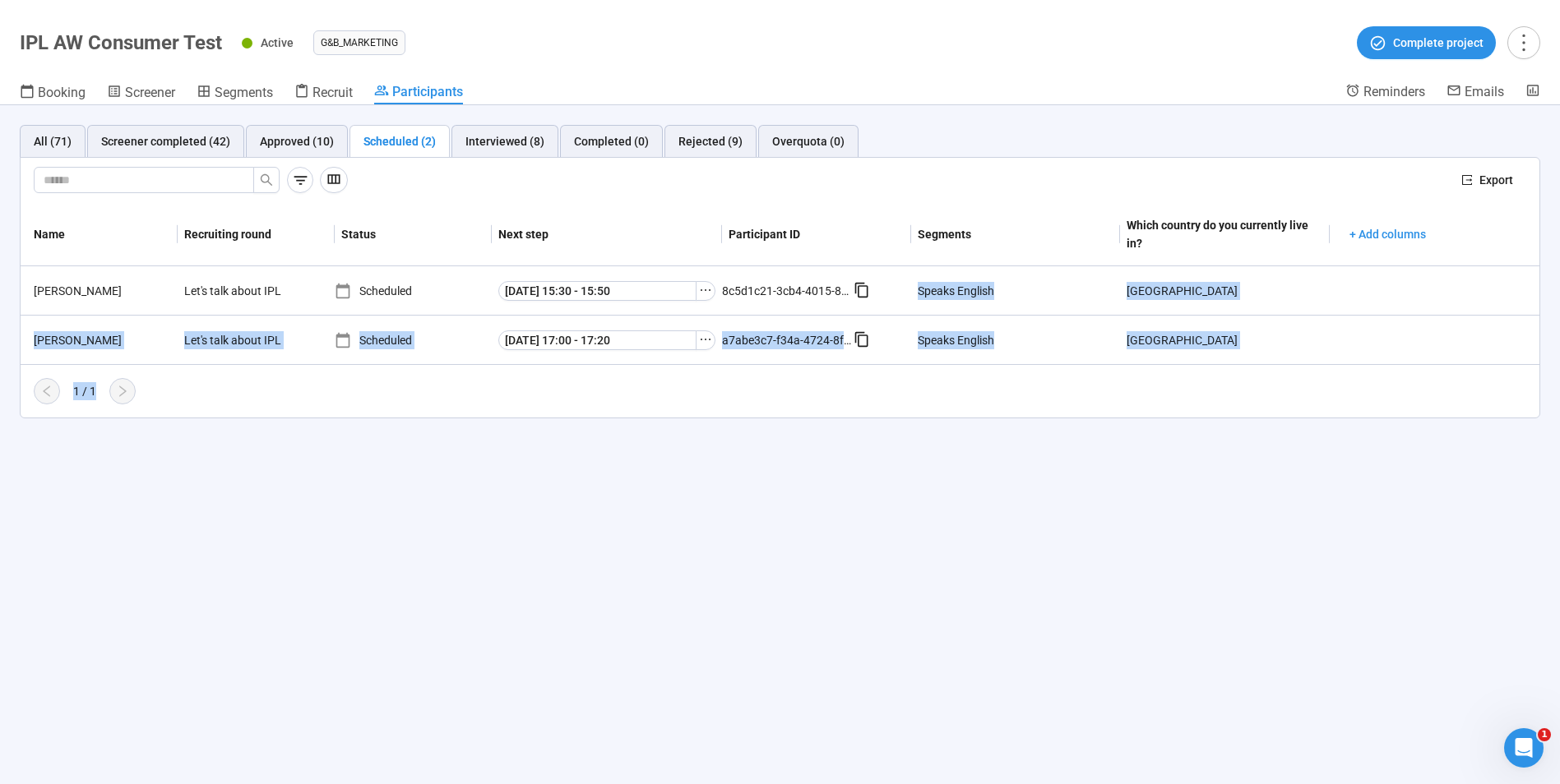
drag, startPoint x: 864, startPoint y: 292, endPoint x: 937, endPoint y: 494, distance: 214.8
click at [942, 496] on div "All (71) Screener completed (42) Approved (10) Scheduled (2) Interviewed (8) Co…" at bounding box center [780, 445] width 1560 height 679
click at [712, 286] on icon "ellipsis" at bounding box center [705, 290] width 13 height 13
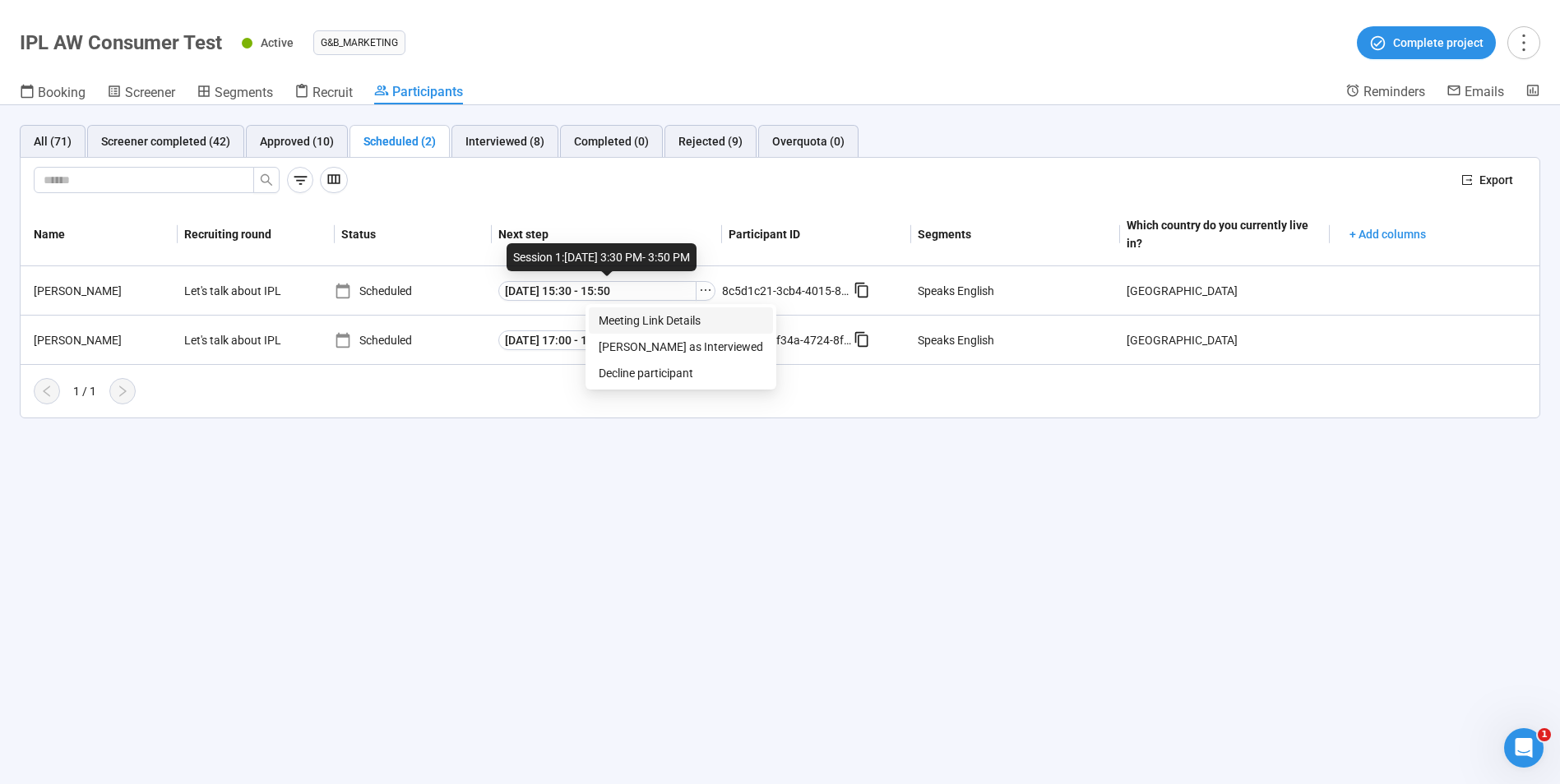
click at [670, 321] on span "Meeting Link Details" at bounding box center [681, 320] width 165 height 18
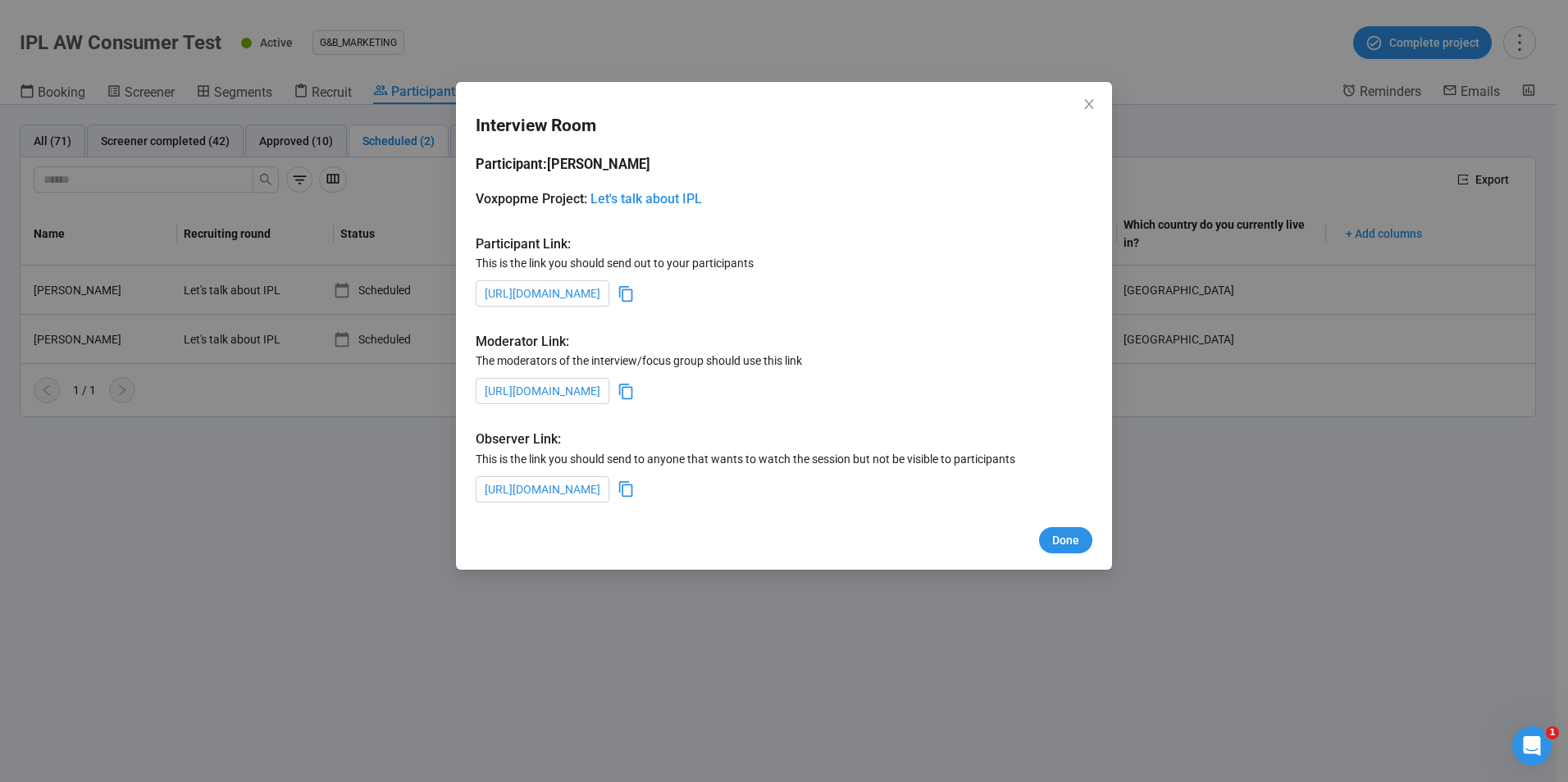
click at [633, 394] on icon at bounding box center [626, 391] width 14 height 16
drag, startPoint x: 1064, startPoint y: 546, endPoint x: 154, endPoint y: 542, distance: 910.0
click at [1063, 546] on span "Done" at bounding box center [1066, 540] width 27 height 18
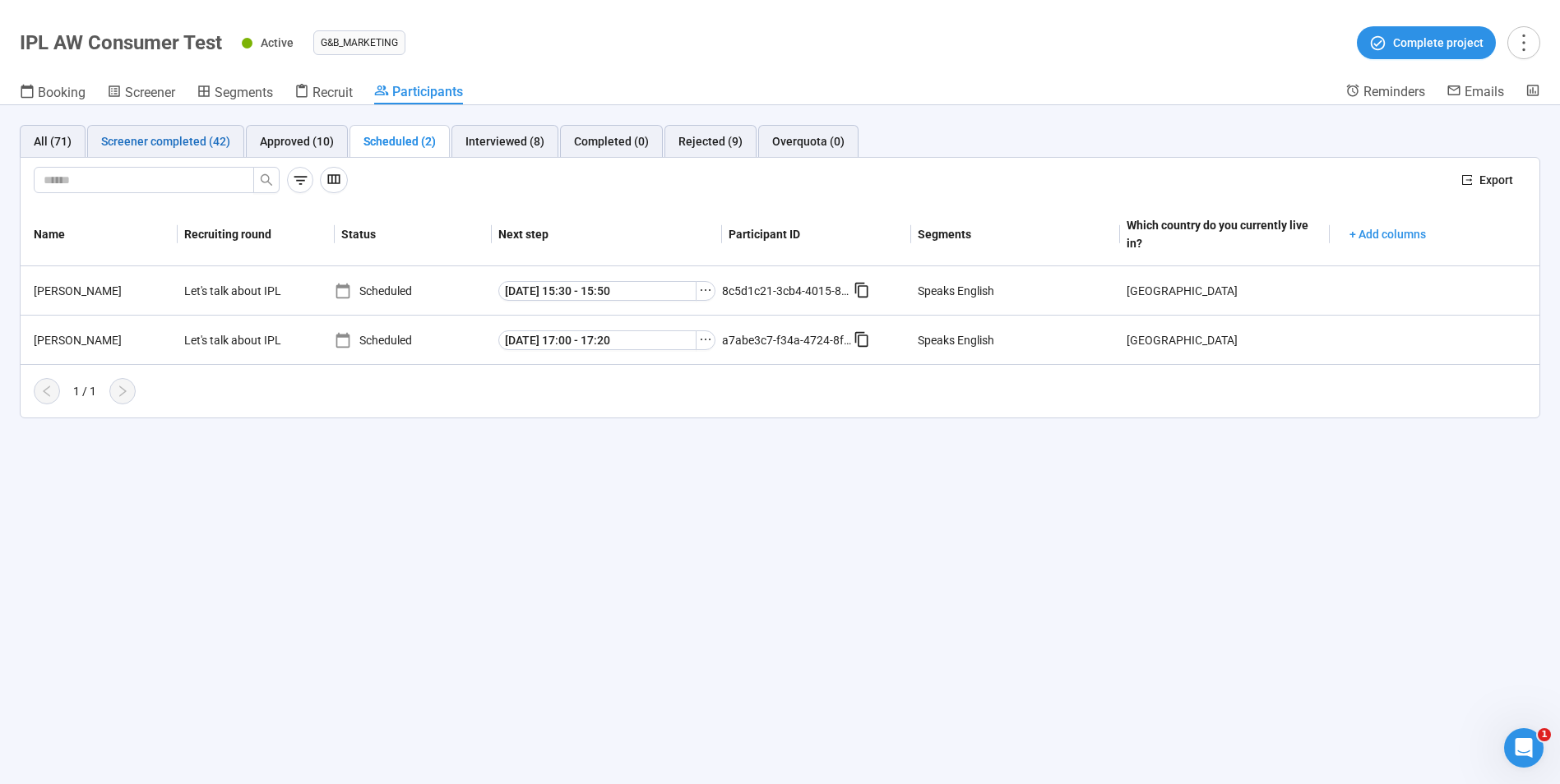
click at [179, 134] on div "Screener completed (42)" at bounding box center [165, 141] width 129 height 18
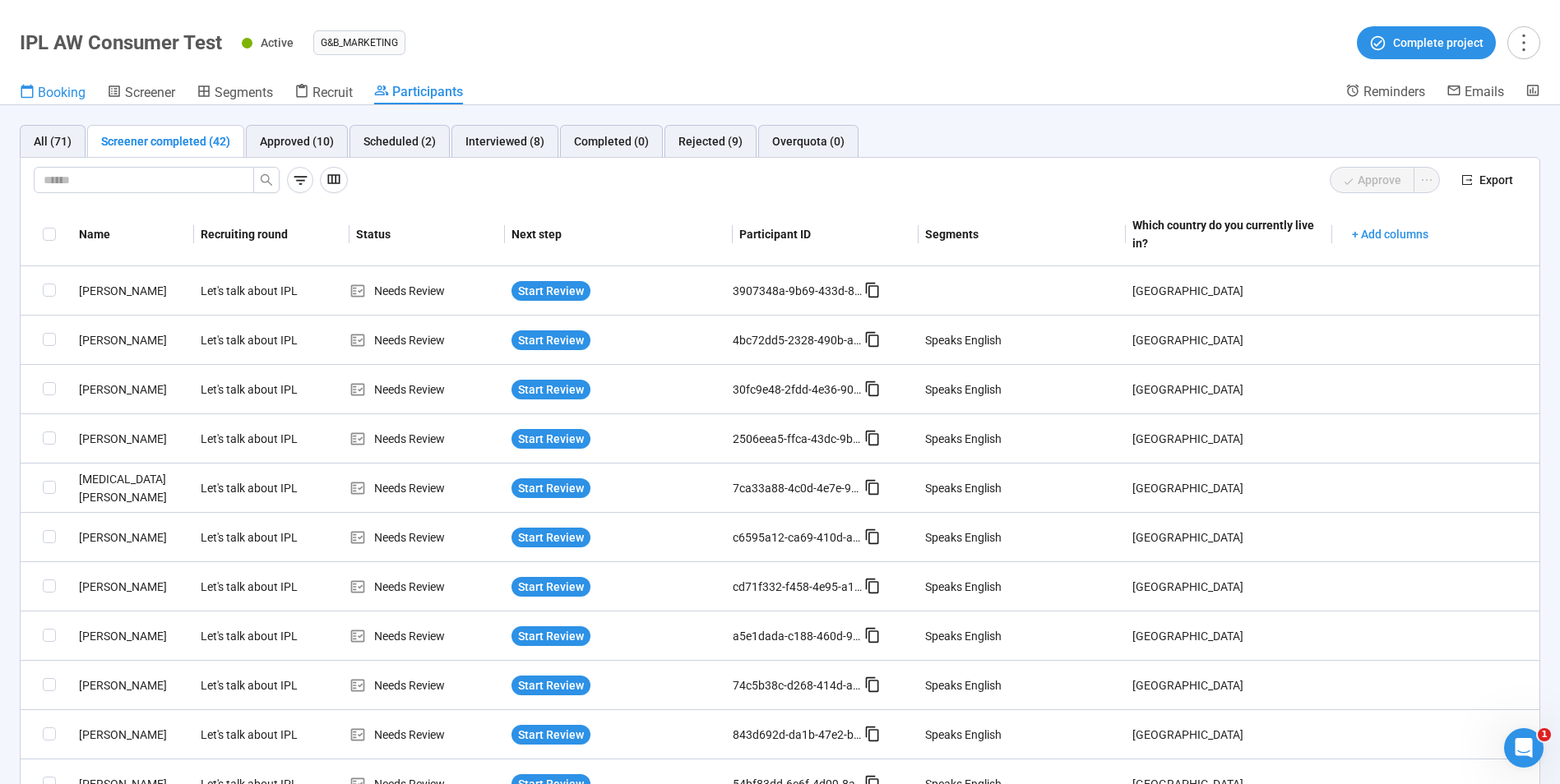
click at [60, 95] on span "Booking" at bounding box center [62, 93] width 48 height 16
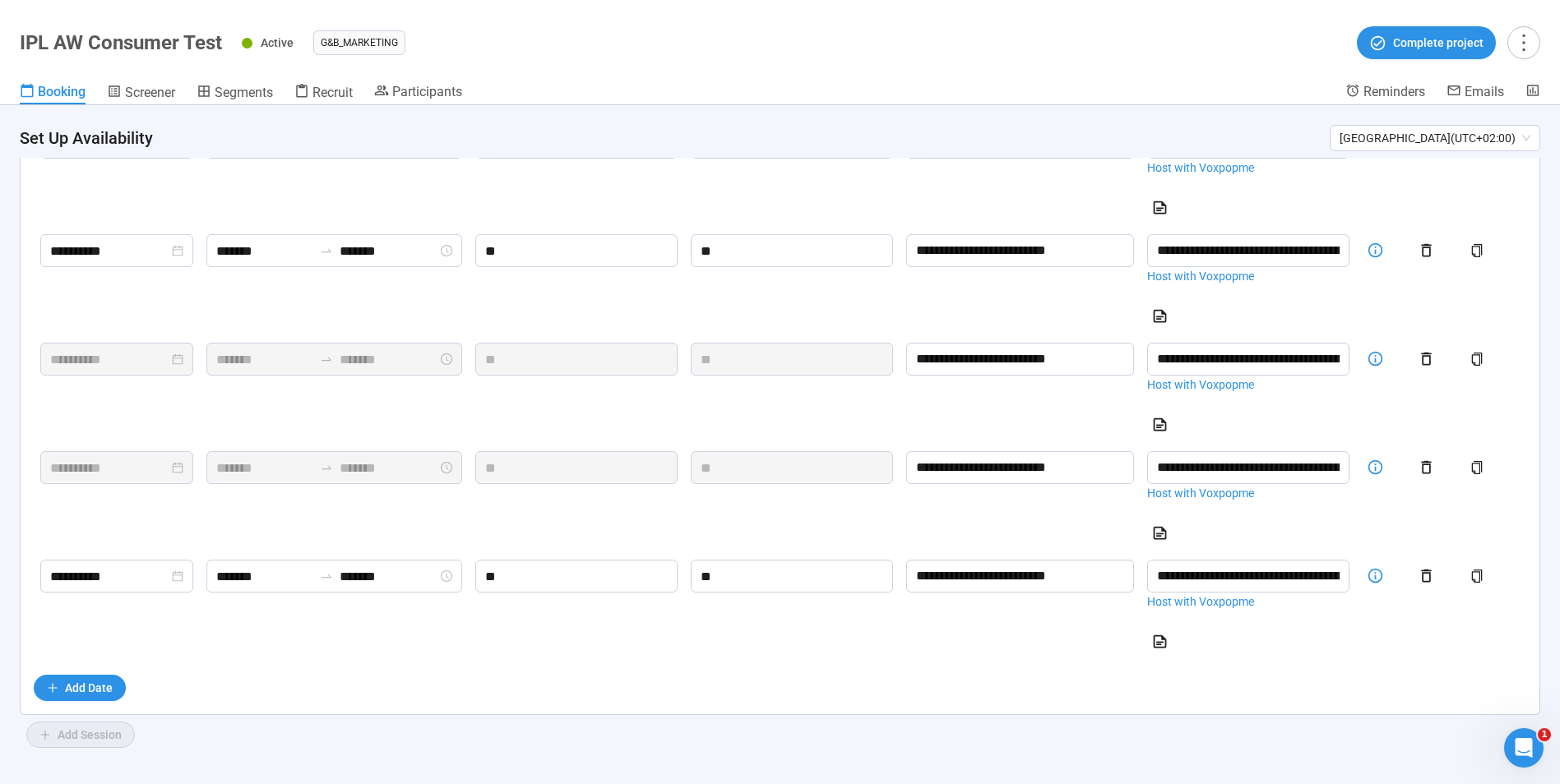
scroll to position [873, 0]
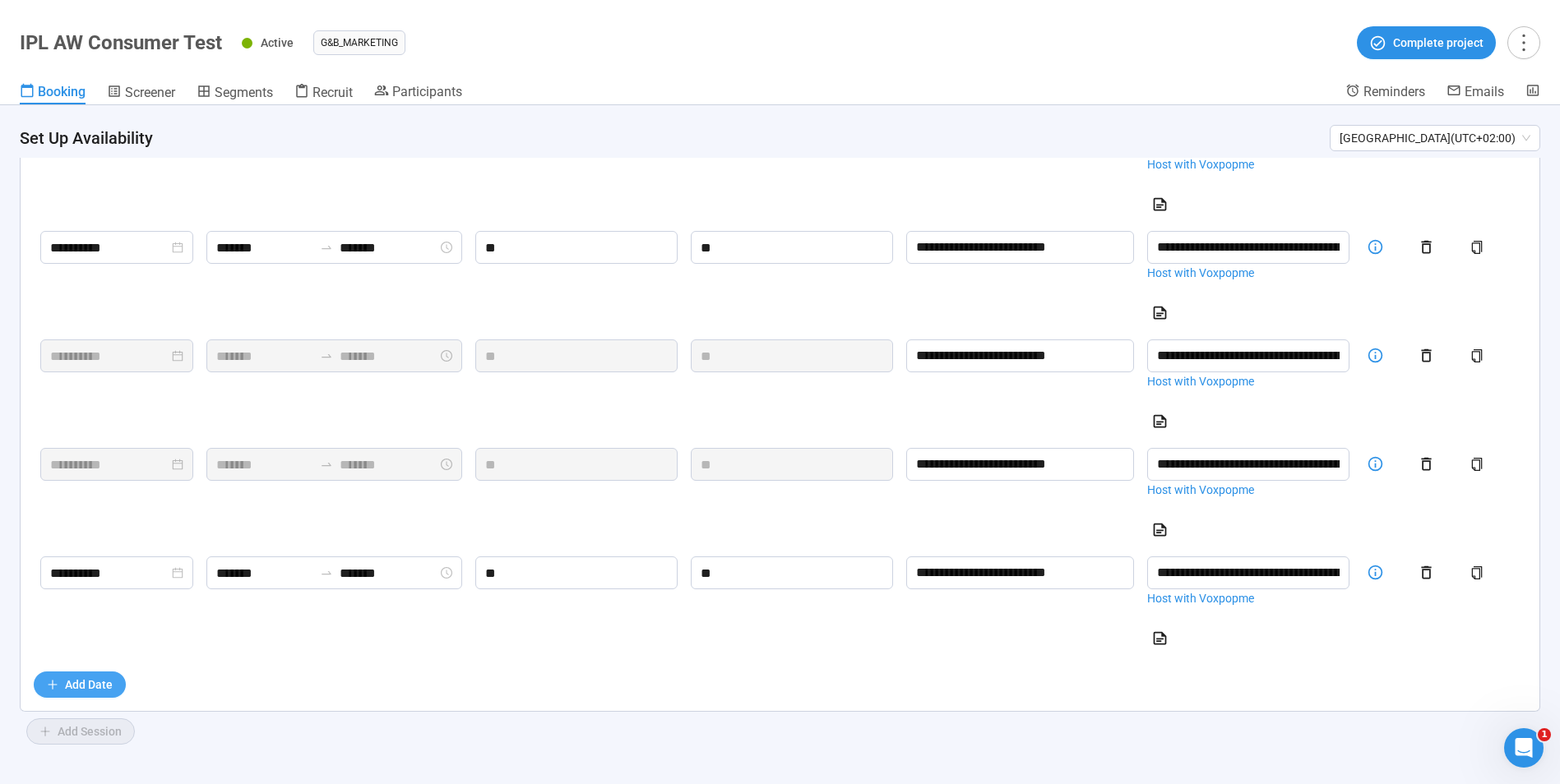
click at [99, 680] on span "Add Date" at bounding box center [88, 684] width 48 height 18
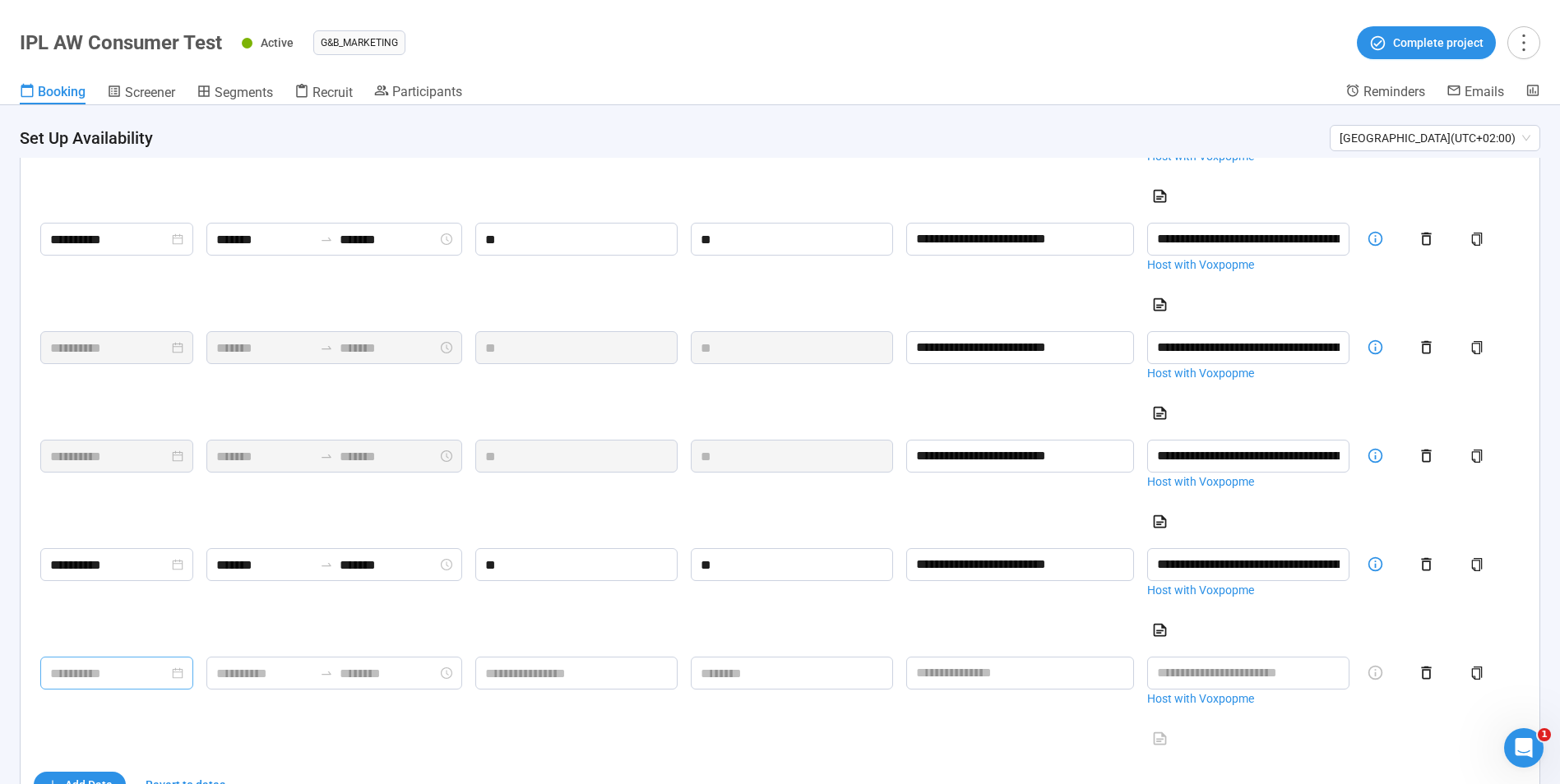
click at [161, 684] on input at bounding box center [109, 673] width 118 height 21
type input "**********"
click at [71, 492] on div "7" at bounding box center [71, 490] width 20 height 20
click at [293, 675] on input at bounding box center [265, 673] width 98 height 21
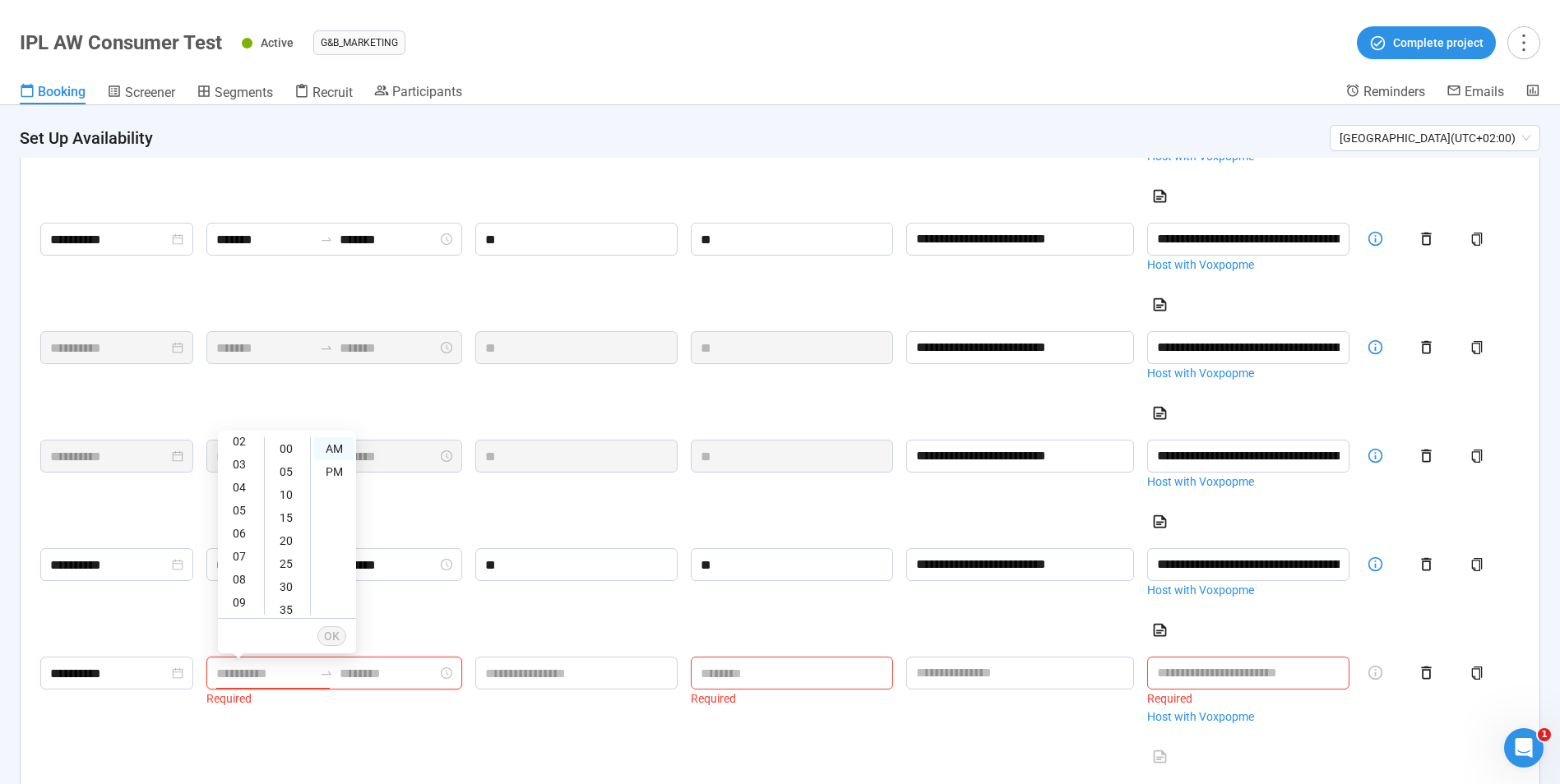
scroll to position [82, 0]
click at [248, 568] on div "09" at bounding box center [241, 575] width 39 height 23
type input "*******"
click at [342, 449] on div "AM" at bounding box center [334, 449] width 39 height 23
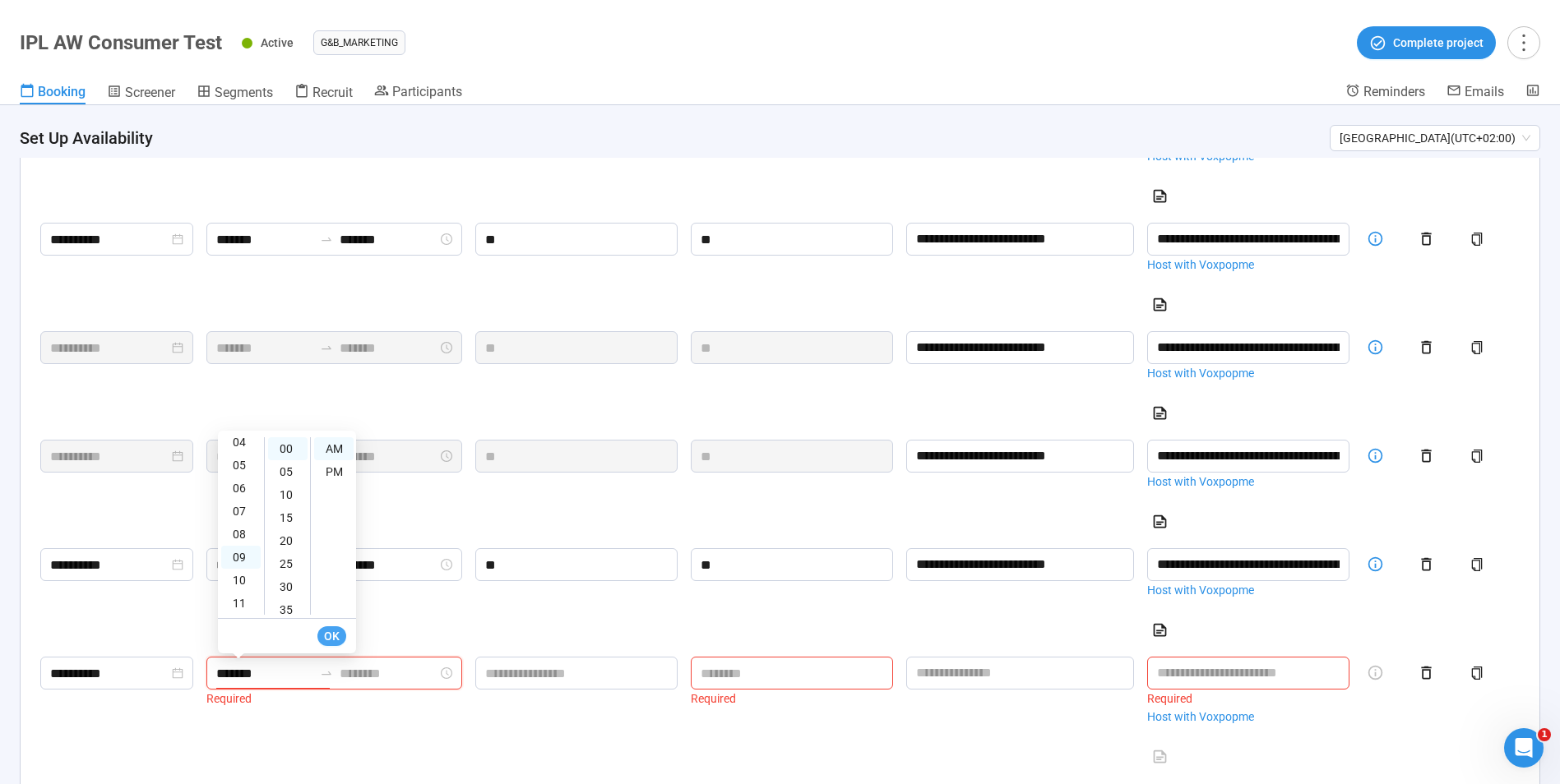
click at [334, 640] on span "OK" at bounding box center [332, 636] width 16 height 18
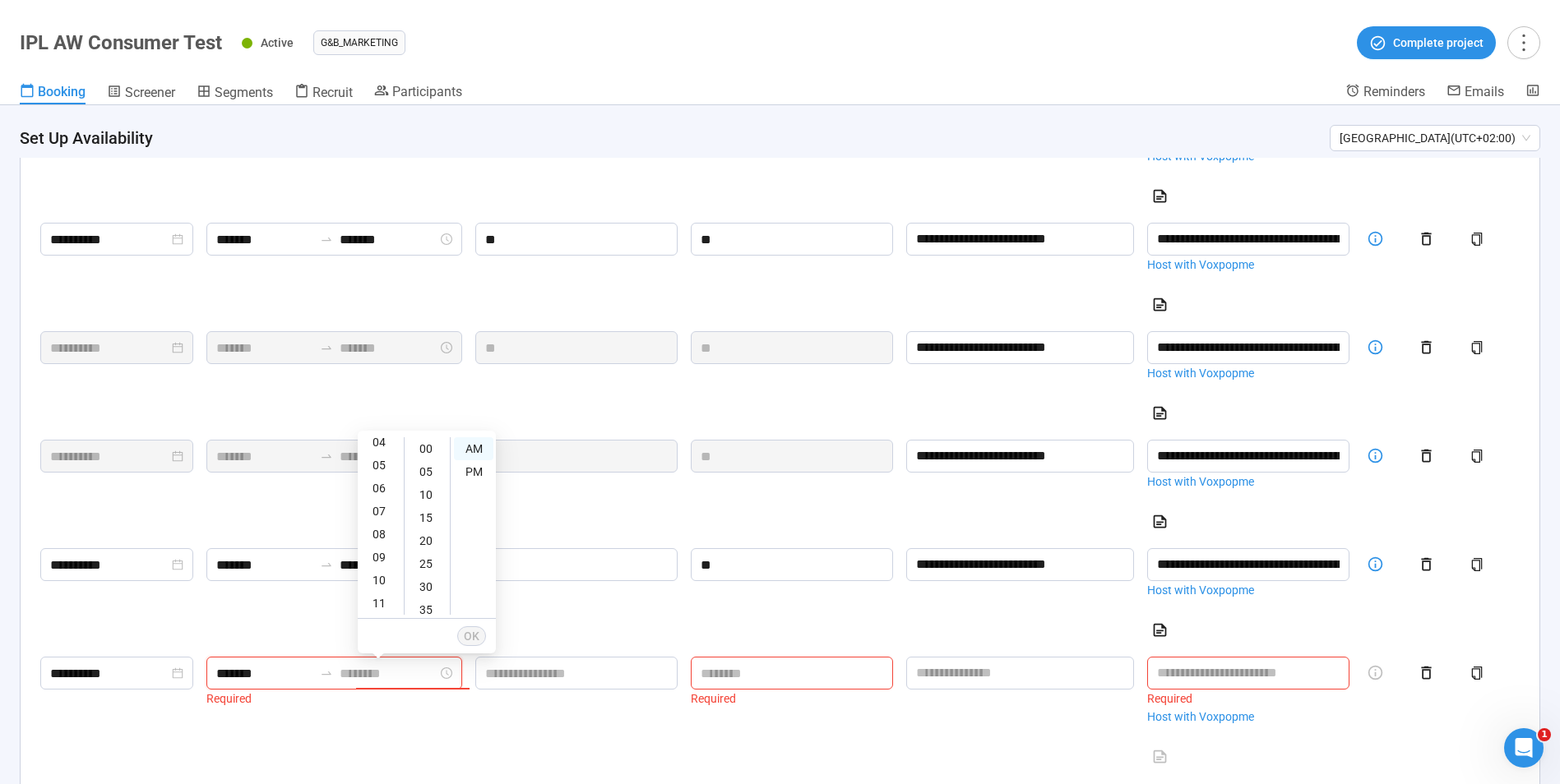
click at [423, 675] on input at bounding box center [389, 673] width 98 height 21
click at [375, 444] on div "04" at bounding box center [381, 442] width 39 height 23
click at [424, 444] on div "00" at bounding box center [428, 449] width 39 height 23
click at [472, 465] on div "PM" at bounding box center [474, 472] width 39 height 23
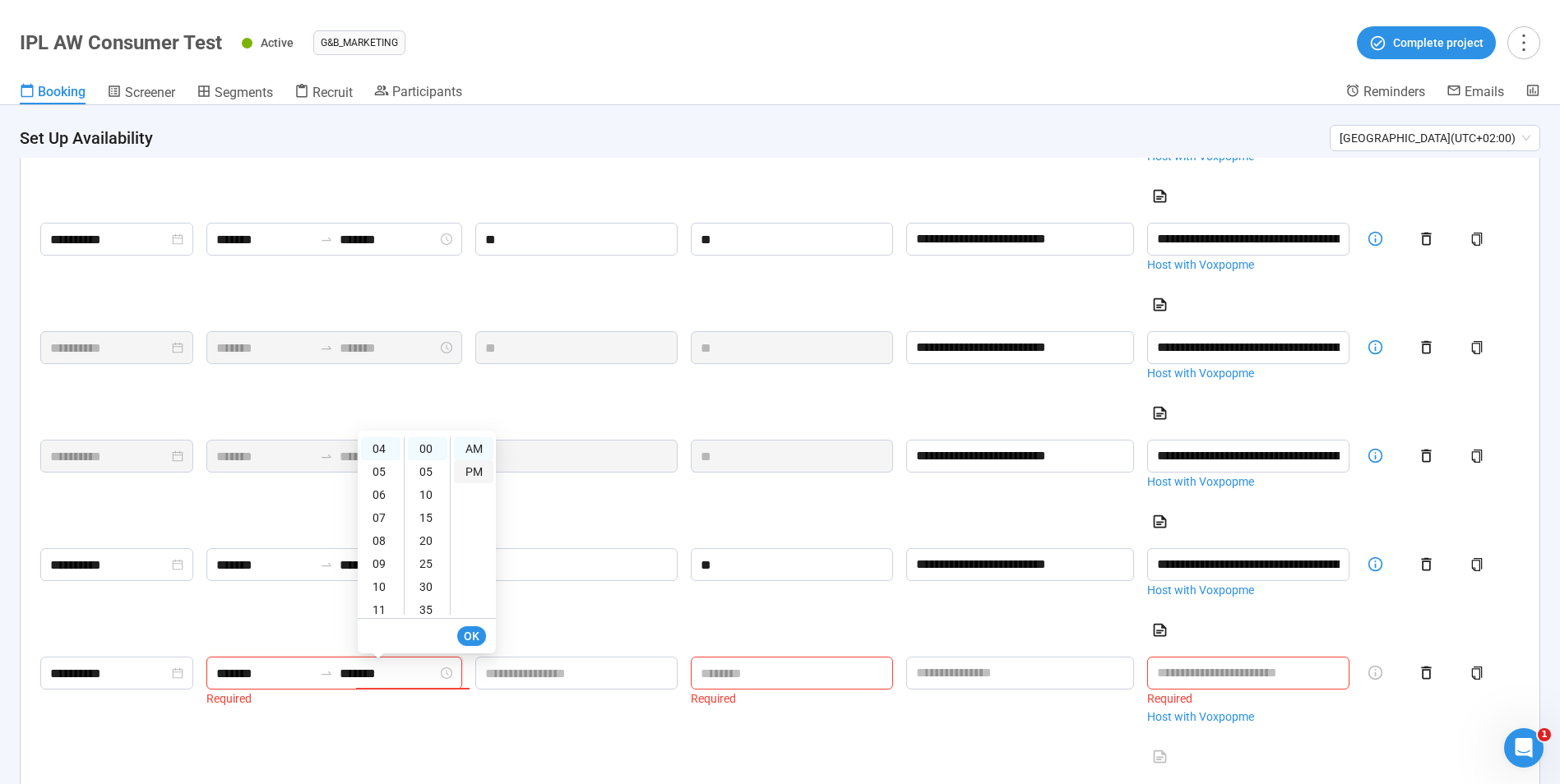
type input "*******"
click at [476, 636] on span "OK" at bounding box center [472, 636] width 16 height 18
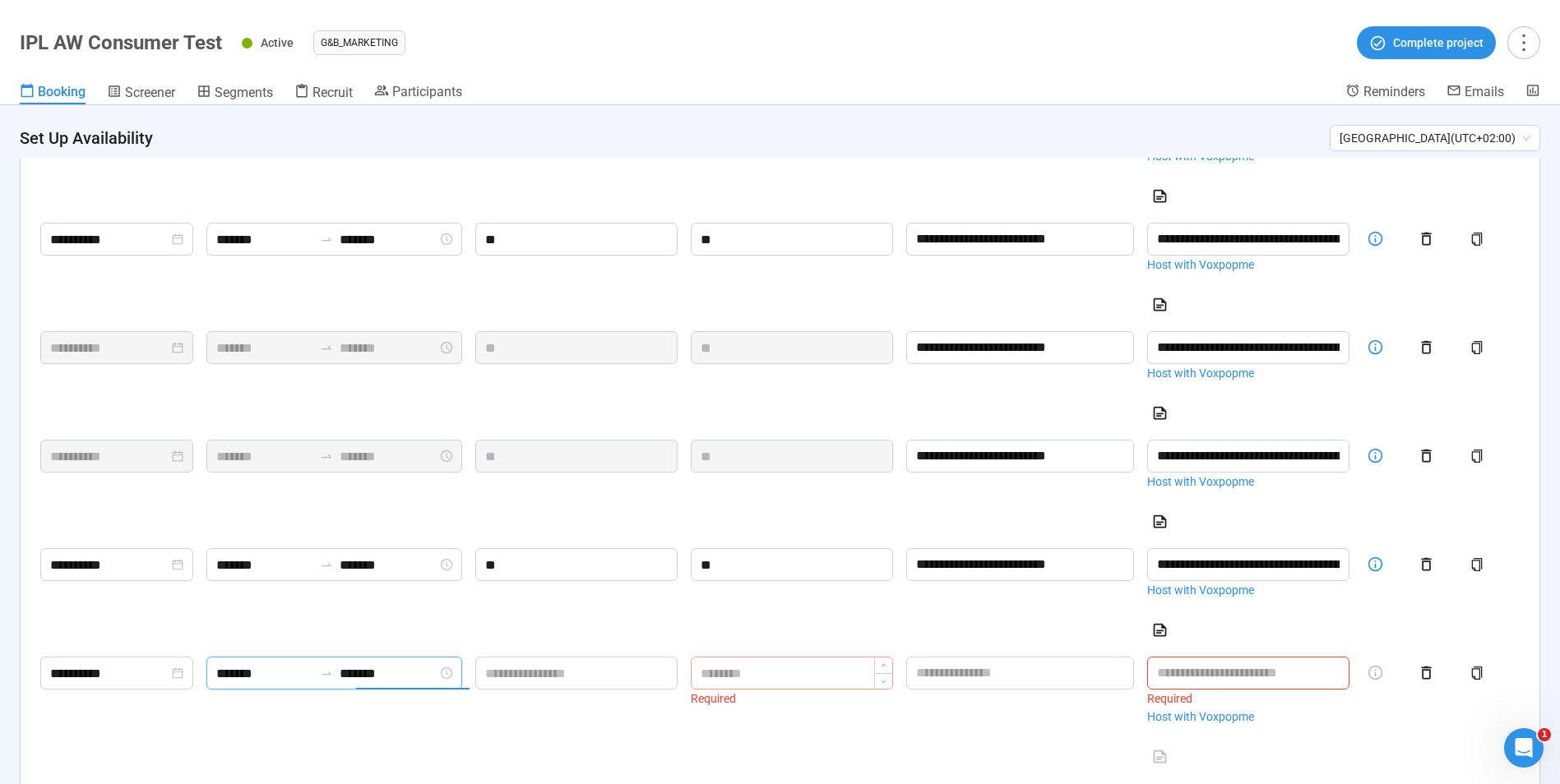
click at [845, 689] on input at bounding box center [791, 673] width 201 height 31
type input "**"
click at [571, 676] on input at bounding box center [576, 673] width 201 height 31
type input "**"
click at [1236, 726] on link "Host with Voxpopme" at bounding box center [1249, 716] width 203 height 18
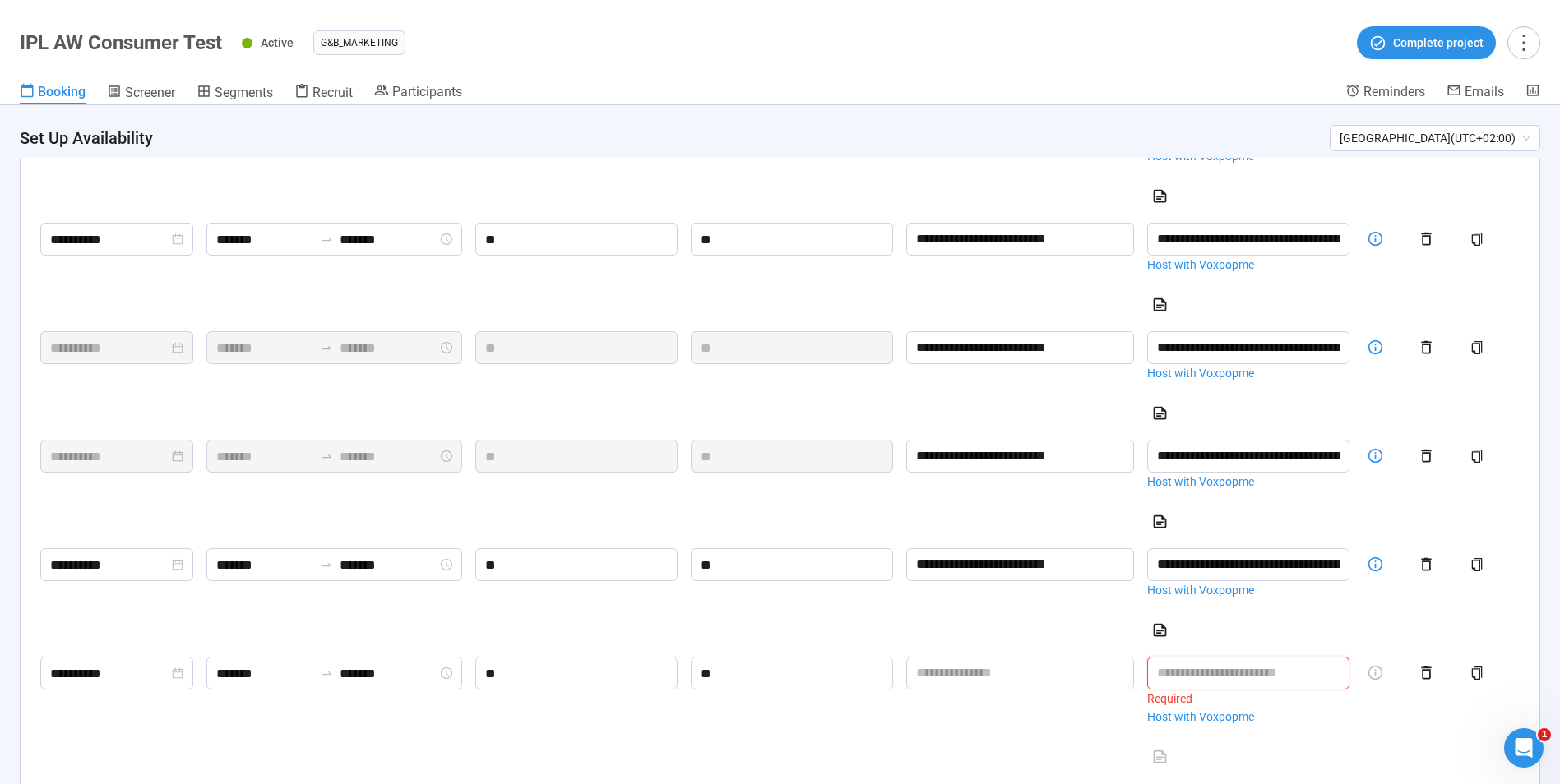
click at [1191, 678] on input "text" at bounding box center [1249, 673] width 203 height 33
paste input "**********"
type input "**********"
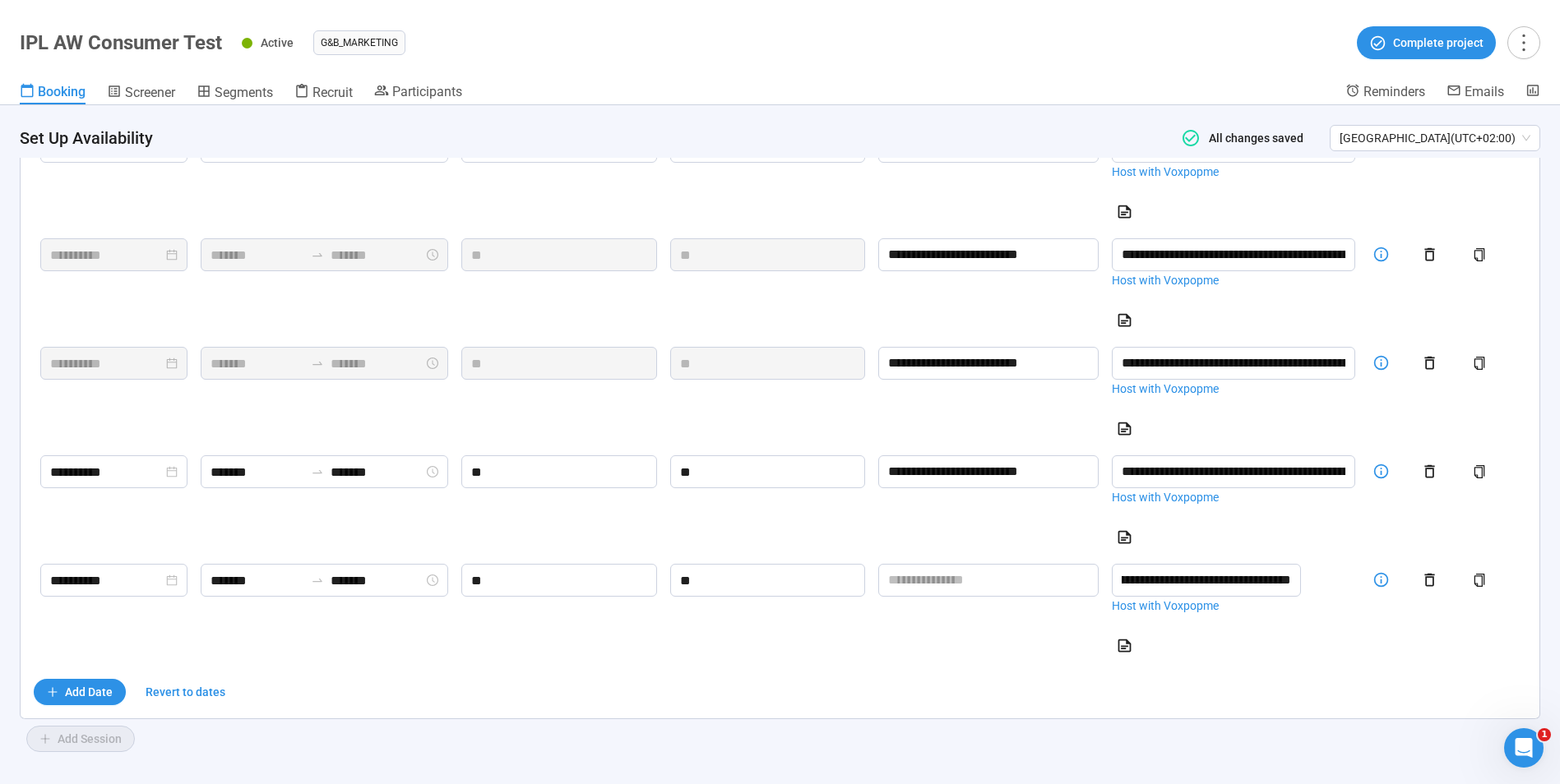
scroll to position [983, 0]
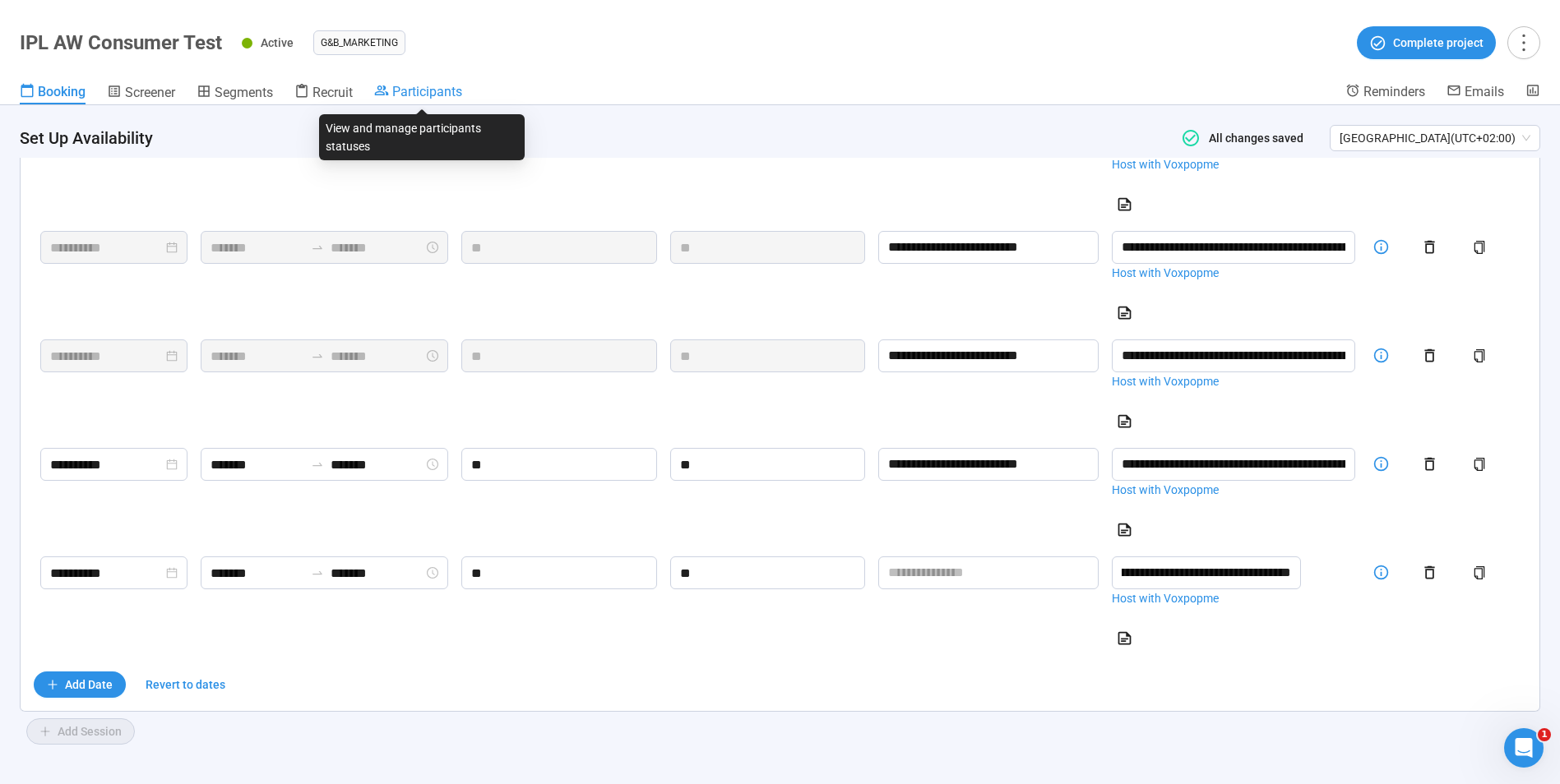
click at [413, 96] on span "Participants" at bounding box center [427, 92] width 70 height 16
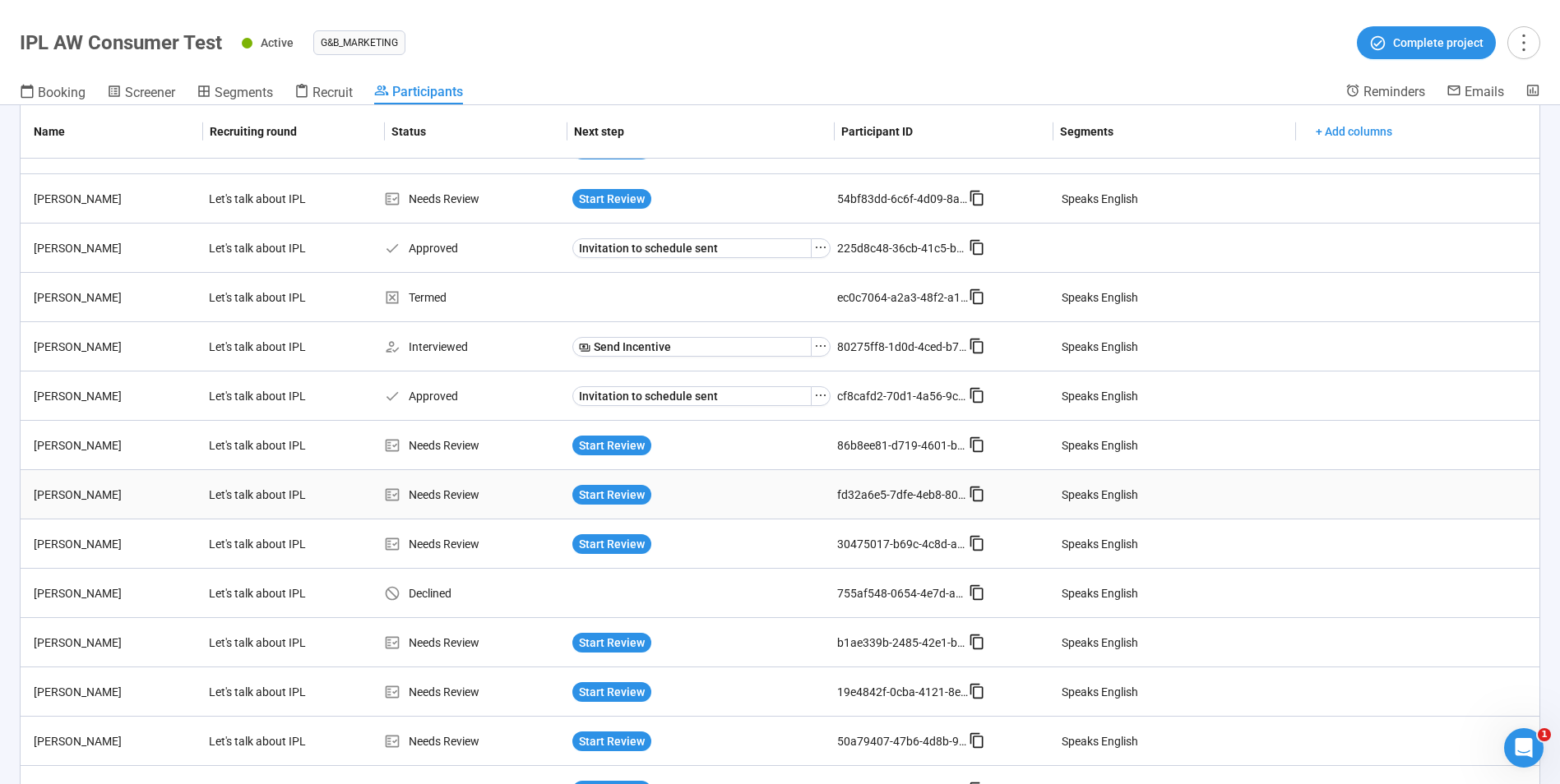
scroll to position [1005, 0]
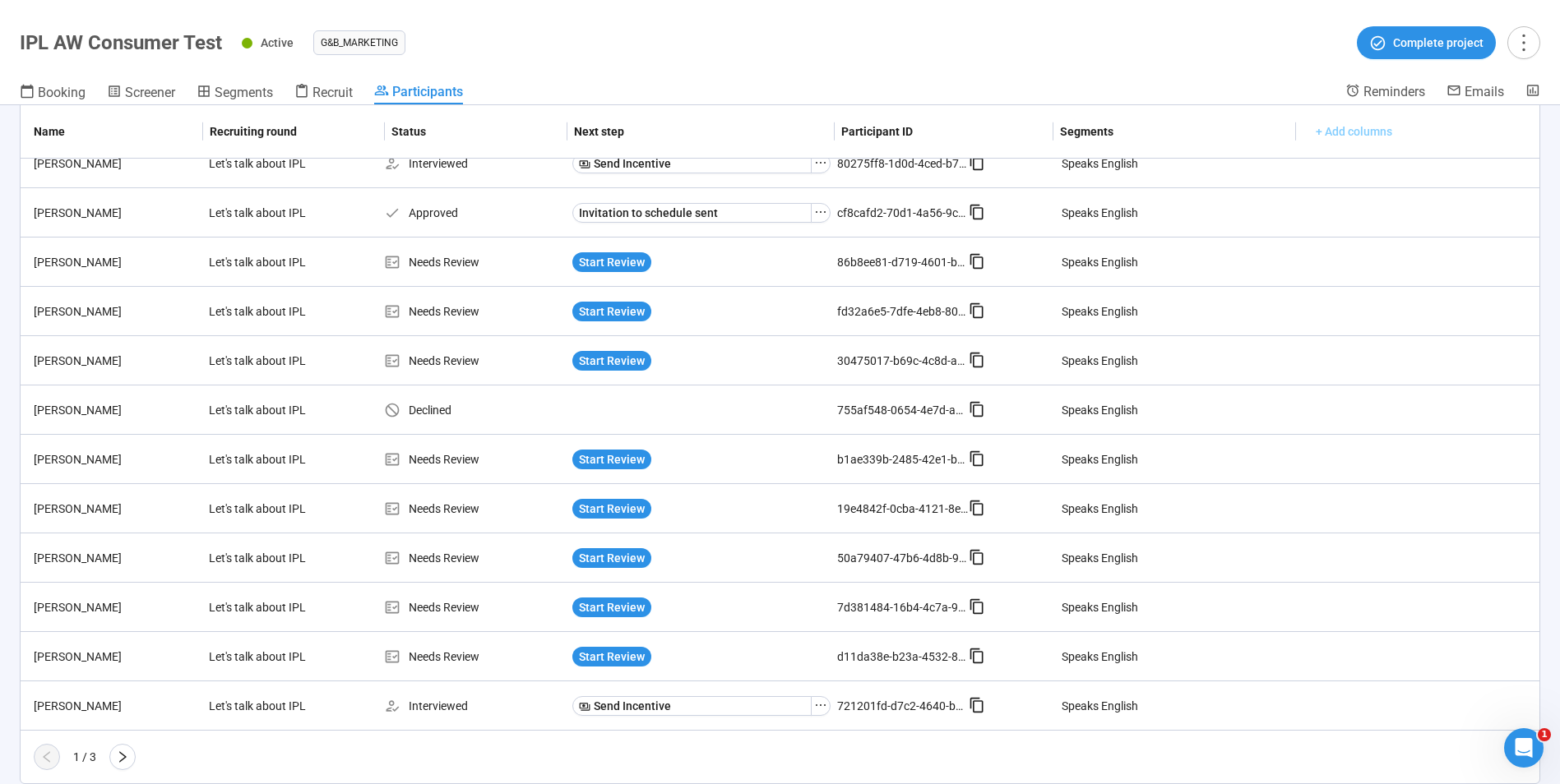
click at [1334, 126] on span "+ Add columns" at bounding box center [1354, 131] width 76 height 18
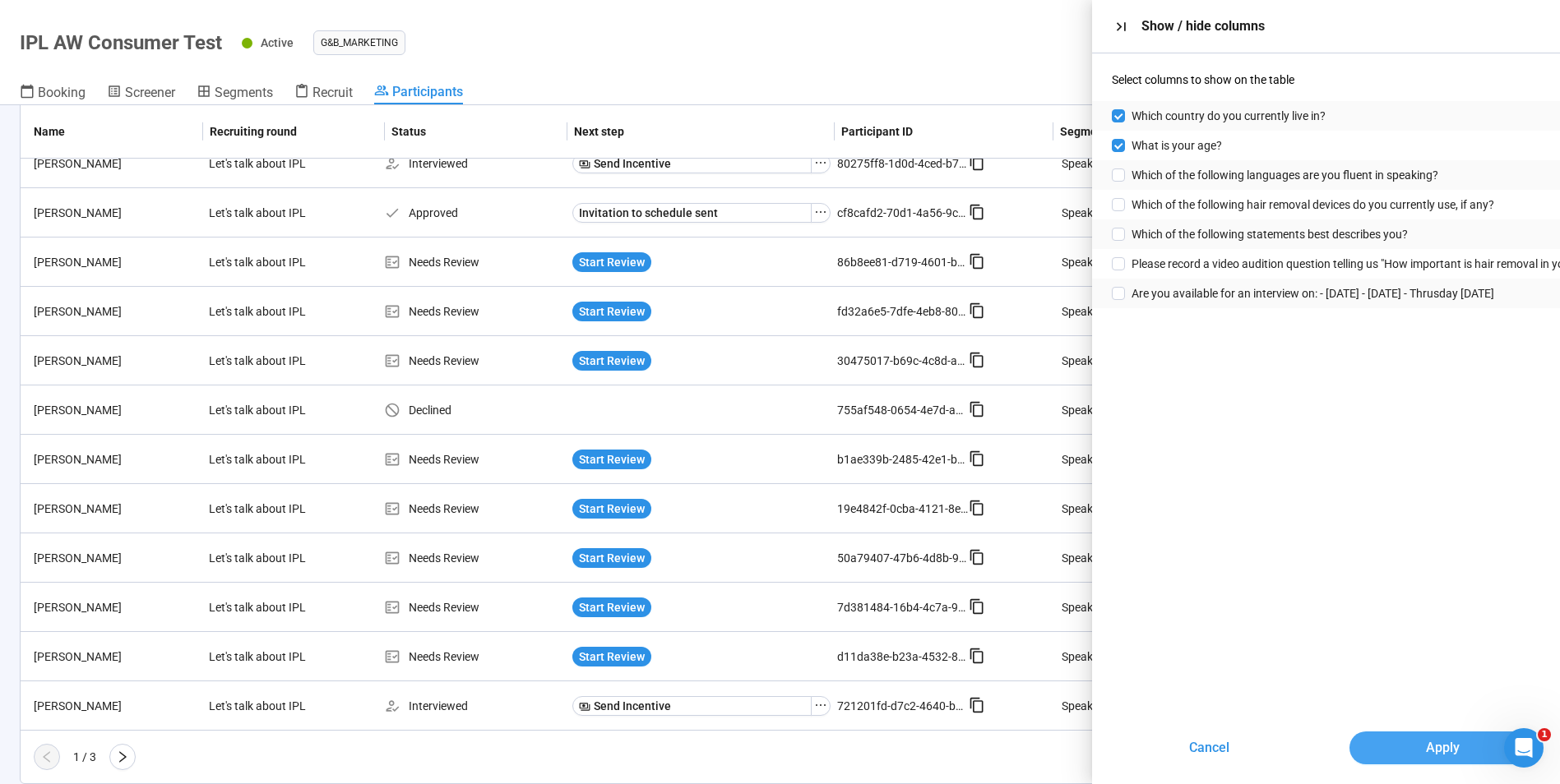
click at [1452, 756] on span "Apply" at bounding box center [1443, 747] width 33 height 21
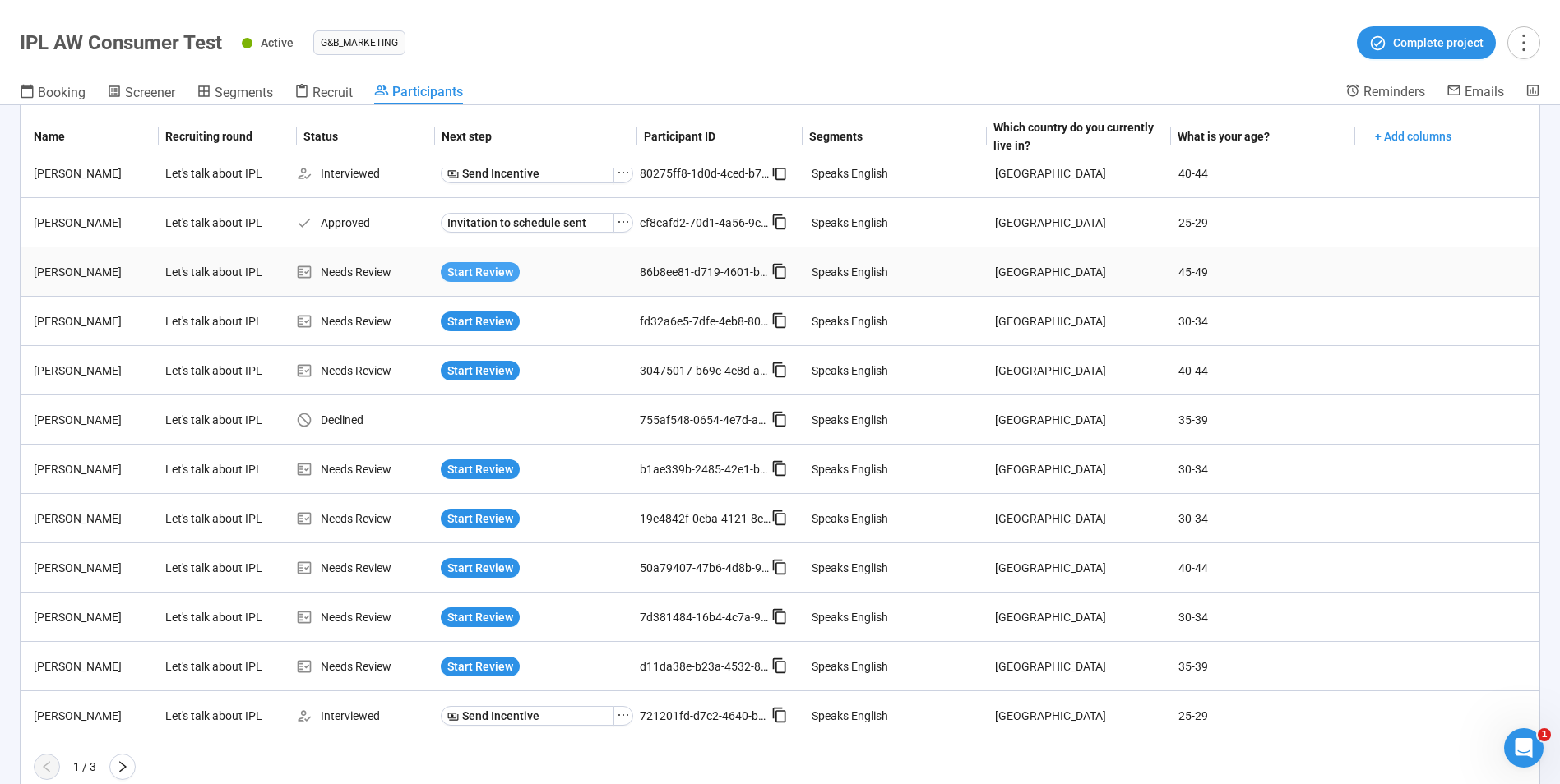
click at [494, 275] on span "Start Review" at bounding box center [480, 272] width 66 height 18
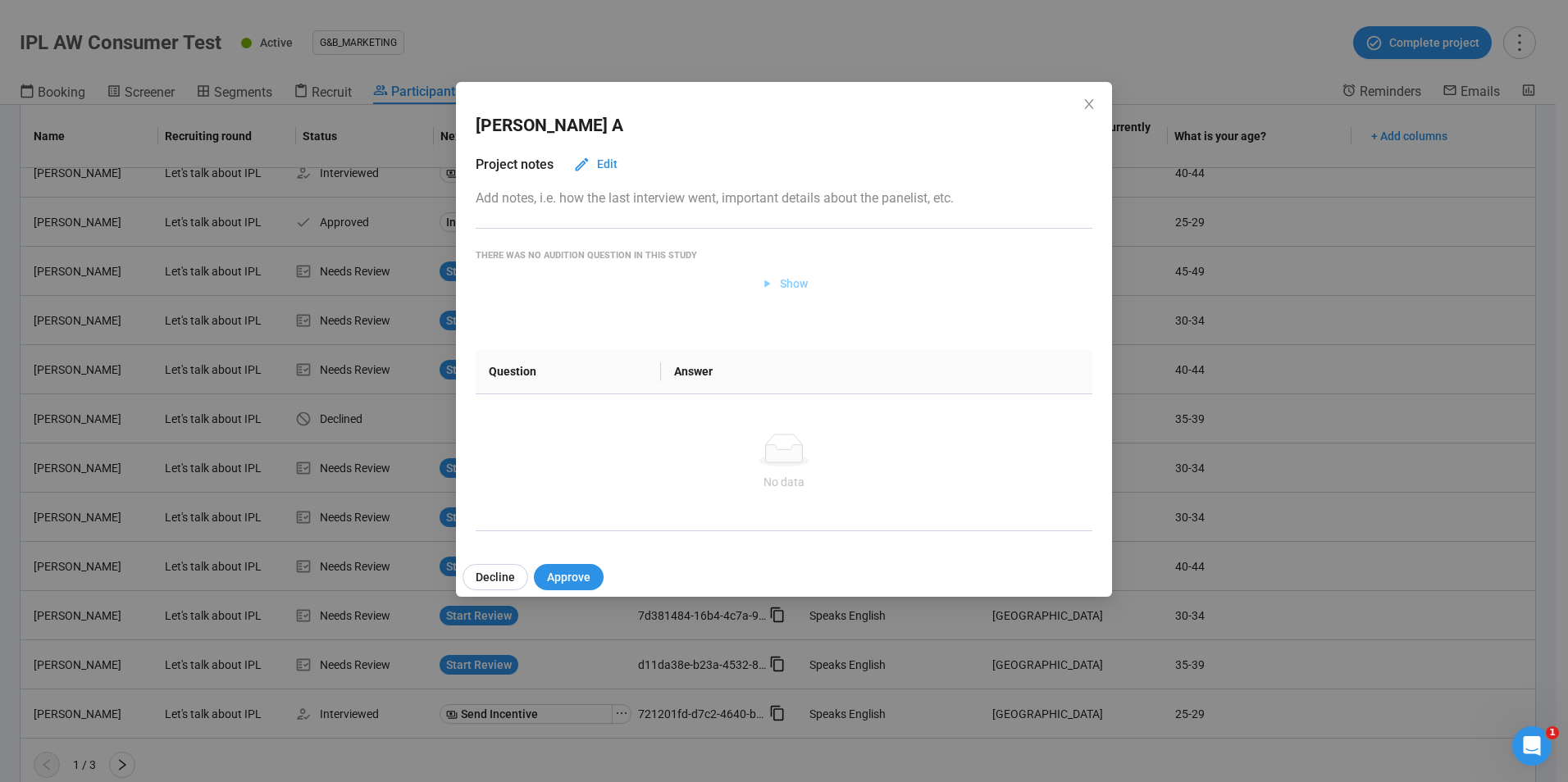
click at [776, 280] on span "Show" at bounding box center [785, 283] width 49 height 18
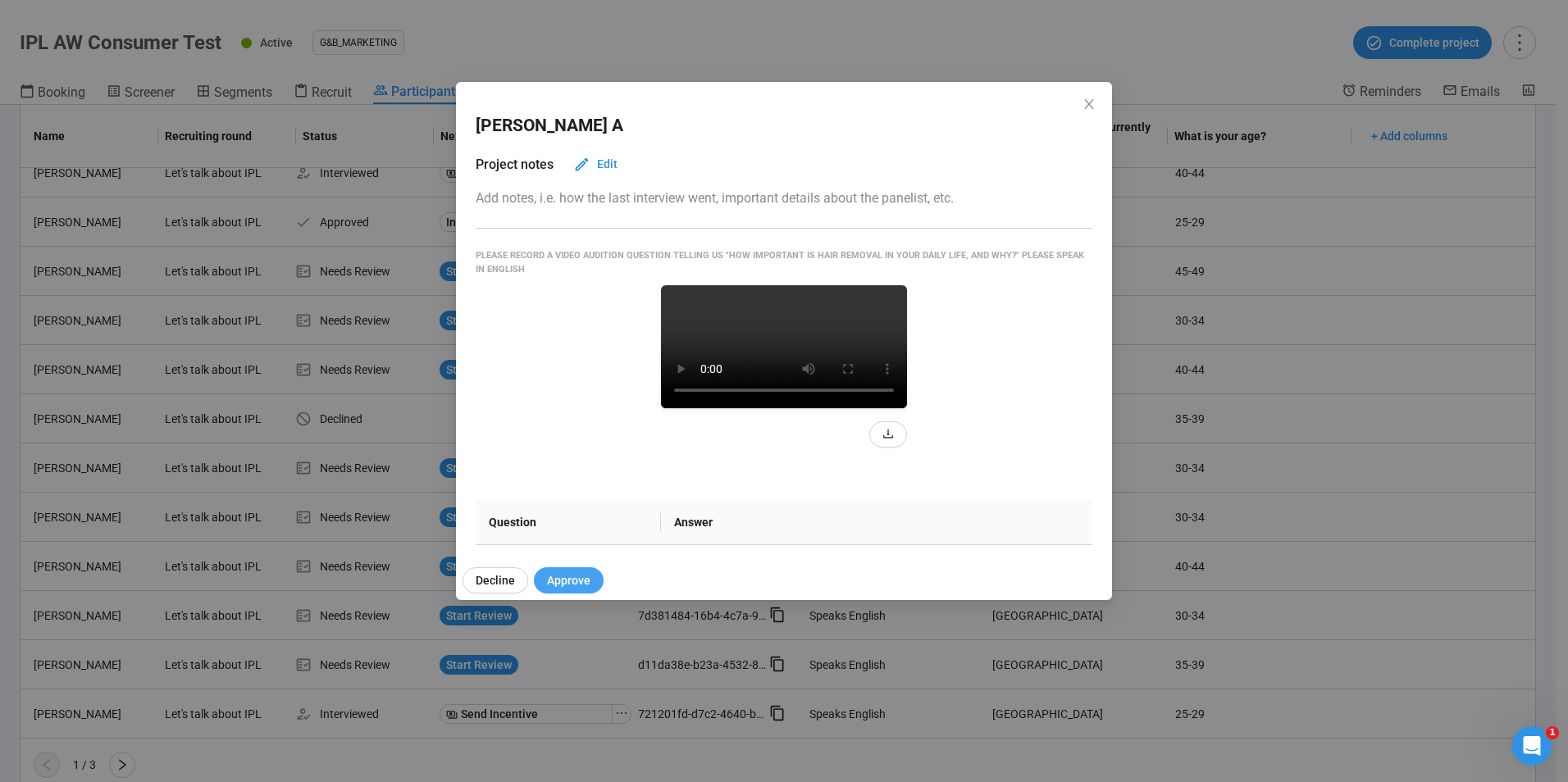
click at [573, 583] on span "Approve" at bounding box center [568, 580] width 44 height 18
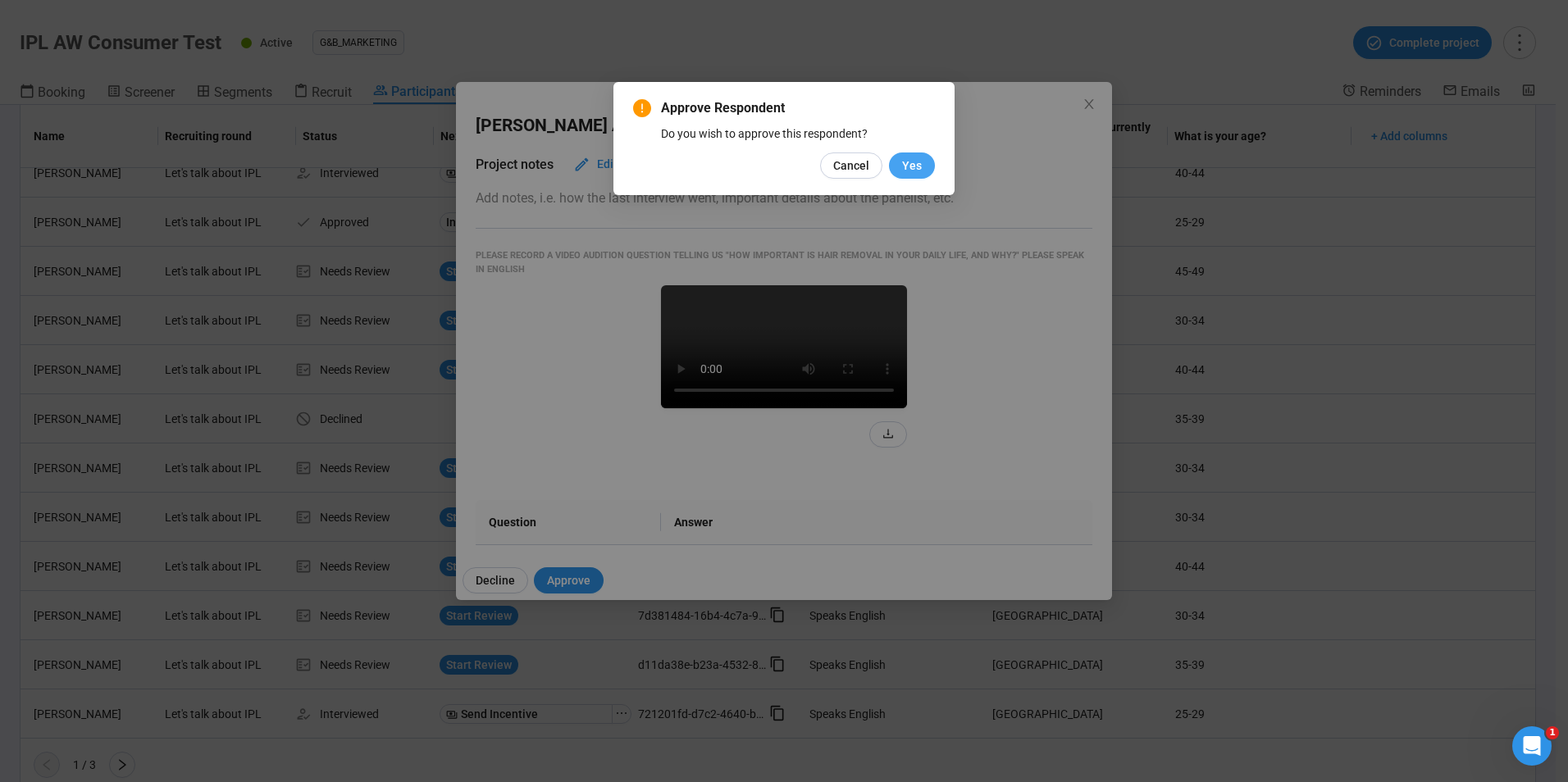
click at [906, 170] on span "Yes" at bounding box center [912, 165] width 20 height 18
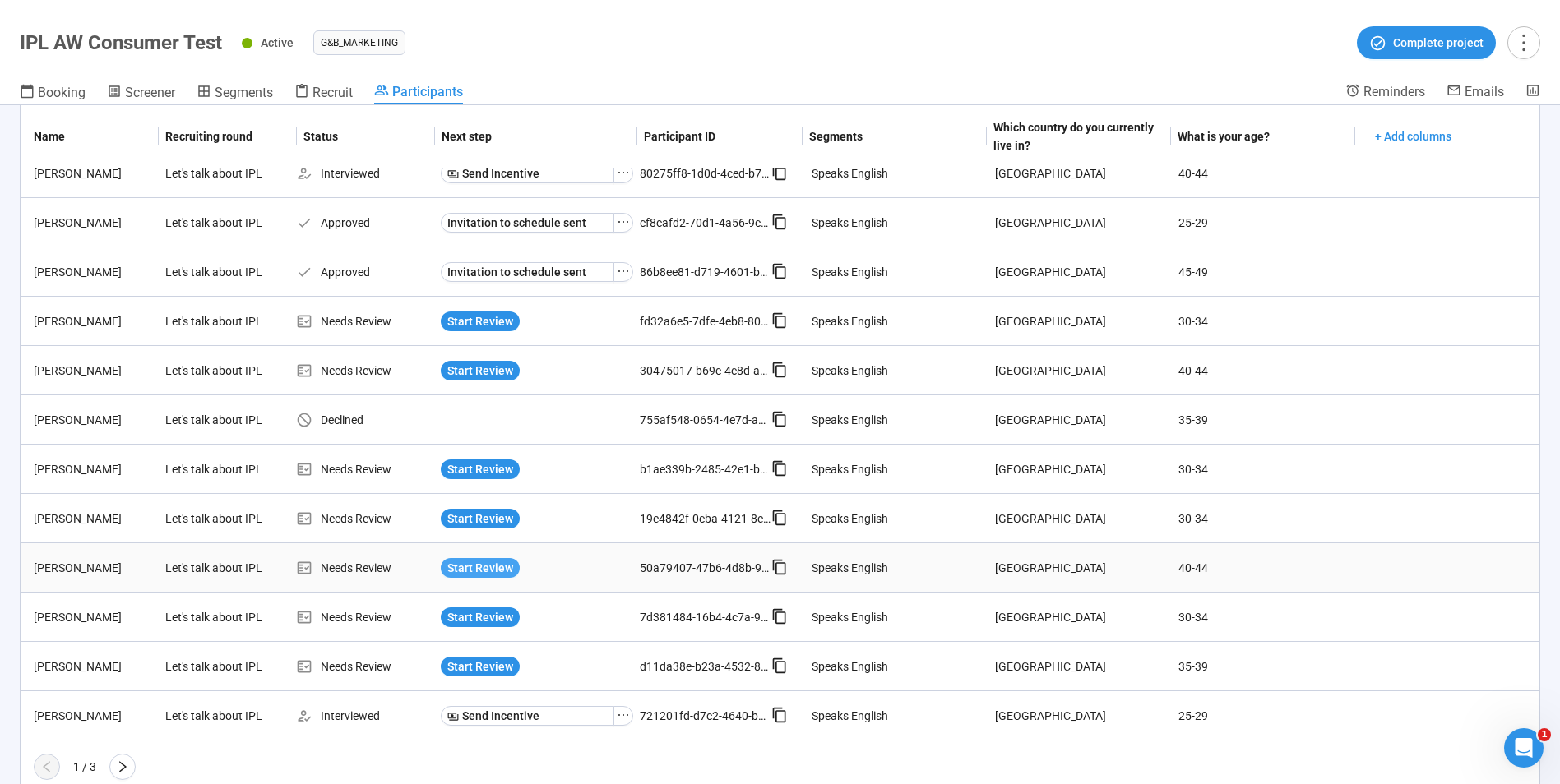
click at [473, 562] on span "Start Review" at bounding box center [480, 568] width 66 height 18
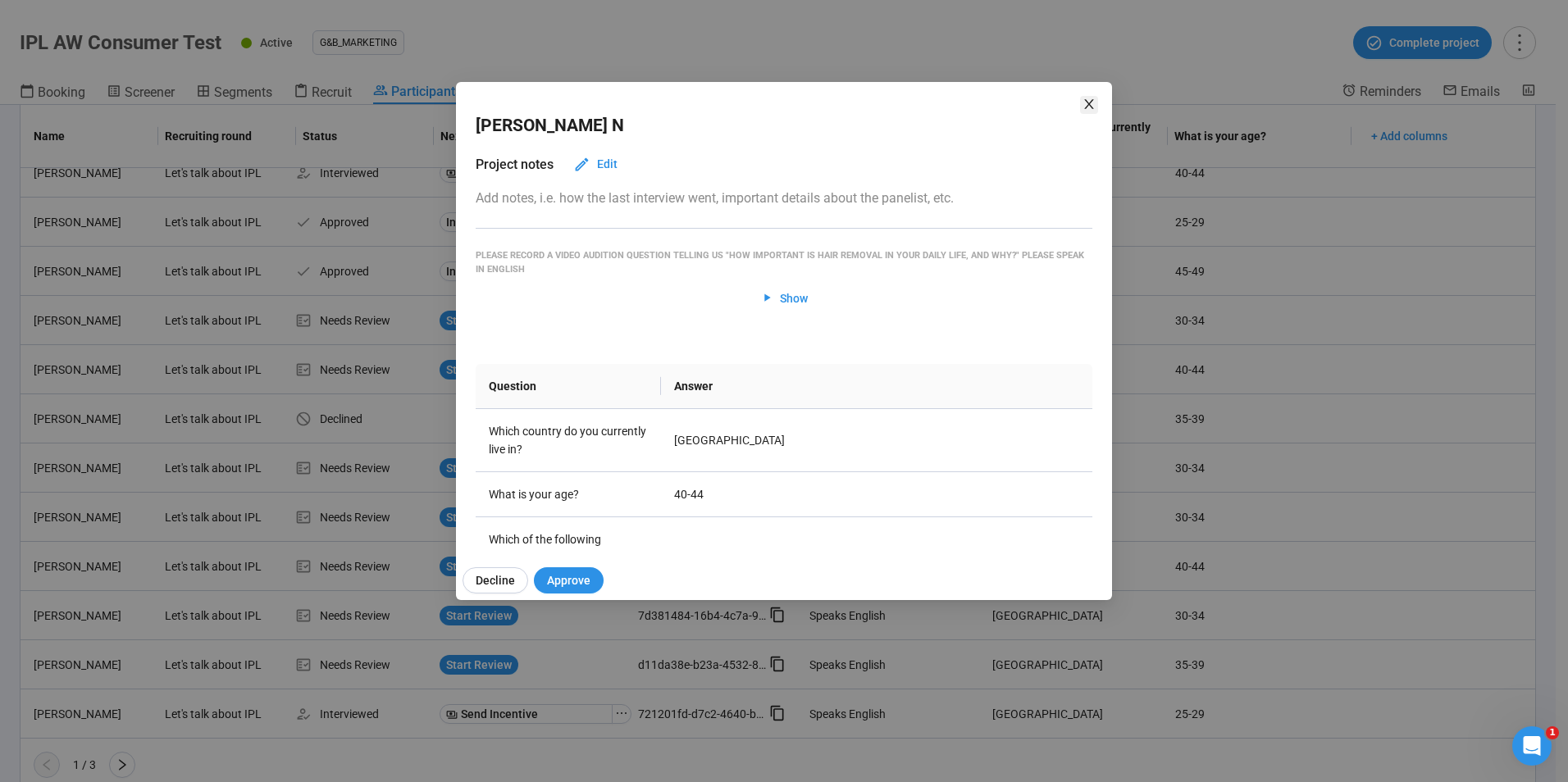
click at [1094, 100] on icon "close" at bounding box center [1089, 103] width 13 height 13
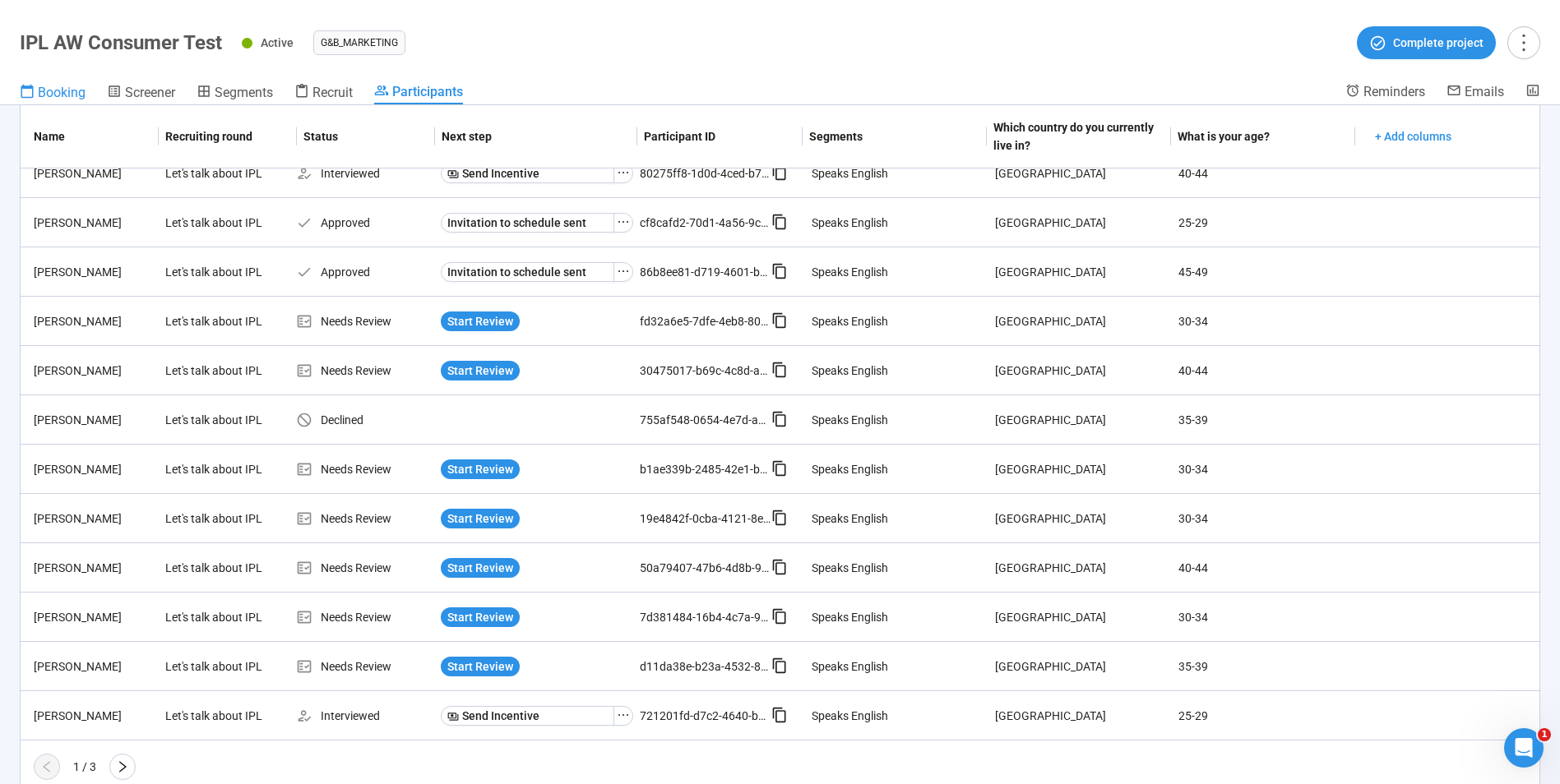
click at [63, 84] on div "Booking" at bounding box center [52, 92] width 66 height 17
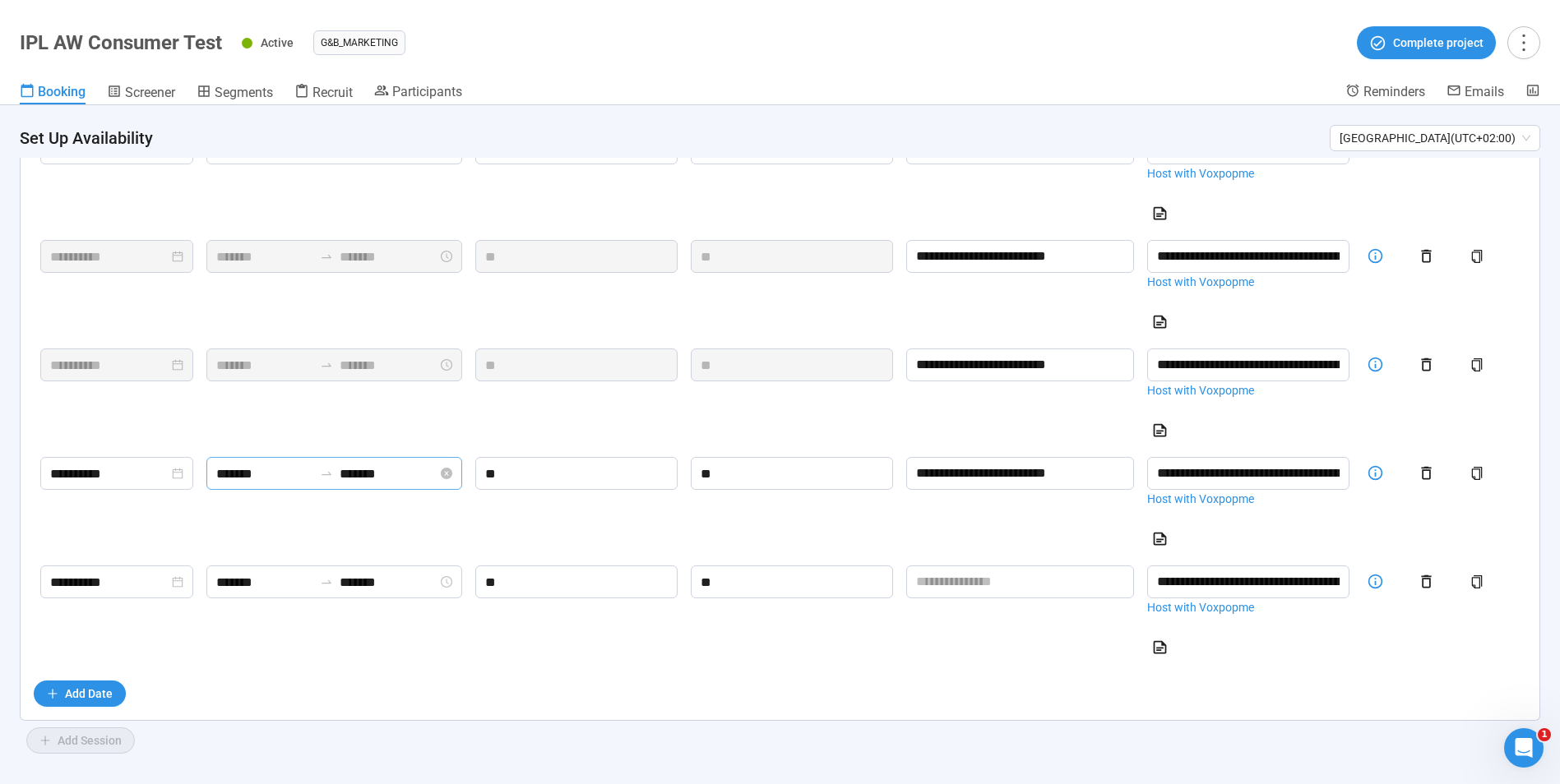
scroll to position [983, 0]
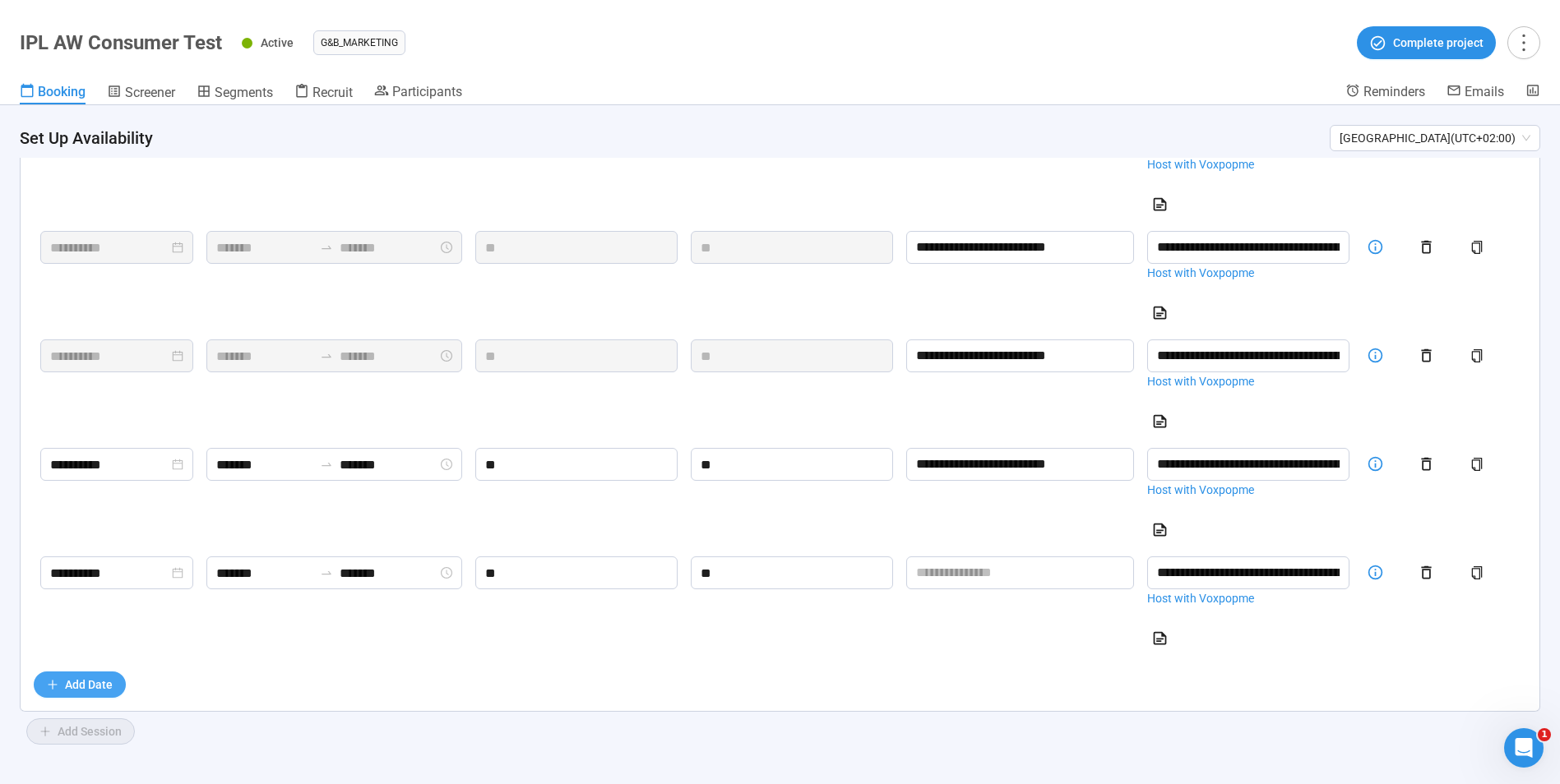
click at [84, 686] on span "Add Date" at bounding box center [88, 684] width 48 height 18
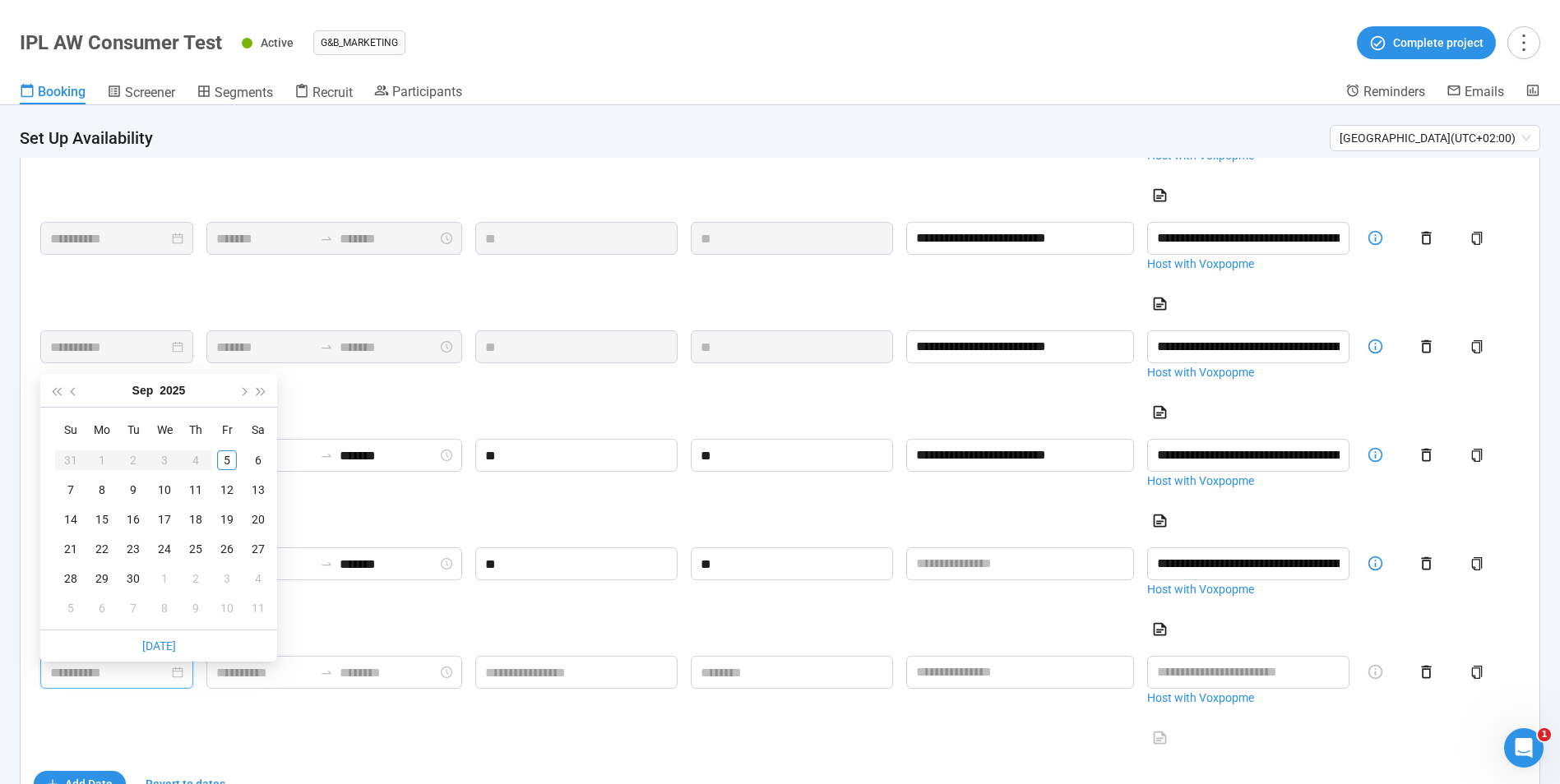
click at [115, 674] on input at bounding box center [109, 672] width 118 height 21
type input "**********"
click at [69, 490] on div "7" at bounding box center [71, 490] width 20 height 20
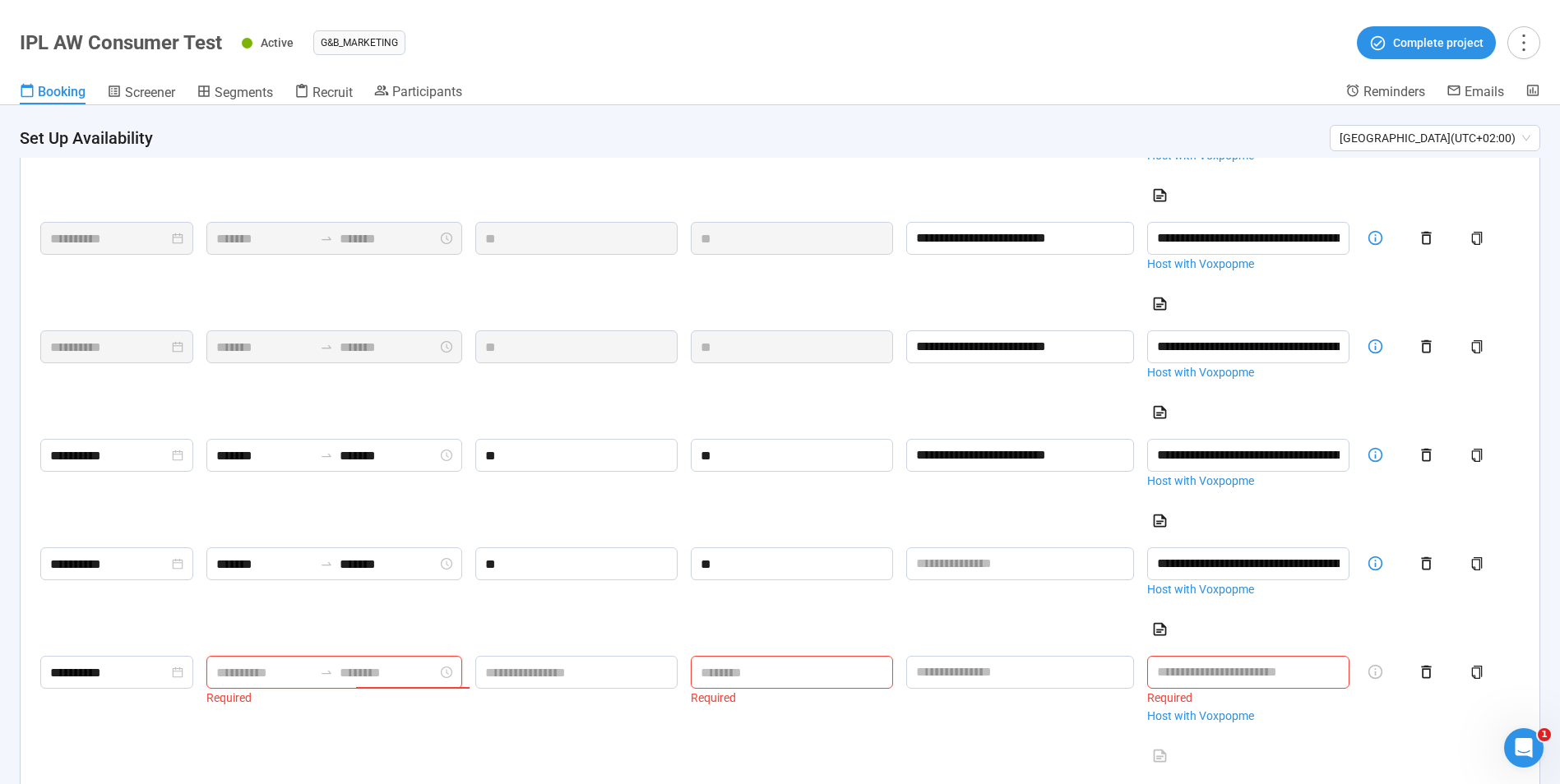
click at [399, 683] on input at bounding box center [389, 672] width 98 height 21
click at [379, 561] on div "05" at bounding box center [381, 564] width 39 height 23
click at [480, 469] on div "PM" at bounding box center [474, 472] width 39 height 23
type input "*******"
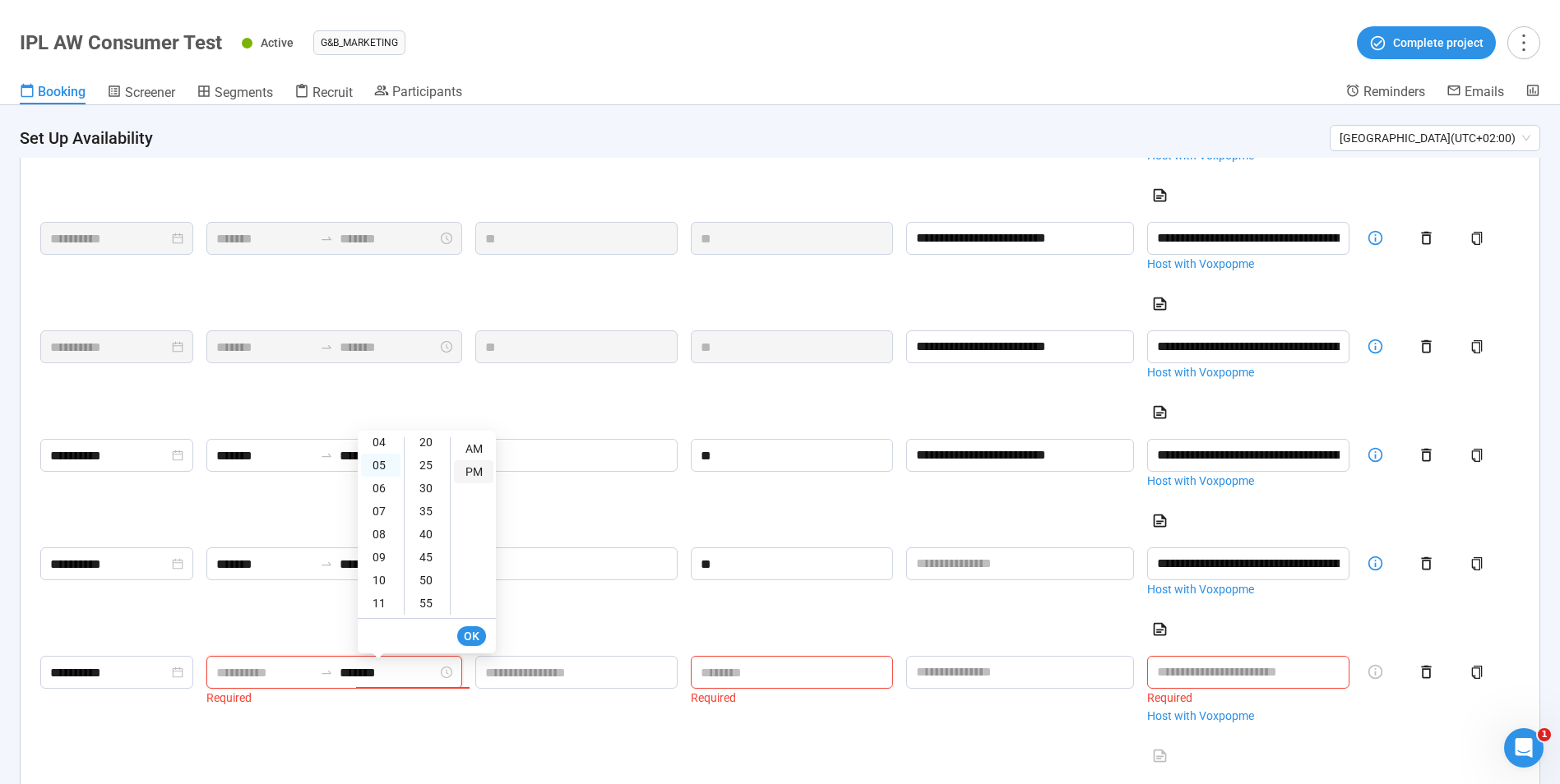
click at [479, 469] on div "PM" at bounding box center [474, 472] width 39 height 23
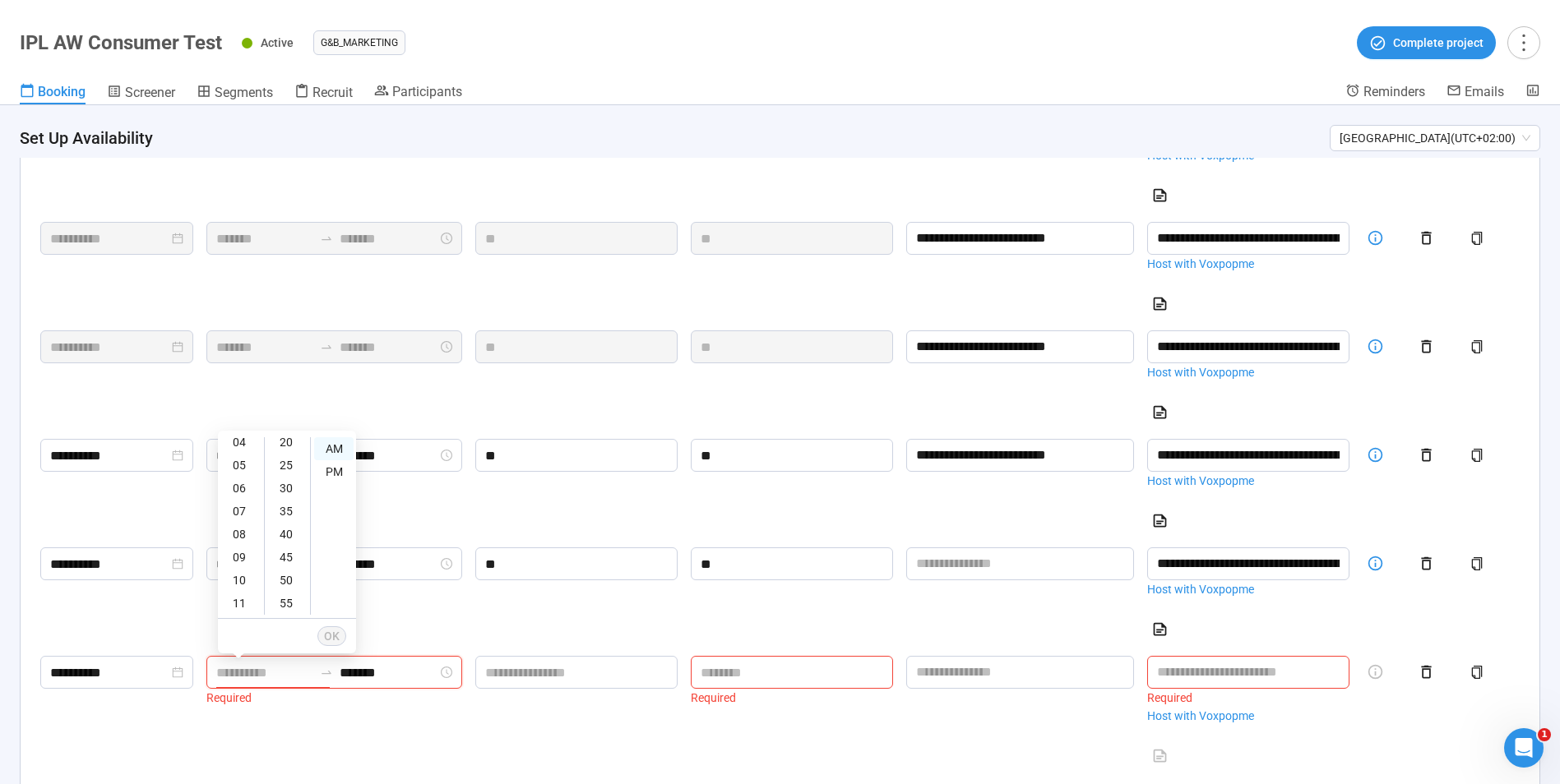
click at [260, 683] on input at bounding box center [265, 672] width 98 height 21
click at [235, 467] on div "05" at bounding box center [241, 466] width 39 height 23
click at [342, 471] on div "PM" at bounding box center [334, 472] width 39 height 23
type input "*******"
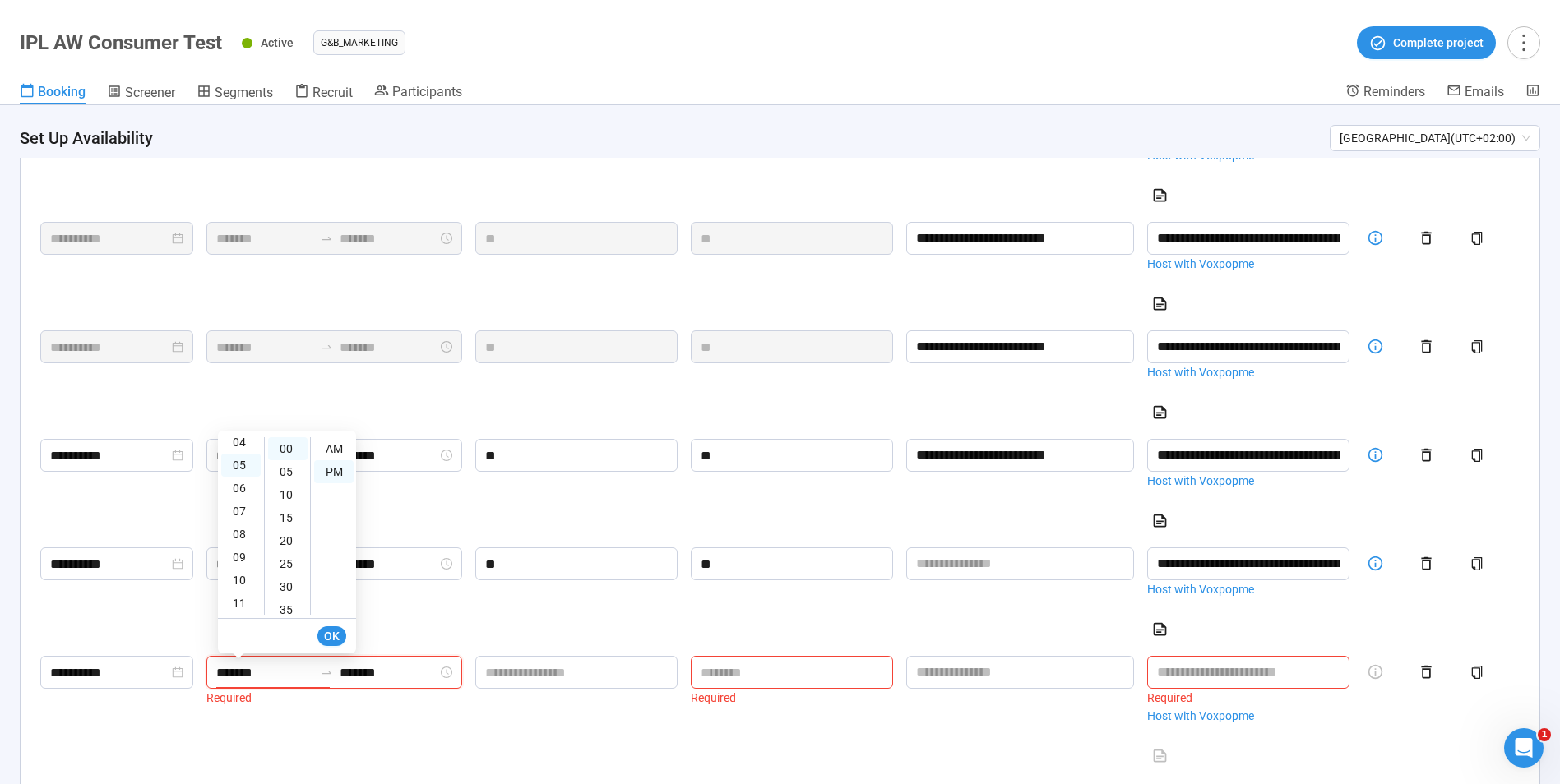
click at [331, 623] on li "OK" at bounding box center [331, 636] width 28 height 28
click at [336, 641] on span "OK" at bounding box center [332, 636] width 16 height 18
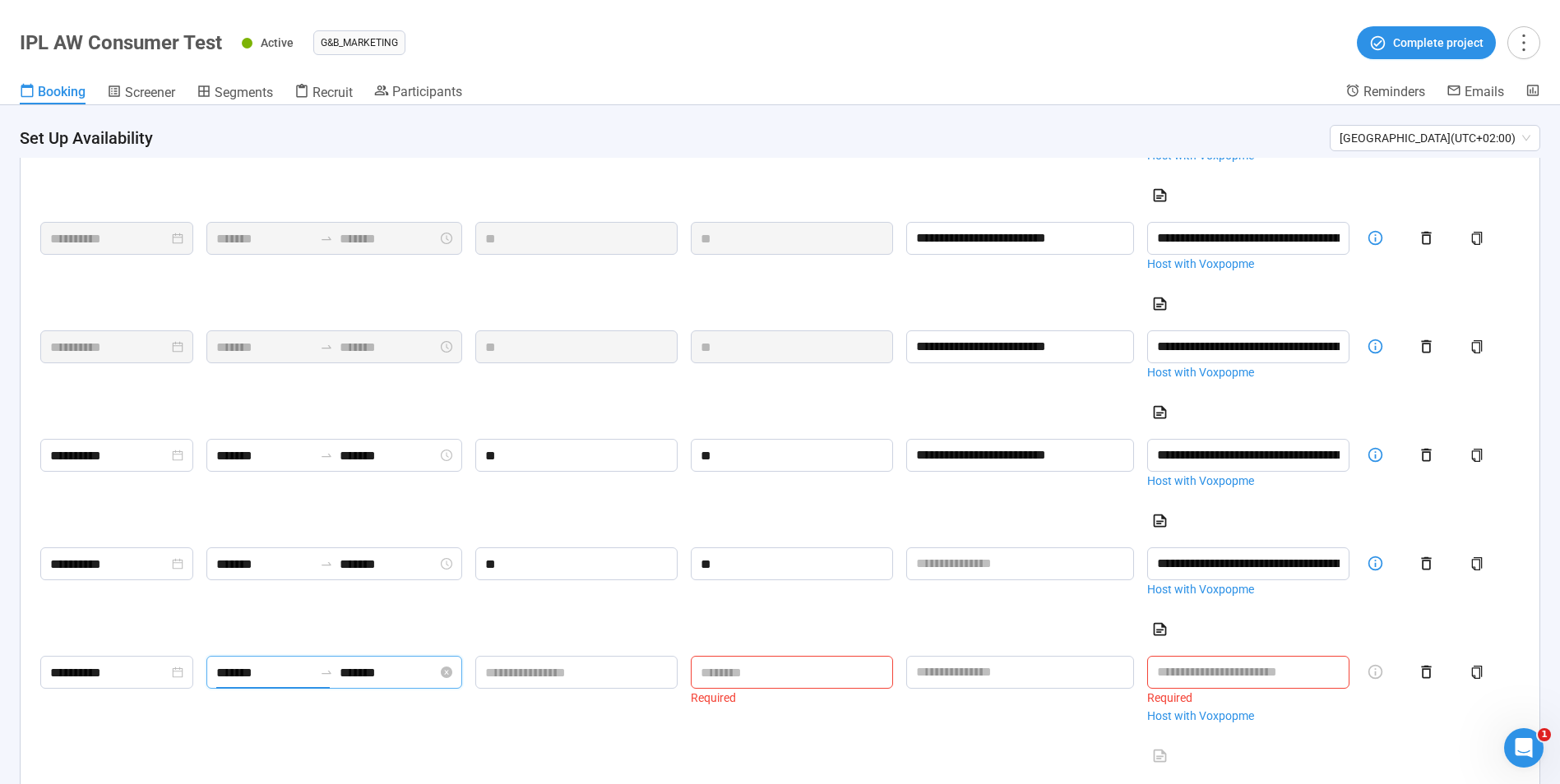
click at [420, 683] on input "*******" at bounding box center [389, 672] width 98 height 21
click at [380, 535] on div "08" at bounding box center [381, 534] width 39 height 23
type input "*******"
click at [471, 476] on div "PM" at bounding box center [474, 472] width 39 height 23
click at [479, 638] on span "OK" at bounding box center [472, 636] width 16 height 18
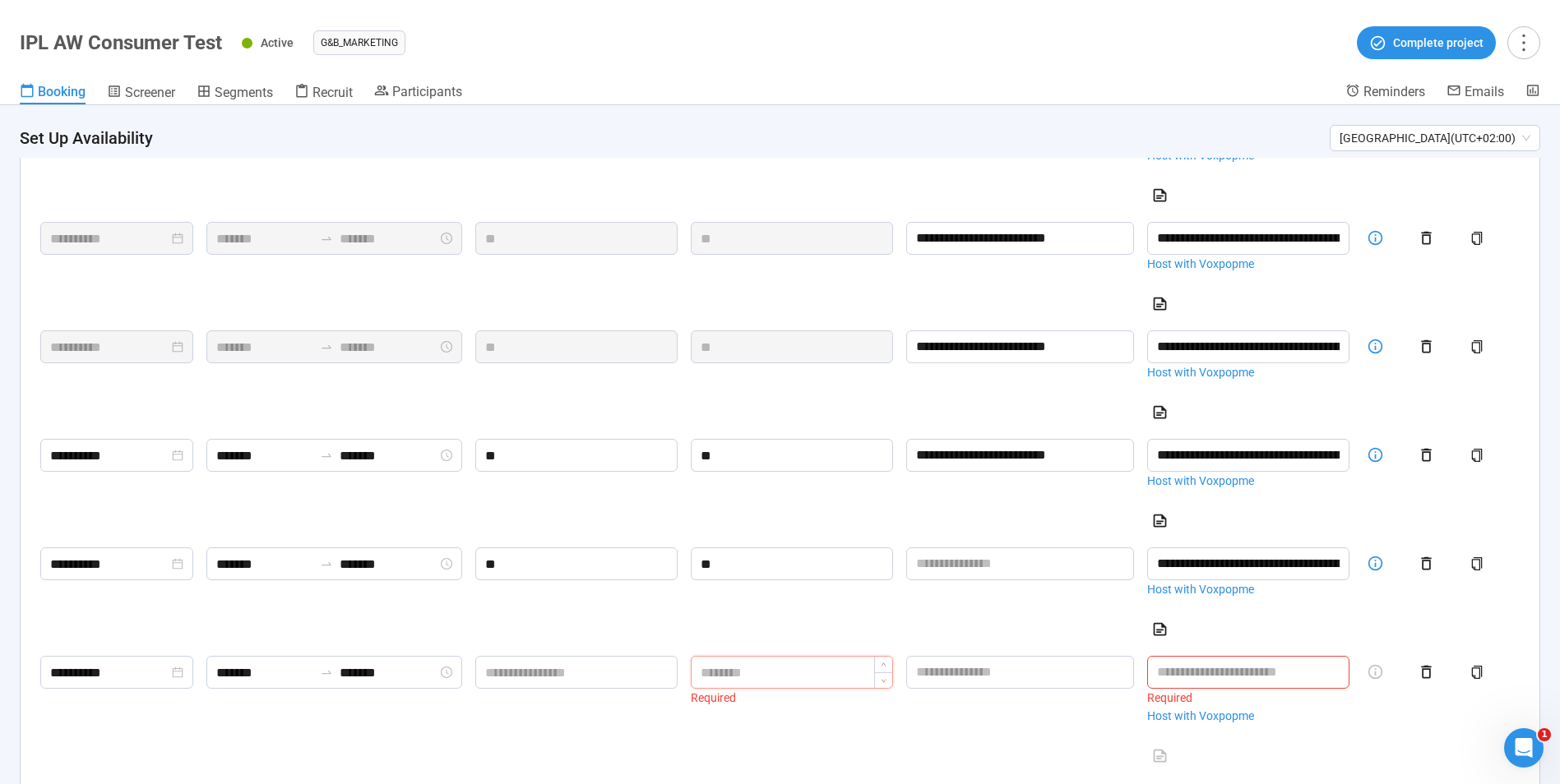
click at [861, 670] on input at bounding box center [791, 672] width 201 height 31
type input "*"
type input "**"
click at [585, 688] on input at bounding box center [576, 672] width 201 height 31
type input "**"
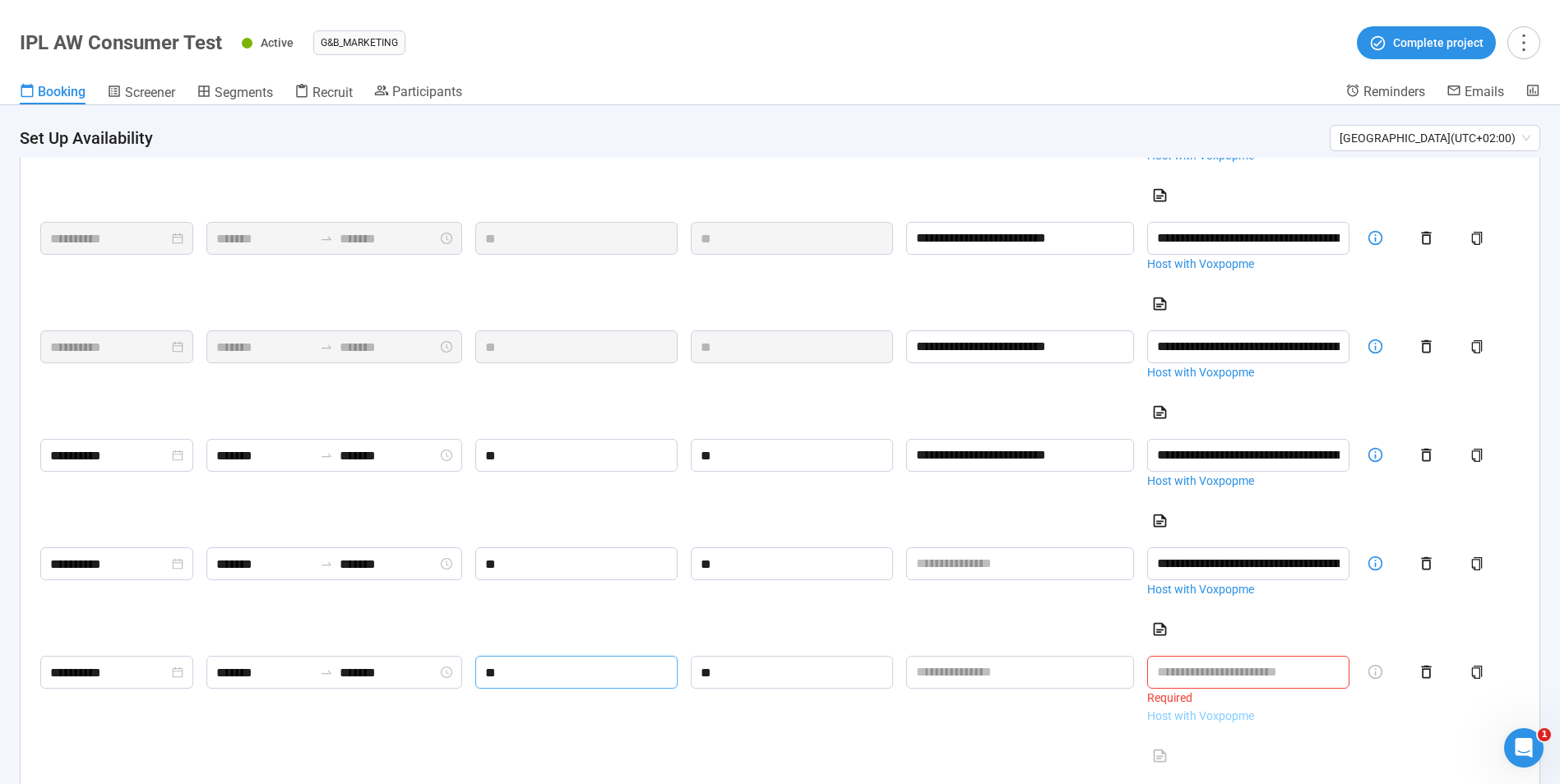
click at [1218, 723] on link "Host with Voxpopme" at bounding box center [1249, 715] width 203 height 18
click at [1057, 580] on input "text" at bounding box center [1020, 564] width 228 height 33
drag, startPoint x: 1152, startPoint y: 572, endPoint x: 943, endPoint y: 569, distance: 209.0
click at [943, 569] on tr "**********" at bounding box center [780, 595] width 1493 height 109
type input "**********"
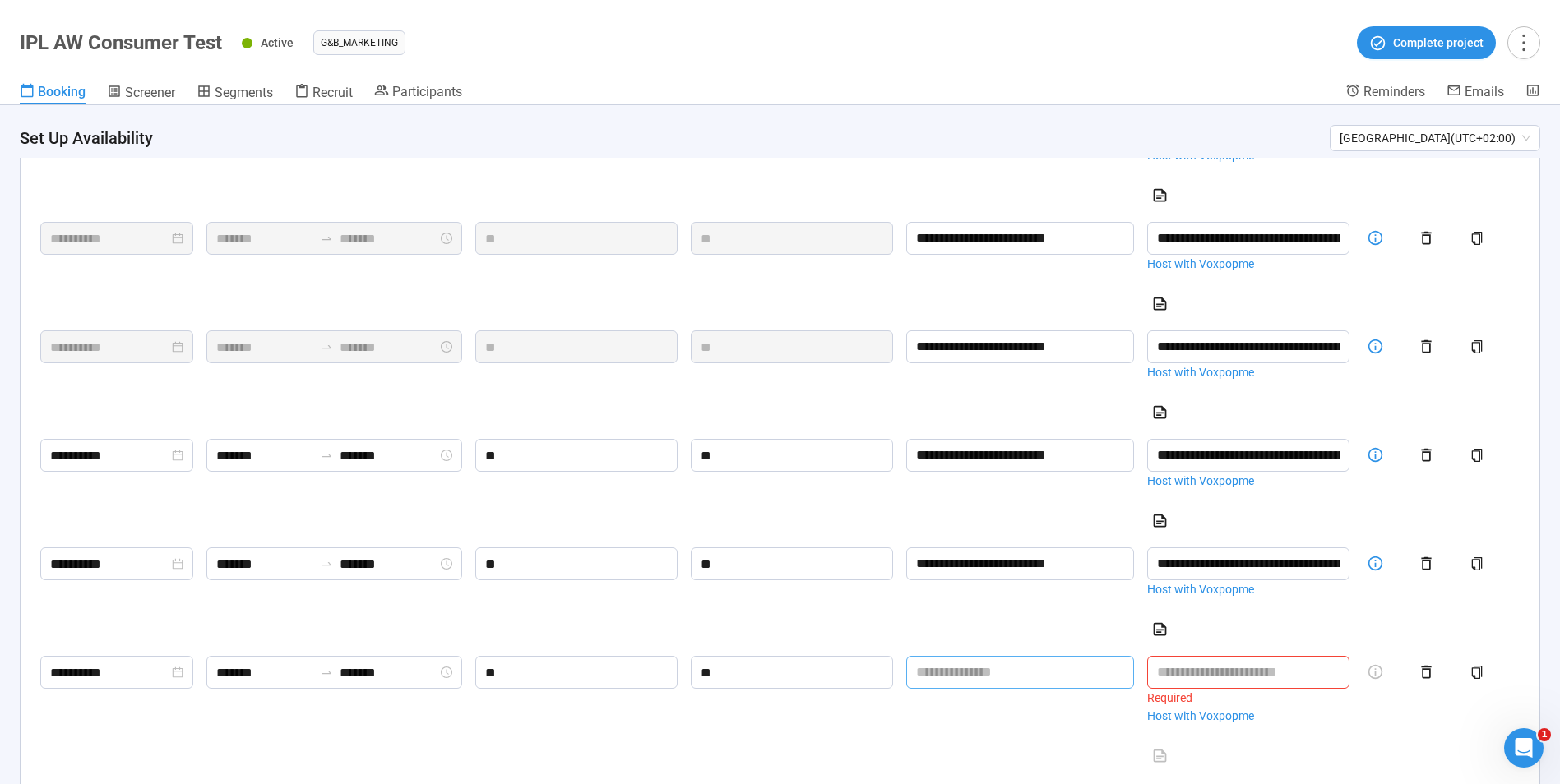
click at [988, 686] on input "text" at bounding box center [1020, 672] width 228 height 33
paste input "**********"
type input "**********"
click at [1221, 685] on input "text" at bounding box center [1249, 672] width 203 height 33
paste input "**********"
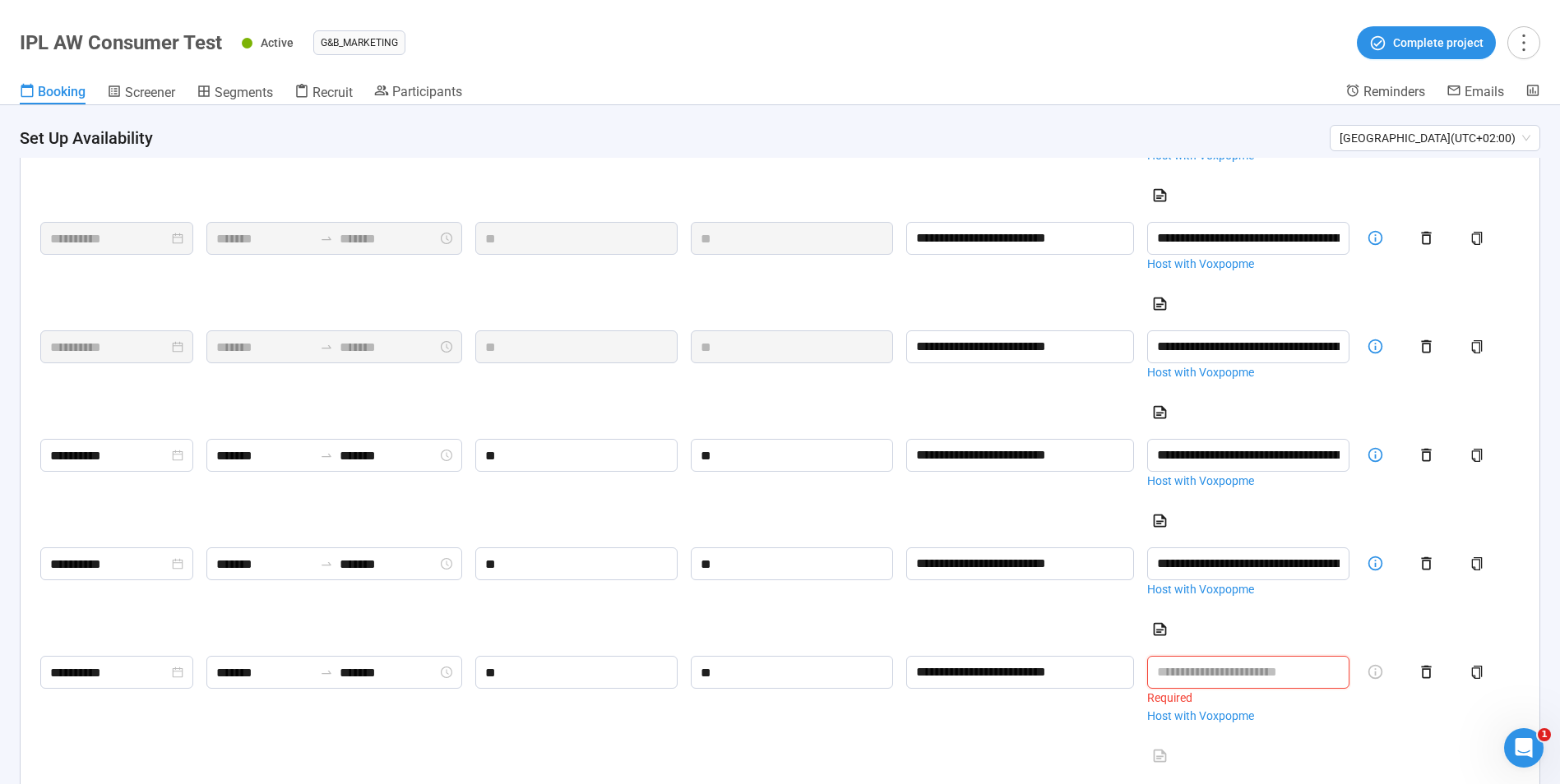
type input "**********"
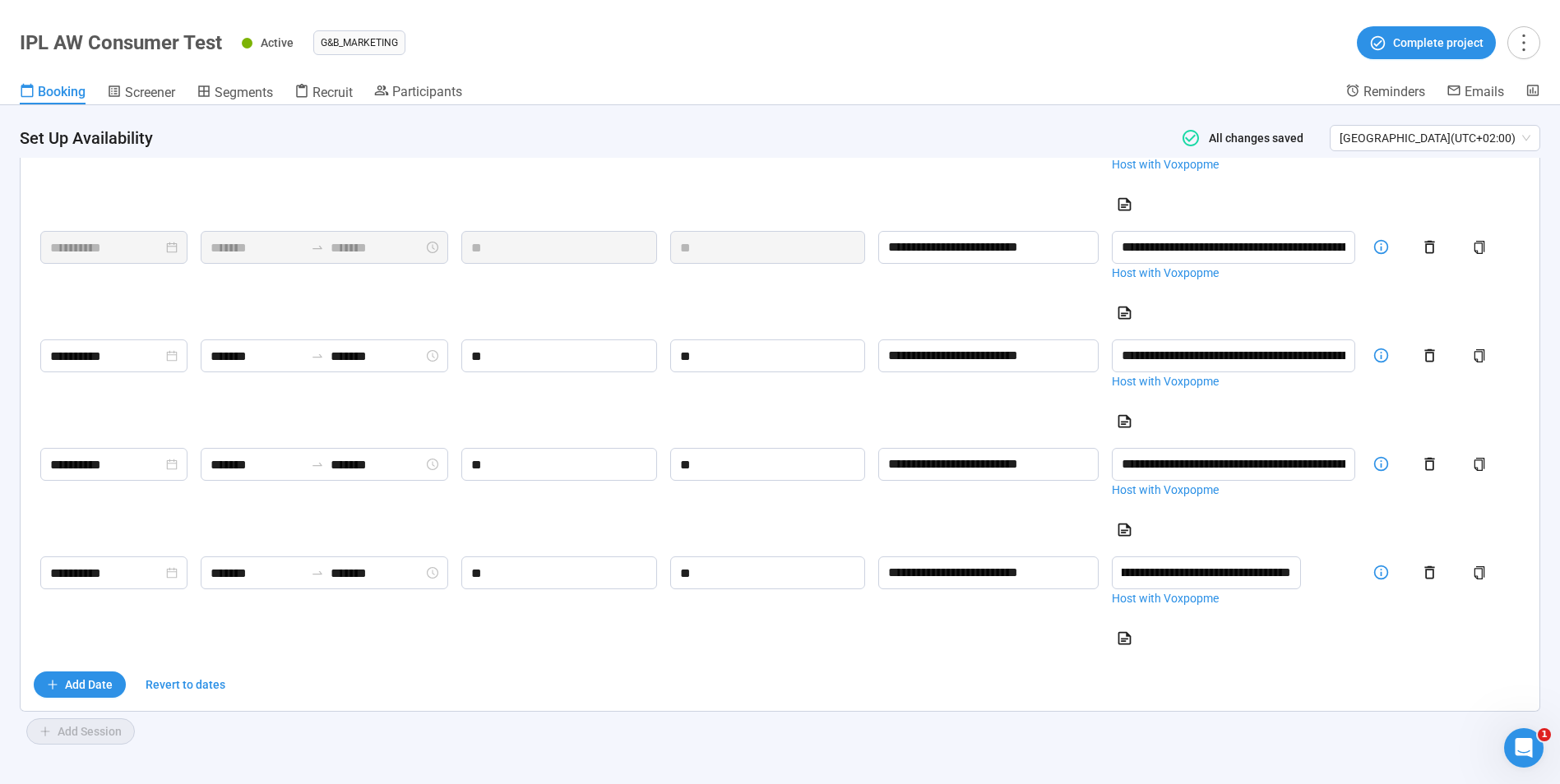
scroll to position [1091, 0]
click at [449, 85] on span "Participants" at bounding box center [427, 92] width 70 height 16
